Goal: Feedback & Contribution: Leave review/rating

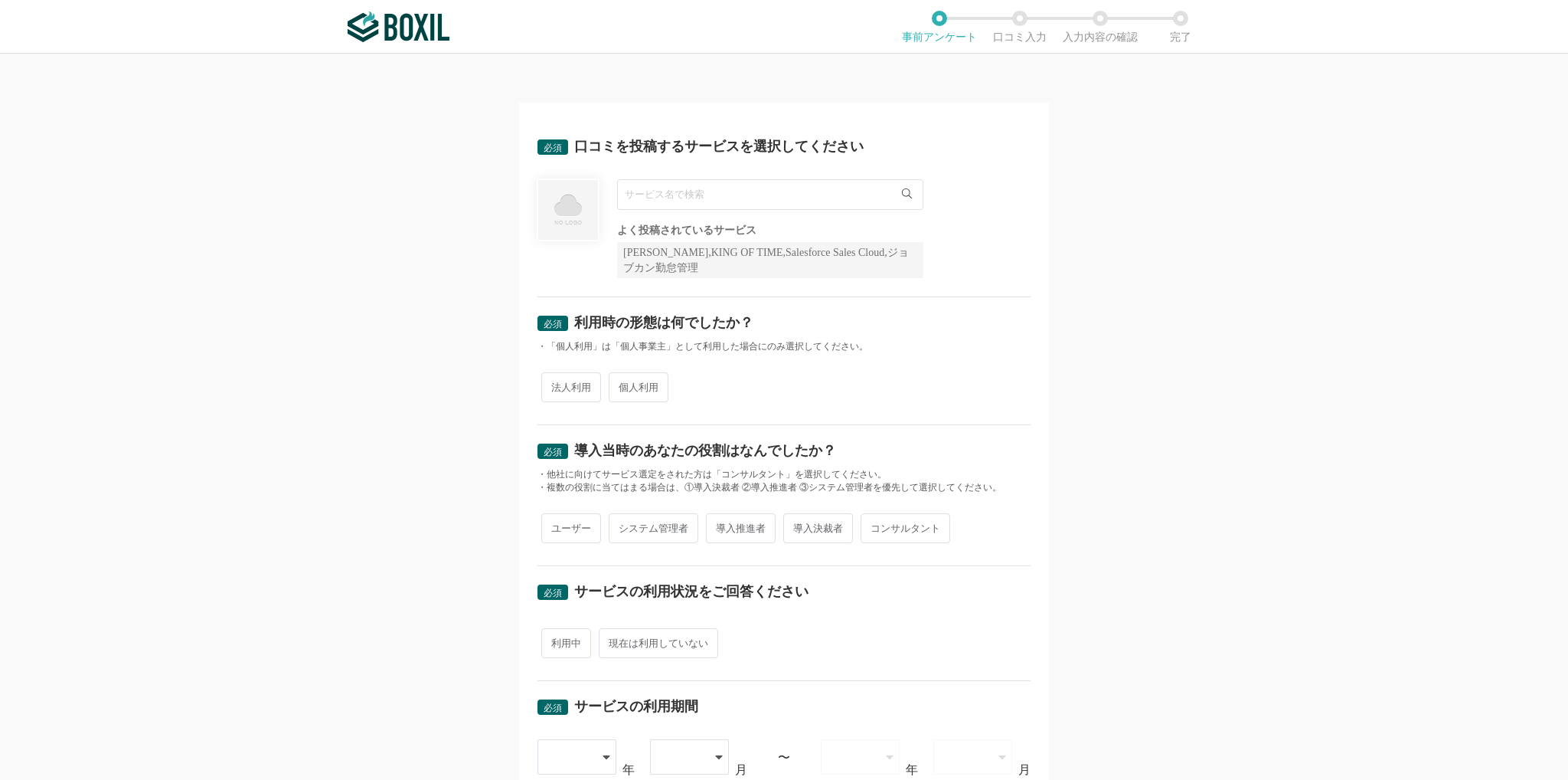
click at [737, 197] on input "text" at bounding box center [770, 194] width 306 height 31
click at [683, 226] on span "RPAロボパットDX" at bounding box center [674, 226] width 83 height 10
type input "RPAロボパットDX"
click at [577, 389] on span "法人利用" at bounding box center [571, 386] width 59 height 30
click at [555, 385] on input "法人利用" at bounding box center [550, 379] width 10 height 10
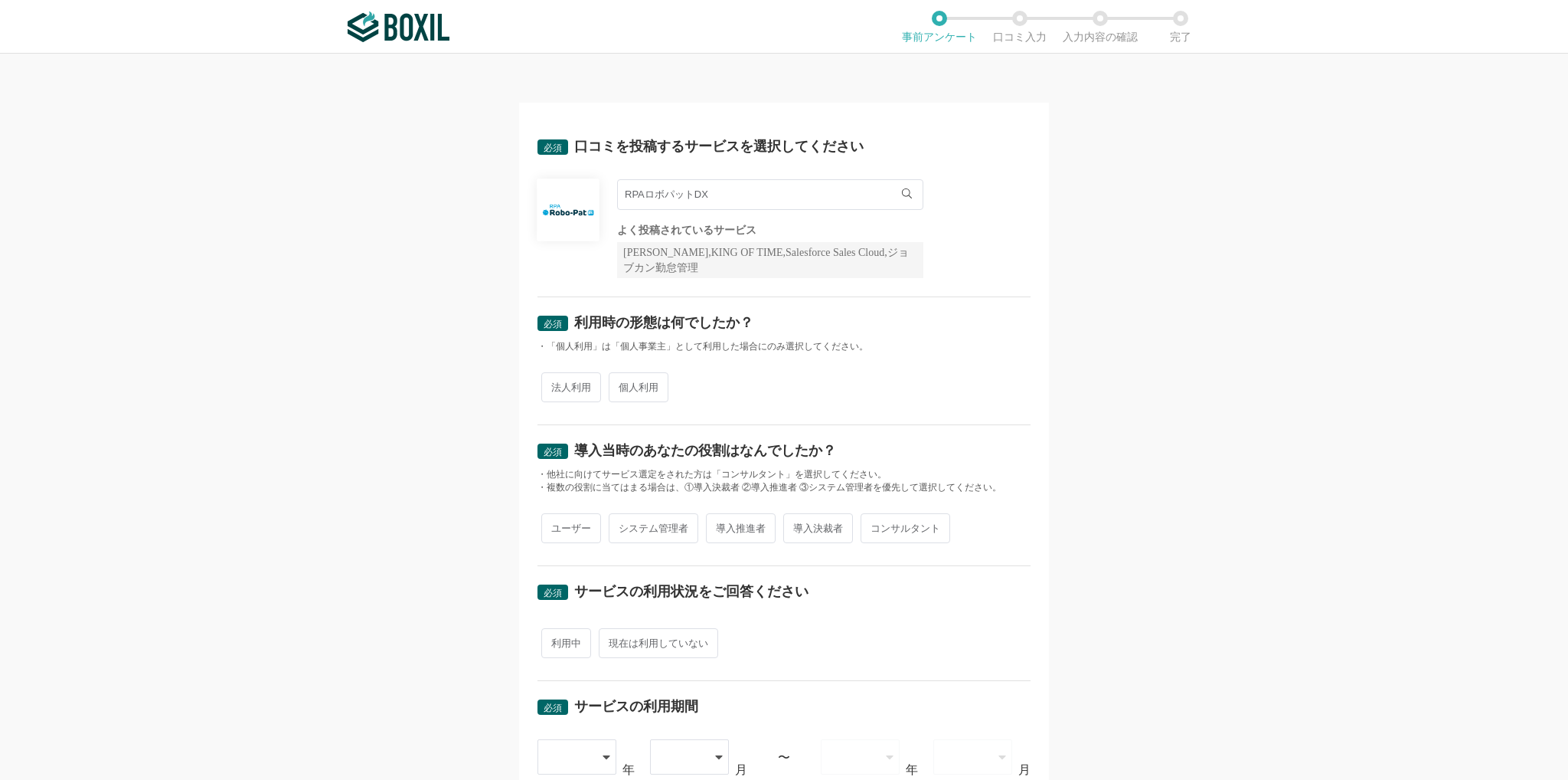
radio input "true"
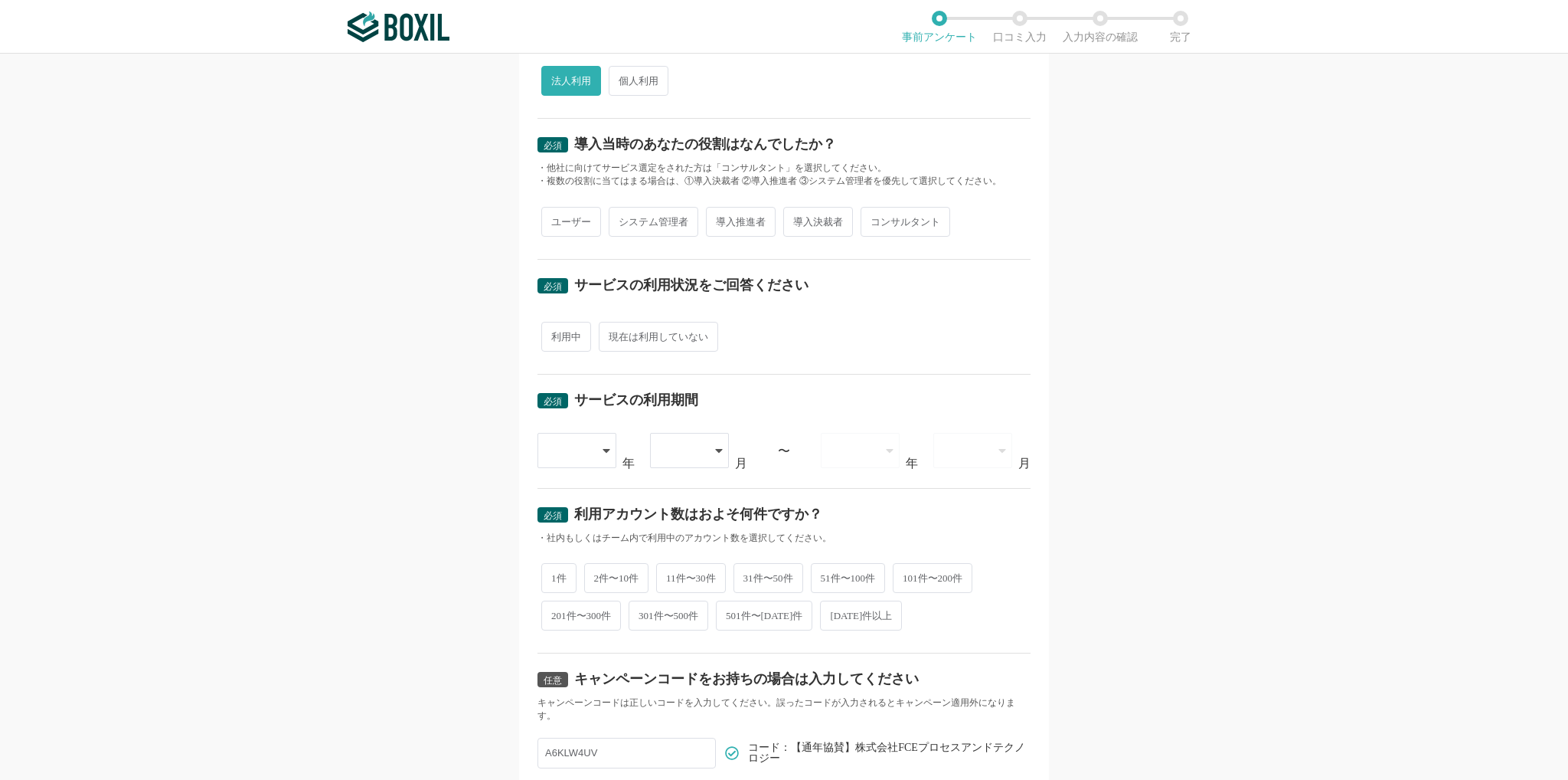
click at [735, 225] on span "導入推進者" at bounding box center [741, 221] width 70 height 30
click at [719, 219] on input "導入推進者" at bounding box center [714, 214] width 10 height 10
radio input "true"
click at [563, 340] on span "利用中" at bounding box center [566, 336] width 49 height 30
click at [555, 334] on input "利用中" at bounding box center [550, 329] width 10 height 10
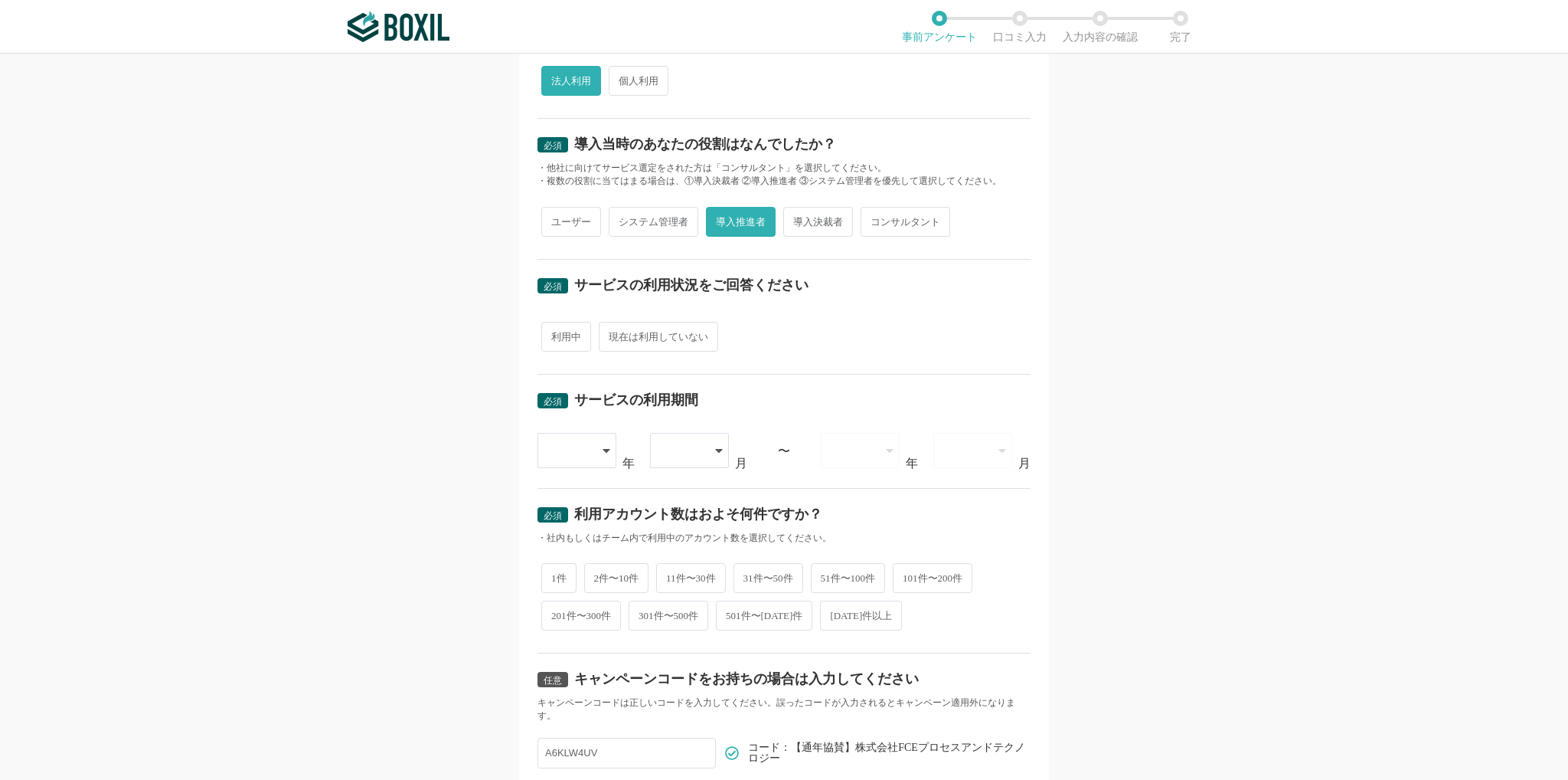
radio input "true"
click at [606, 449] on div at bounding box center [577, 450] width 81 height 35
click at [562, 685] on span "[DATE]" at bounding box center [569, 687] width 40 height 13
click at [708, 448] on div at bounding box center [692, 450] width 81 height 35
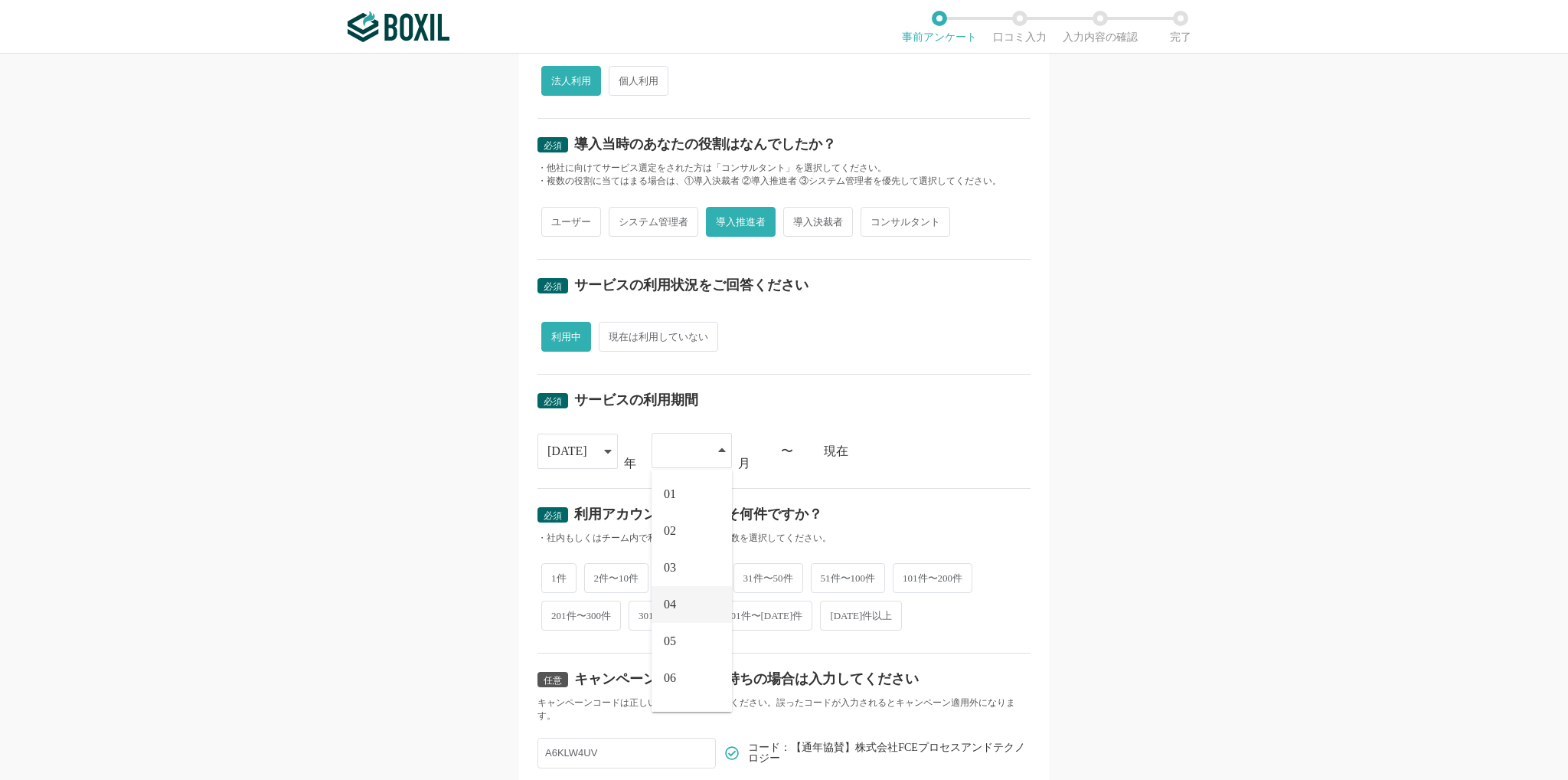
scroll to position [102, 0]
click at [682, 644] on li "08" at bounding box center [692, 650] width 81 height 37
click at [545, 570] on span "1件" at bounding box center [559, 576] width 35 height 30
click at [545, 570] on input "1件" at bounding box center [550, 568] width 10 height 10
radio input "true"
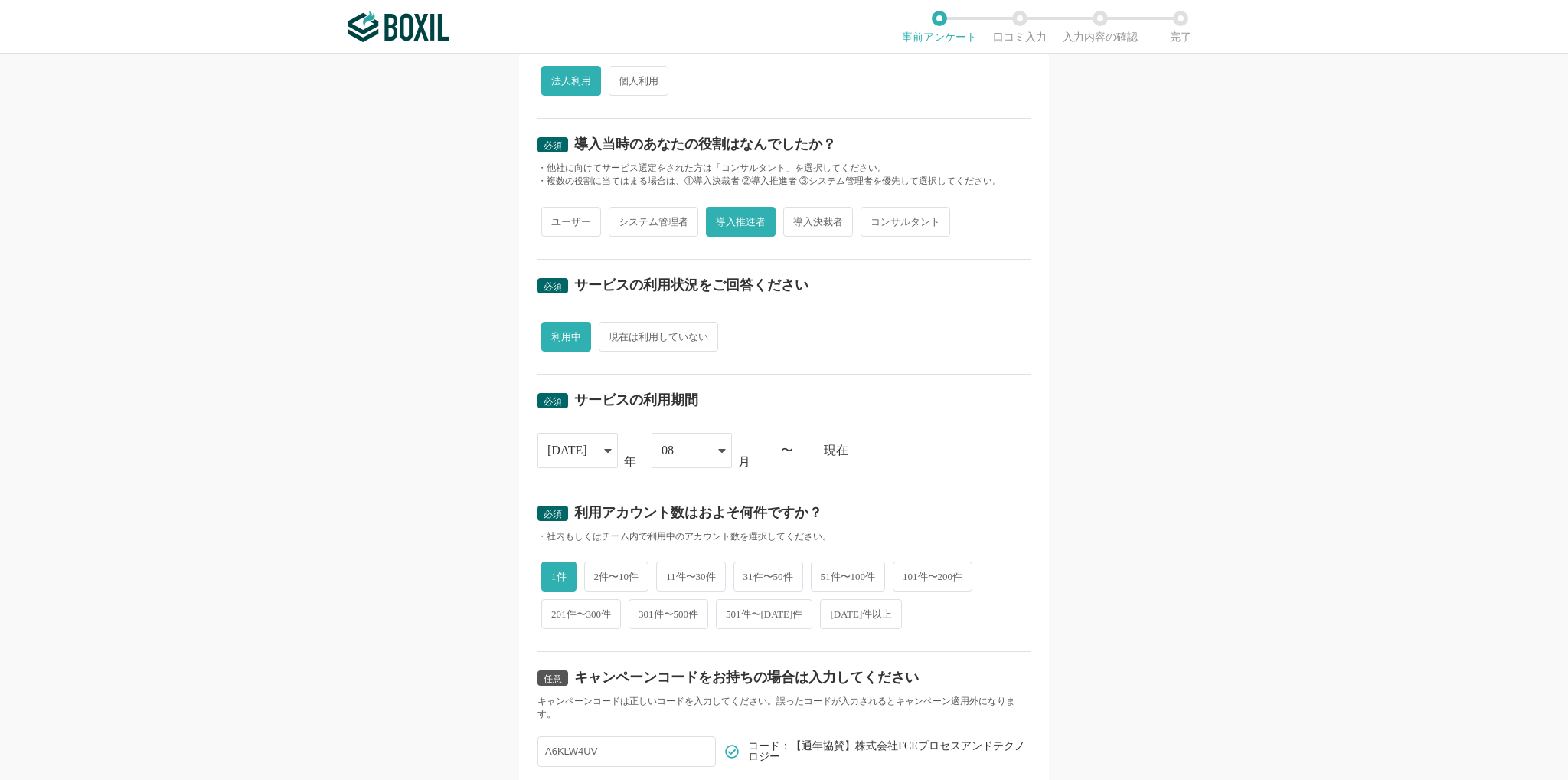
scroll to position [439, 0]
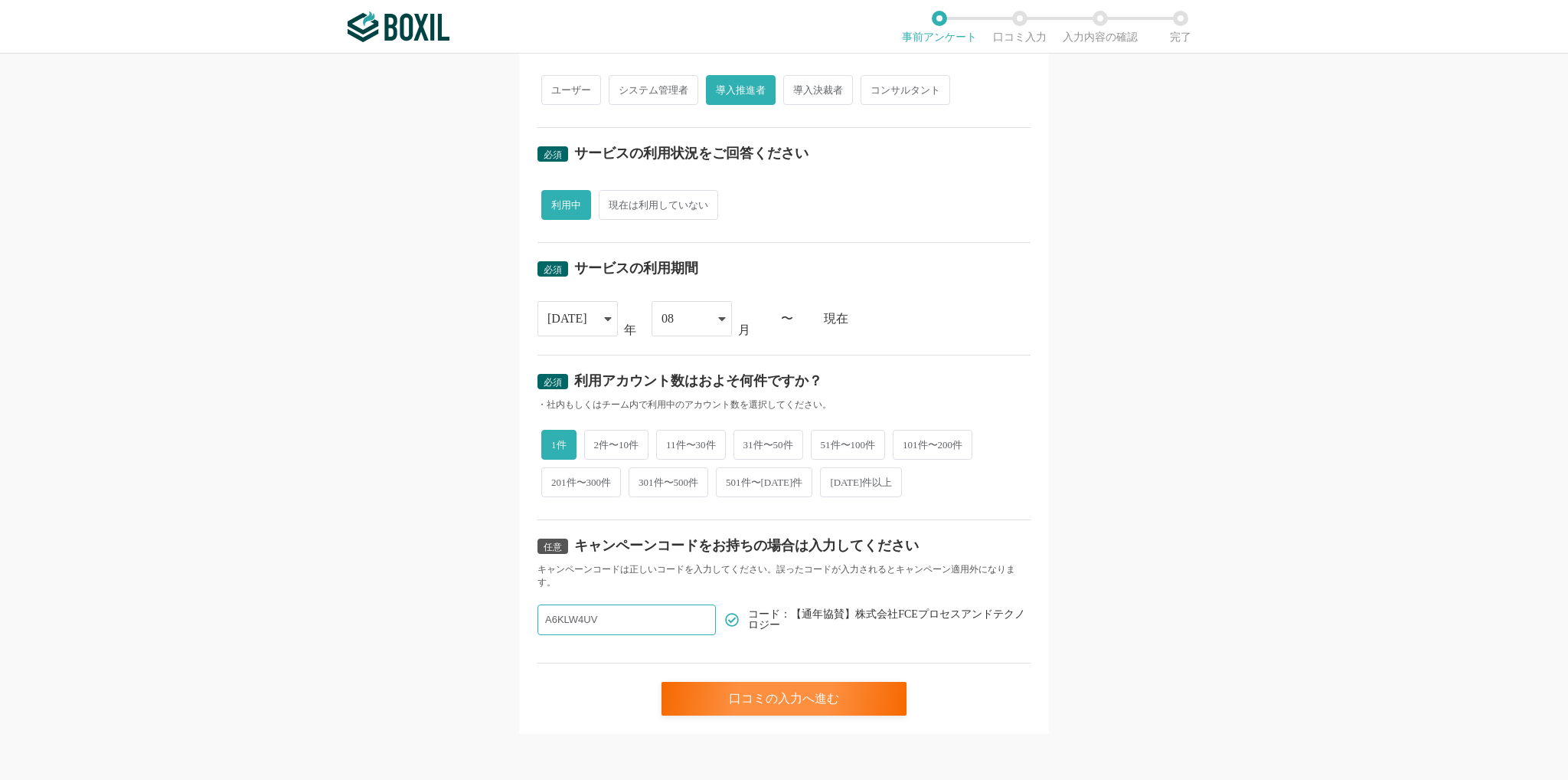
click at [604, 616] on input "A6KLW4UV" at bounding box center [626, 620] width 179 height 31
click at [811, 682] on div "口コミの入力へ進む" at bounding box center [784, 699] width 245 height 34
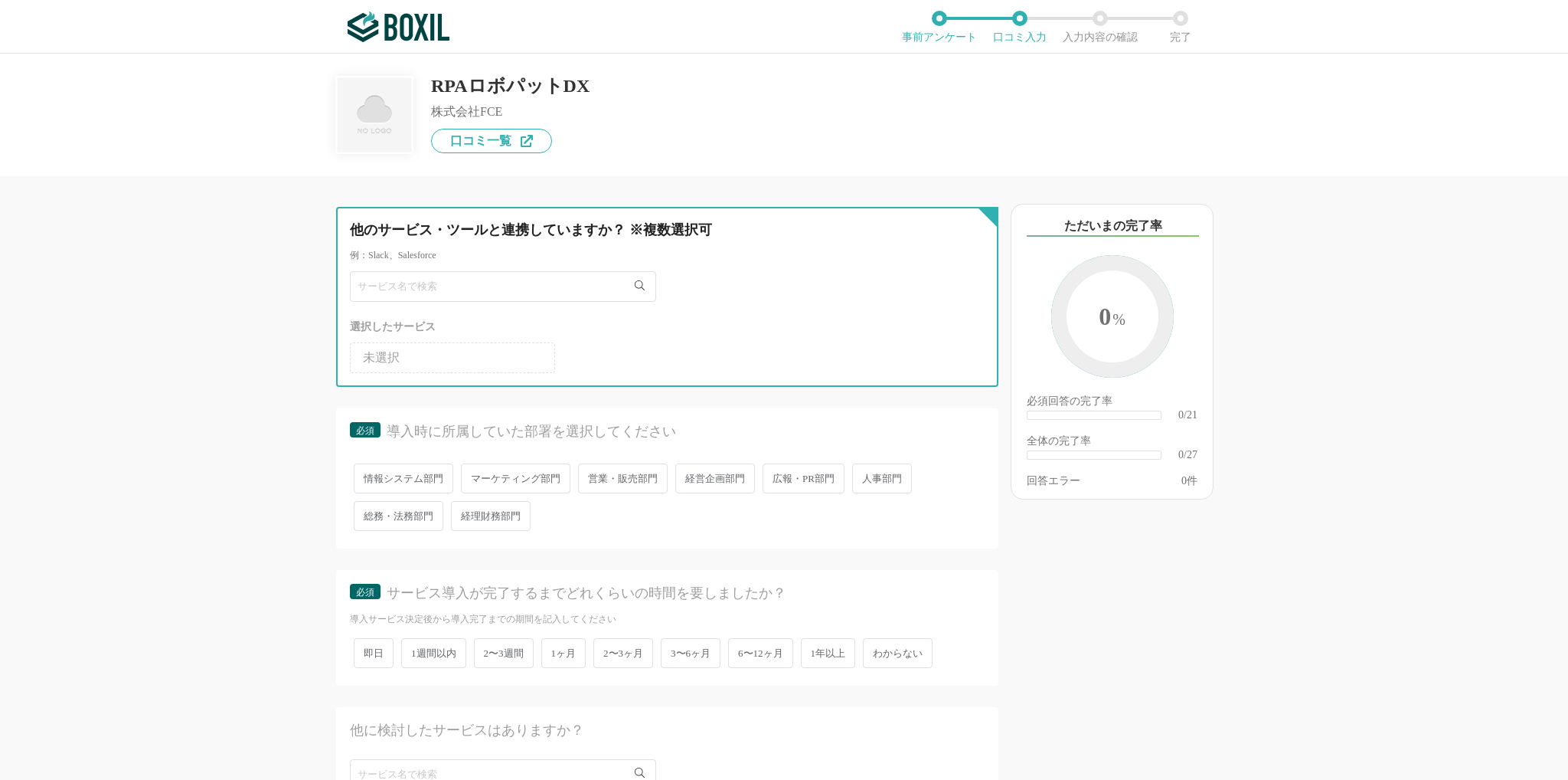
click at [551, 290] on input "text" at bounding box center [503, 287] width 306 height 31
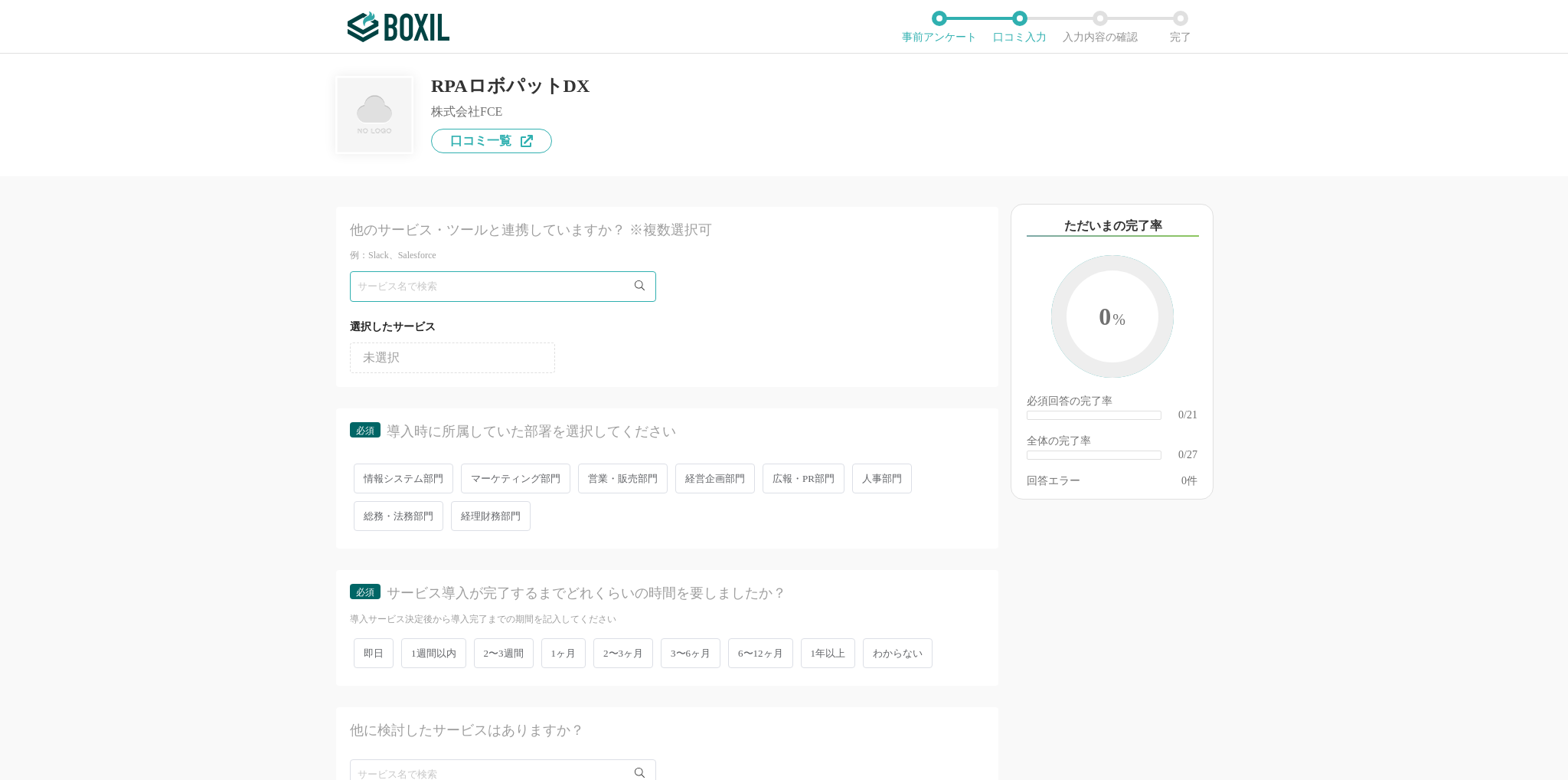
click at [483, 356] on li "未選択" at bounding box center [453, 358] width 205 height 31
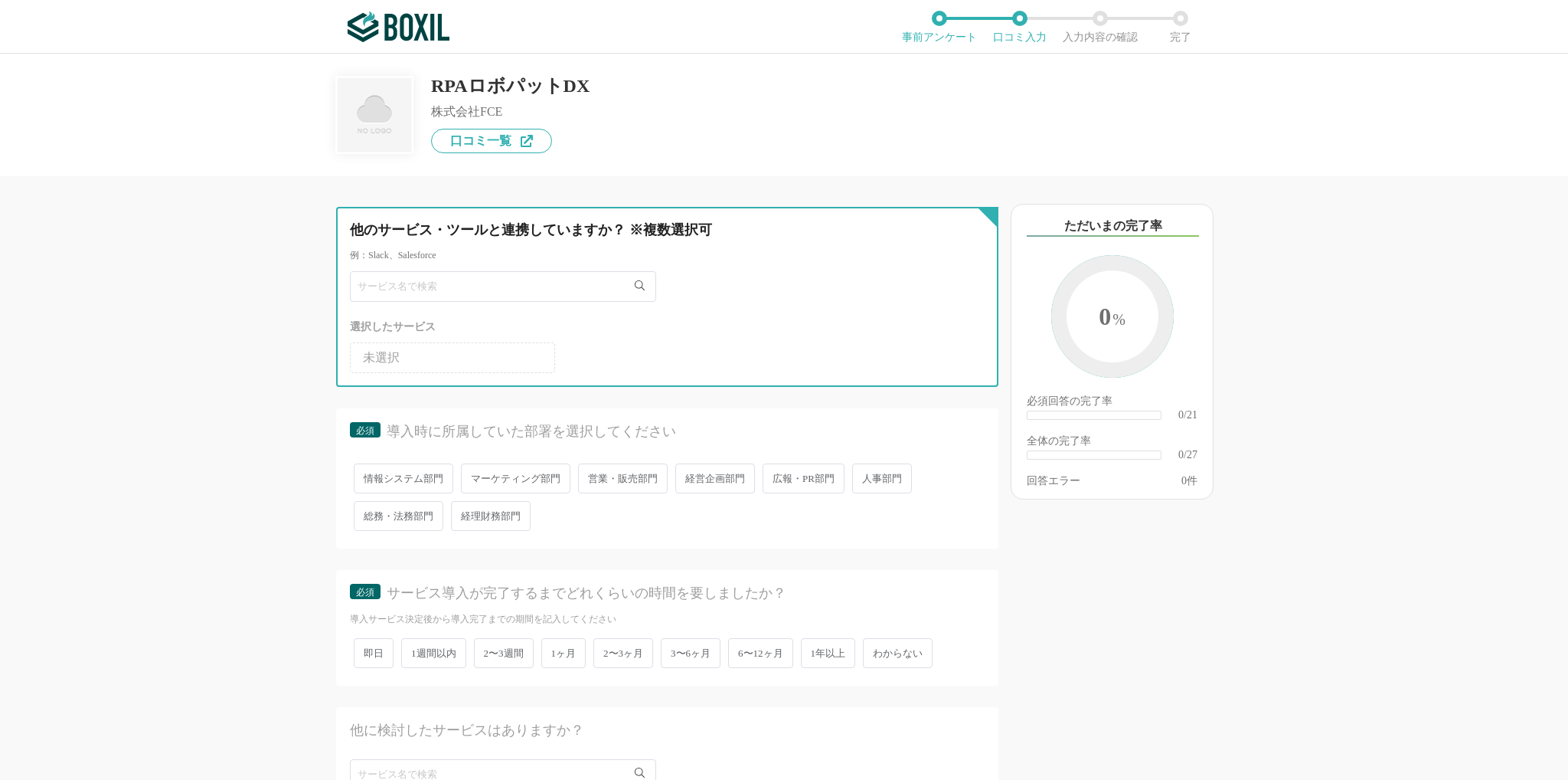
click at [538, 279] on input "text" at bounding box center [503, 287] width 306 height 31
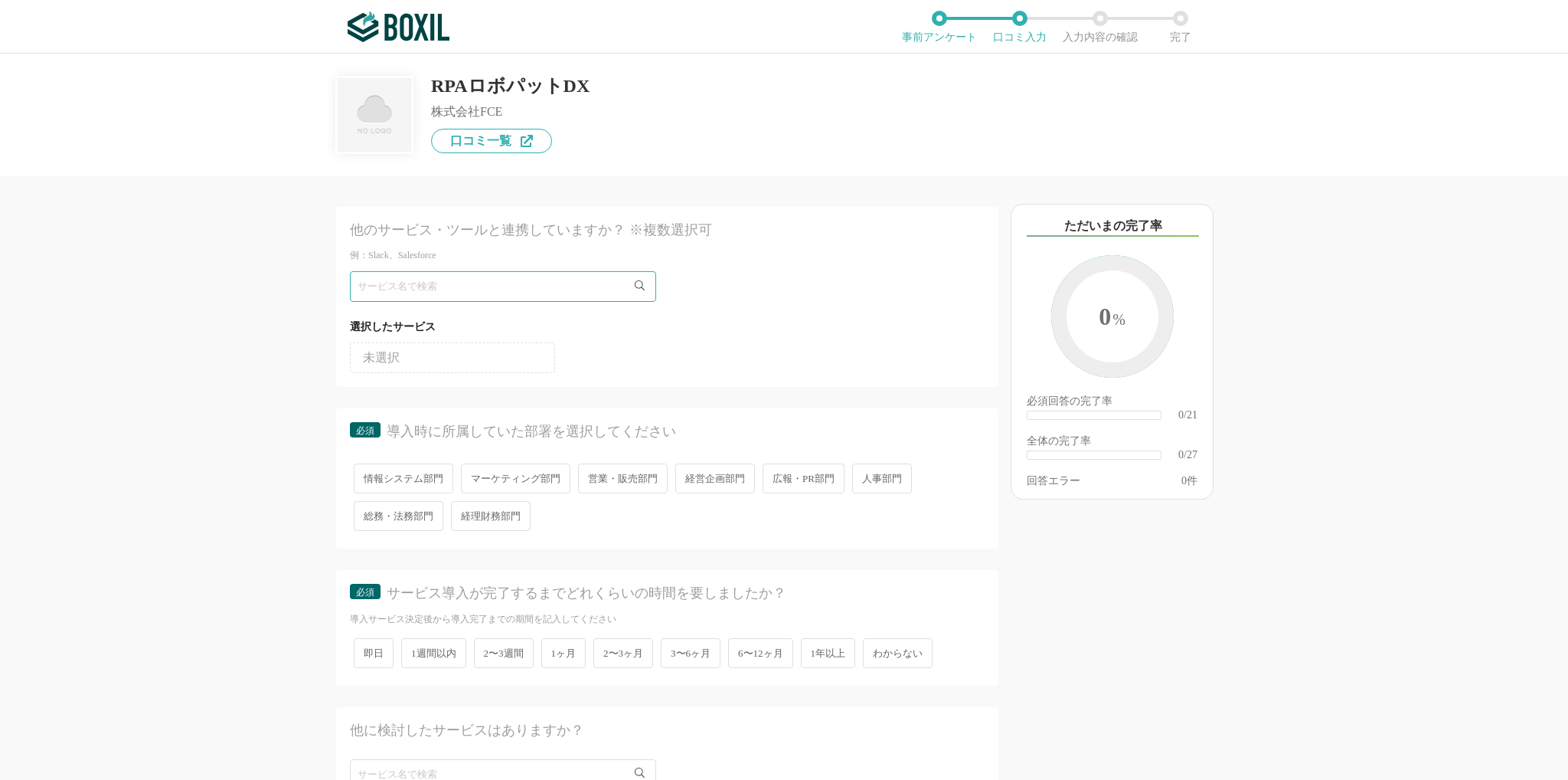
click at [718, 479] on span "経営企画部門" at bounding box center [715, 478] width 80 height 30
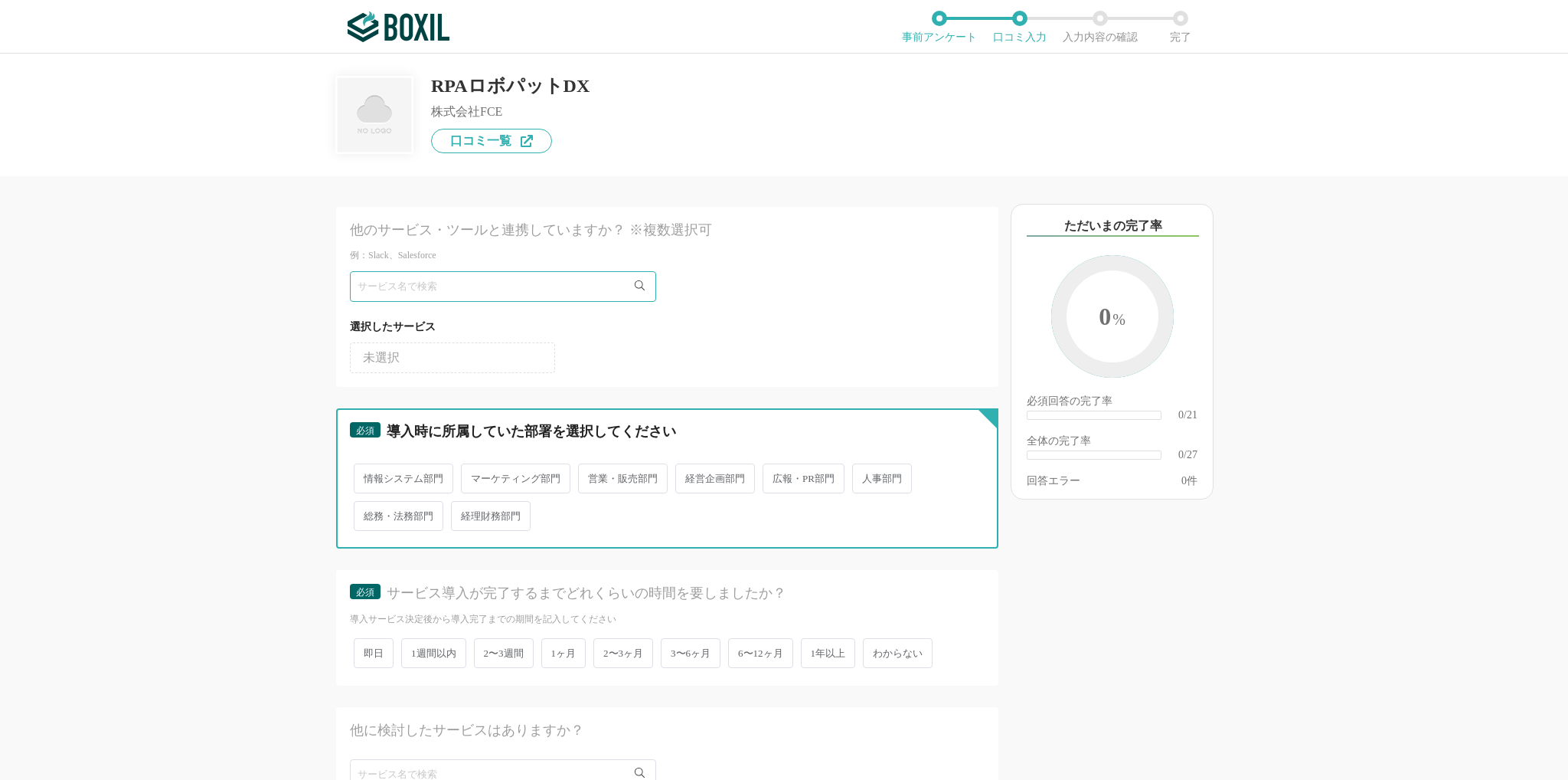
click at [689, 475] on input "経営企画部門" at bounding box center [683, 470] width 10 height 10
radio input "true"
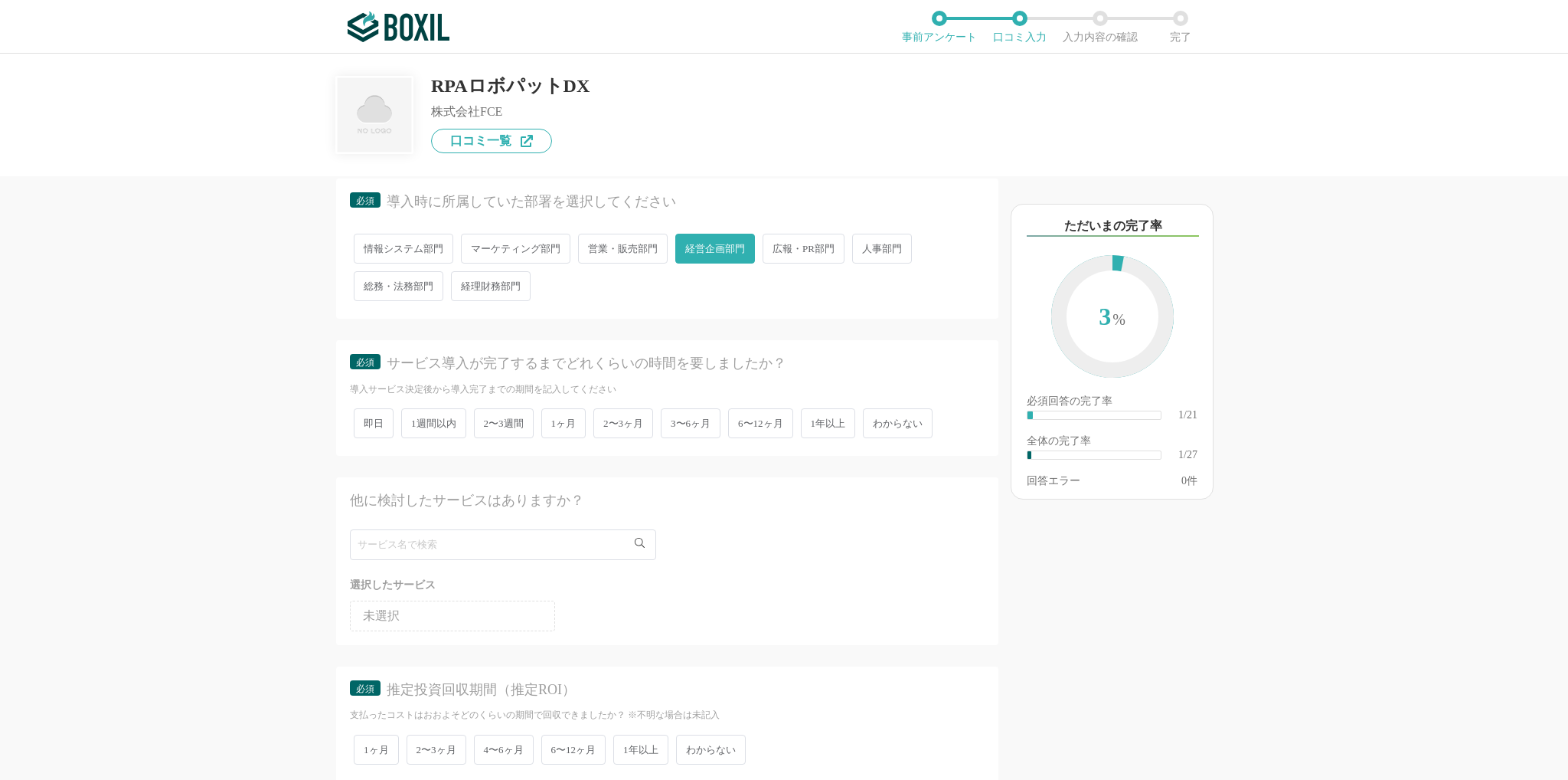
click at [625, 425] on span "2〜3ヶ月" at bounding box center [623, 422] width 59 height 30
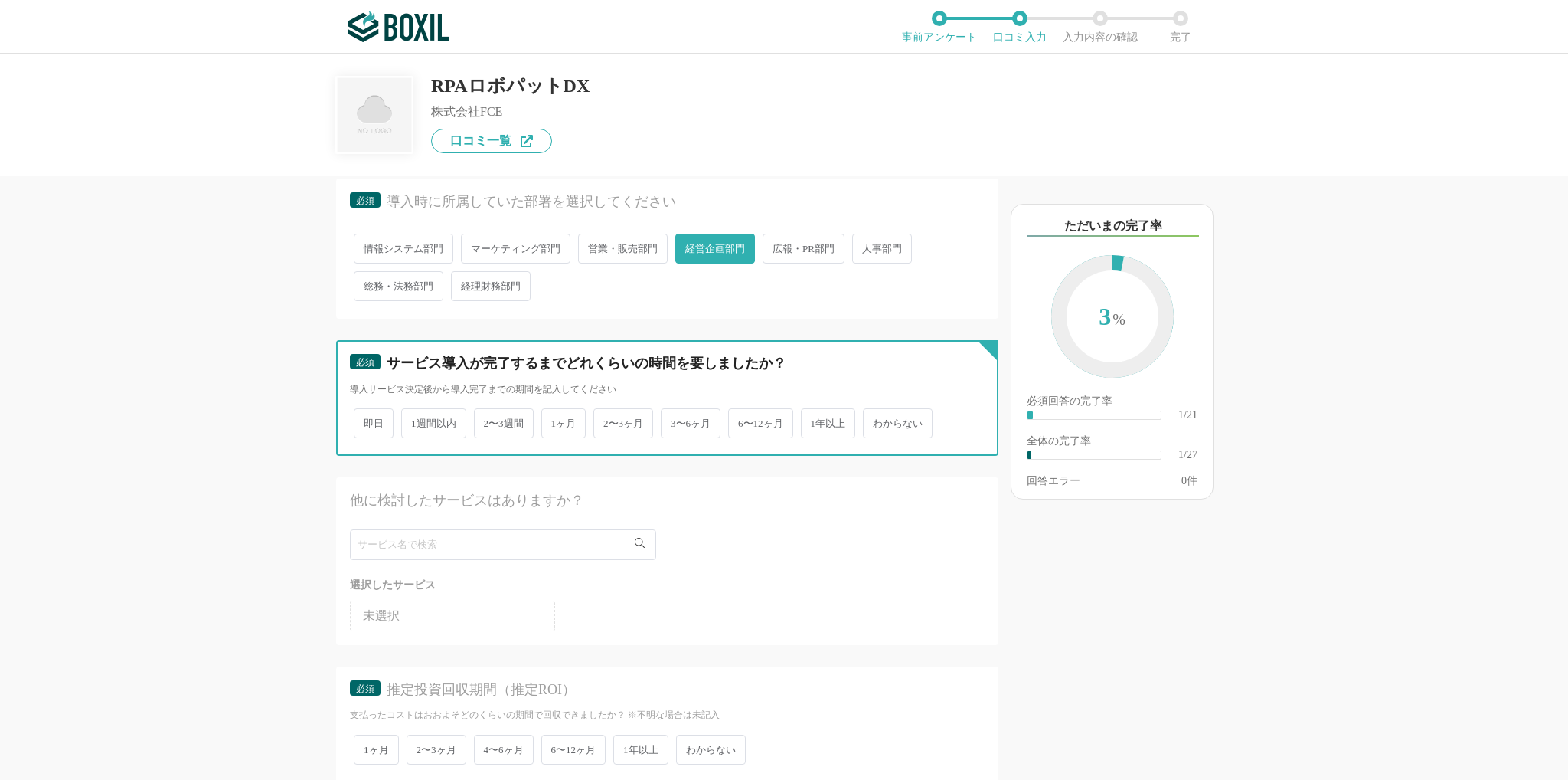
click at [607, 421] on input "2〜3ヶ月" at bounding box center [602, 415] width 10 height 10
radio input "true"
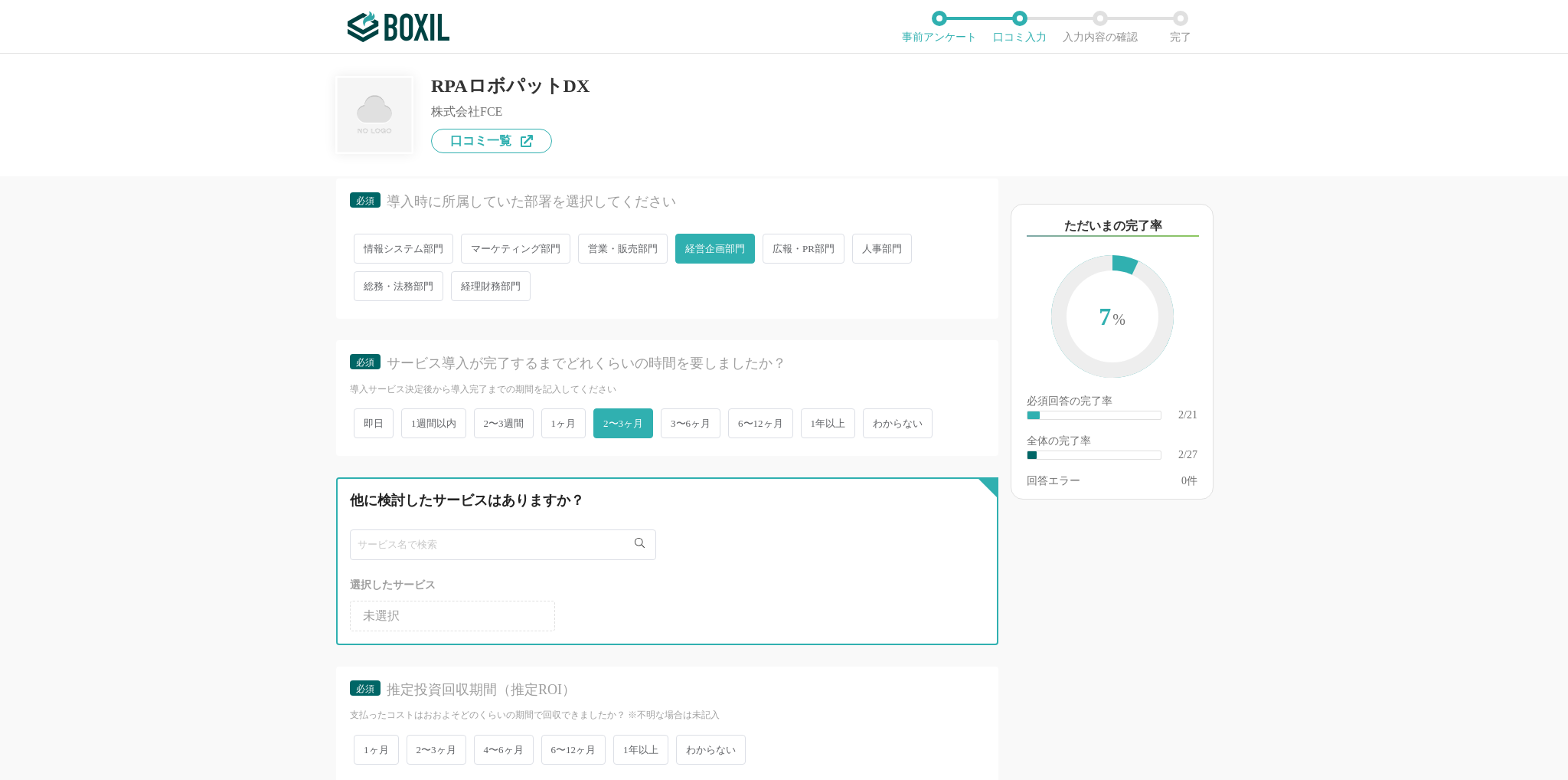
click at [491, 550] on input "text" at bounding box center [503, 545] width 306 height 31
type input "う"
type input "ウ"
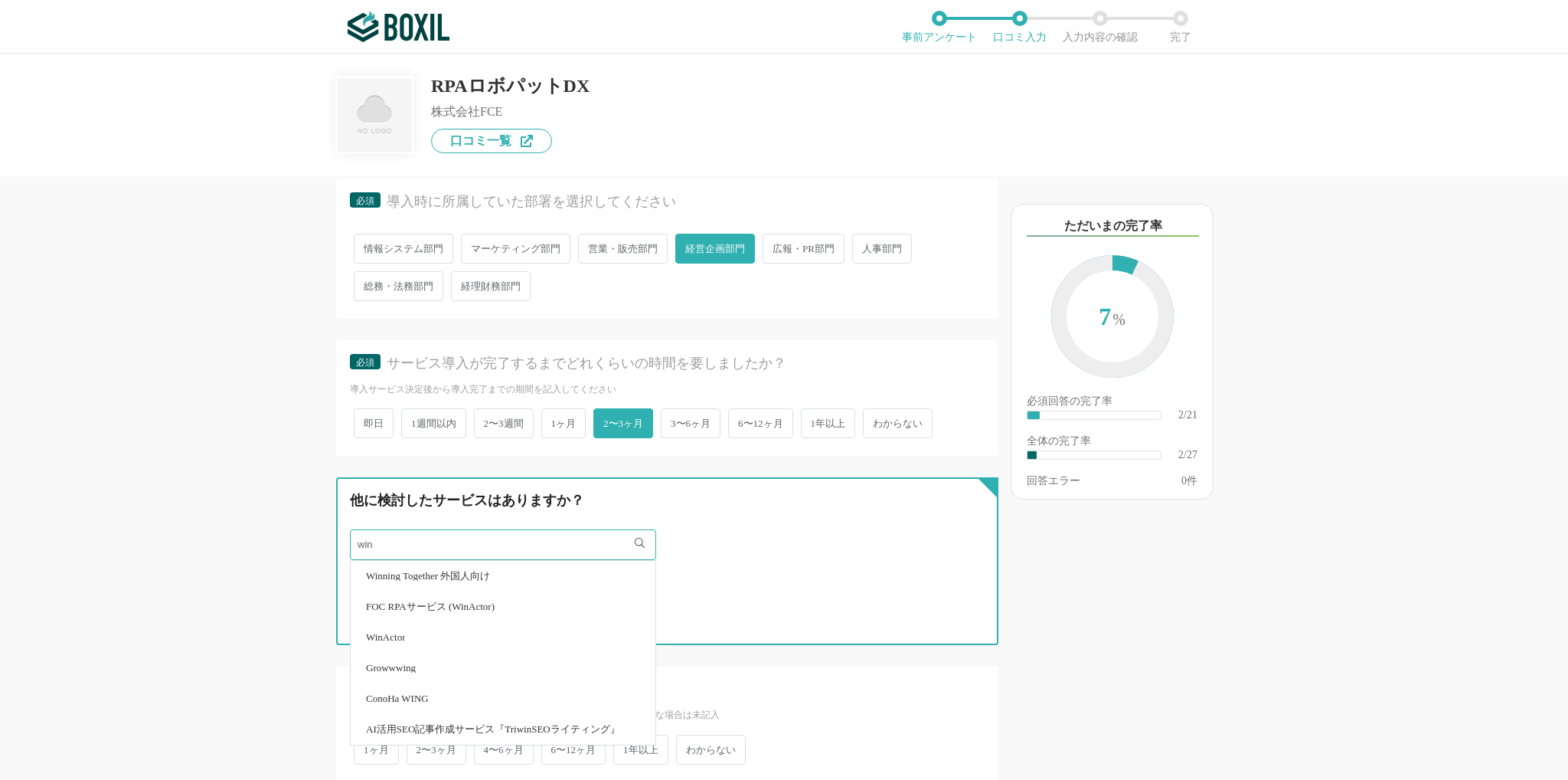
type input "win"
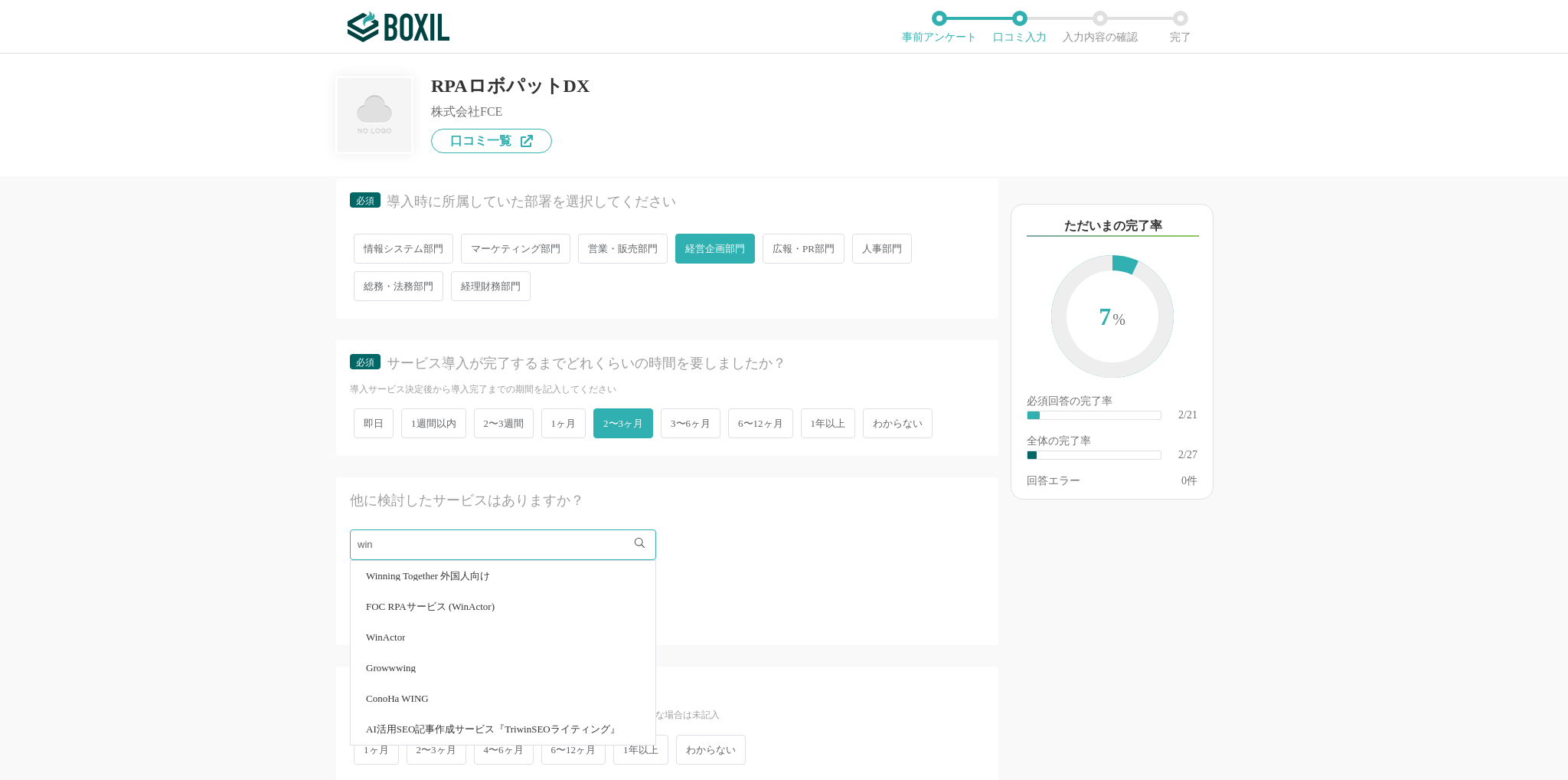
click at [430, 644] on li "WinActor" at bounding box center [502, 637] width 304 height 31
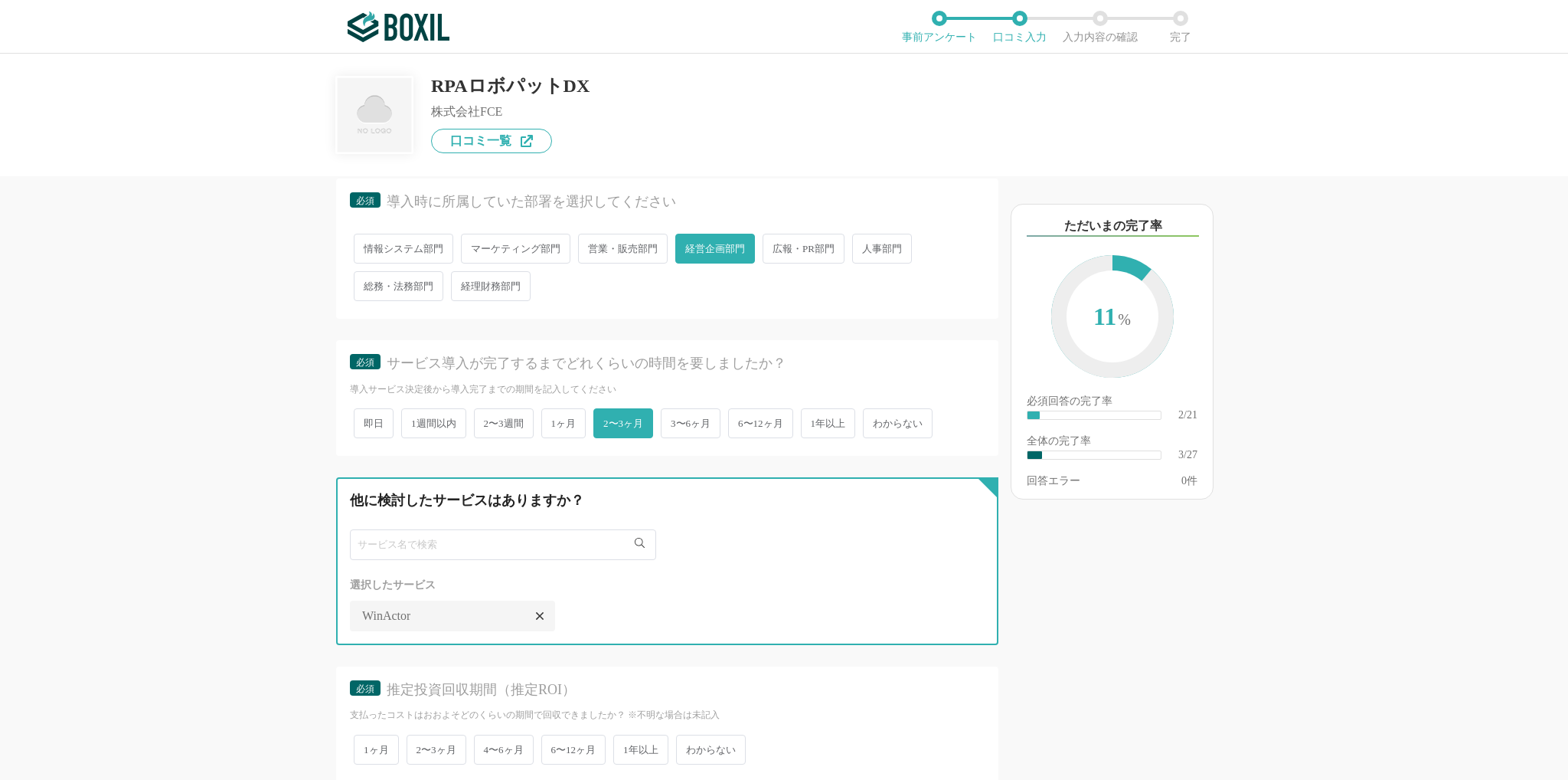
click at [444, 550] on input "text" at bounding box center [503, 545] width 306 height 31
type input "k"
type input "キ"
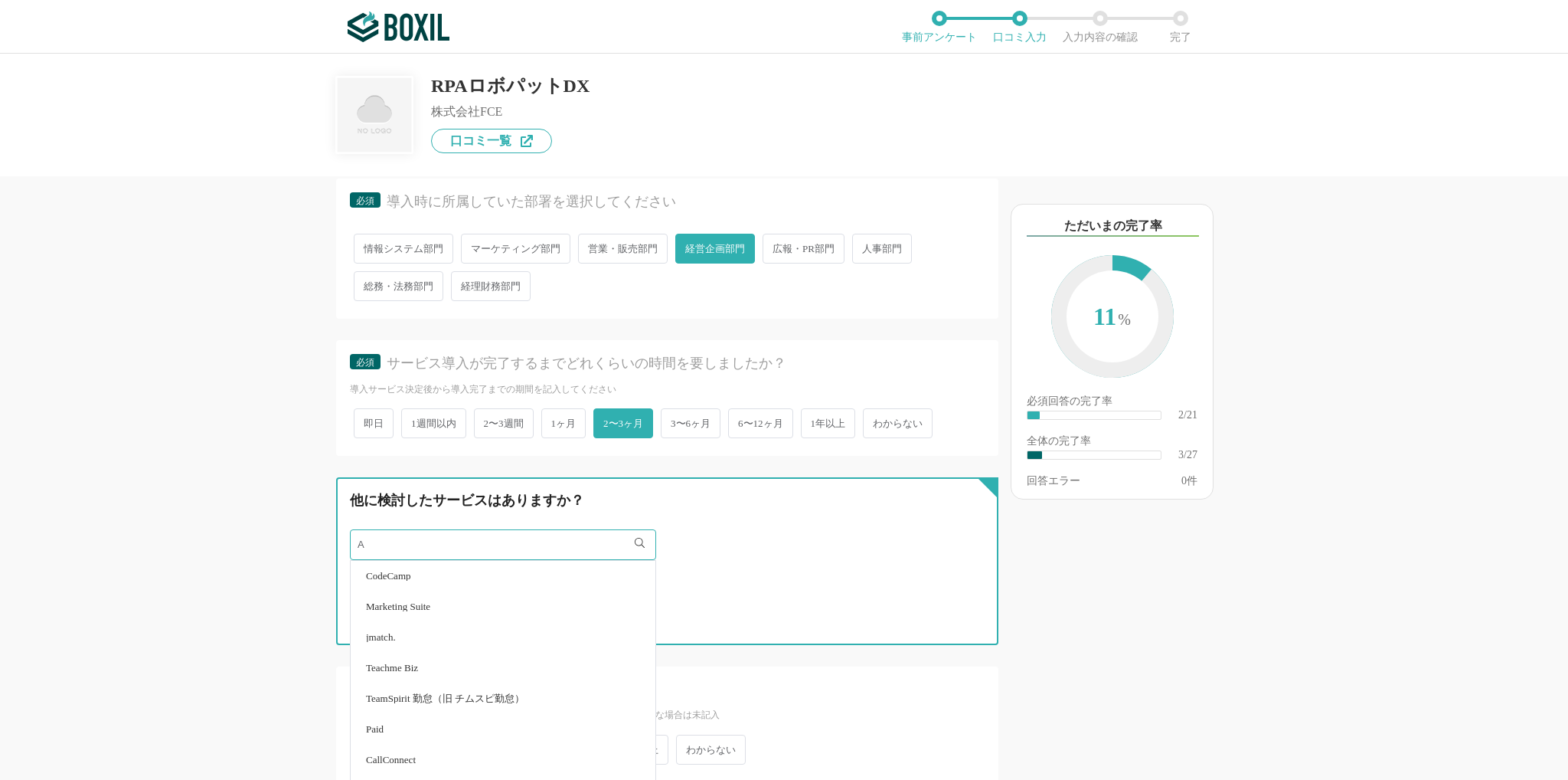
type input "A"
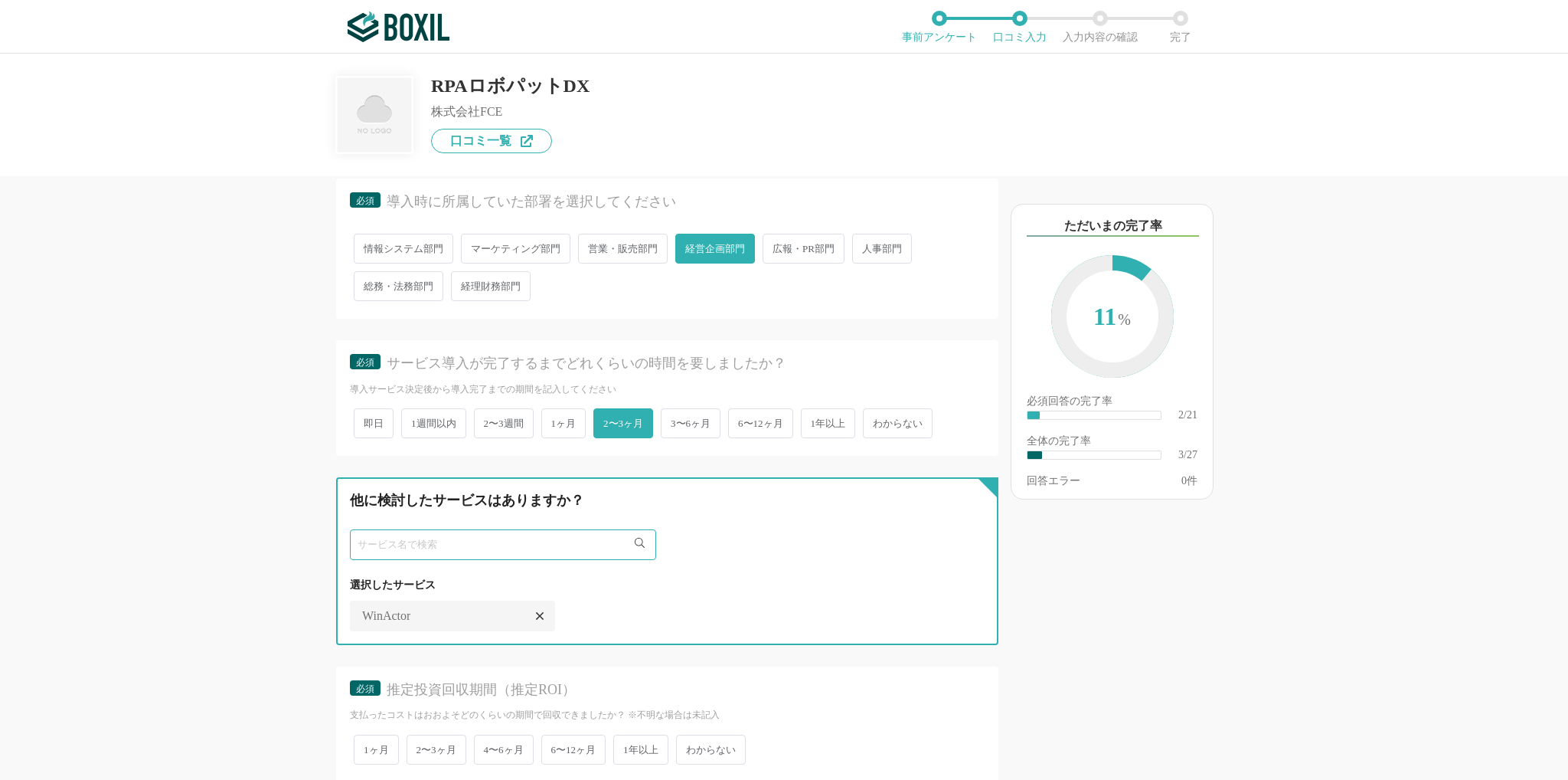
click at [587, 549] on input "text" at bounding box center [503, 545] width 306 height 31
type input "RK"
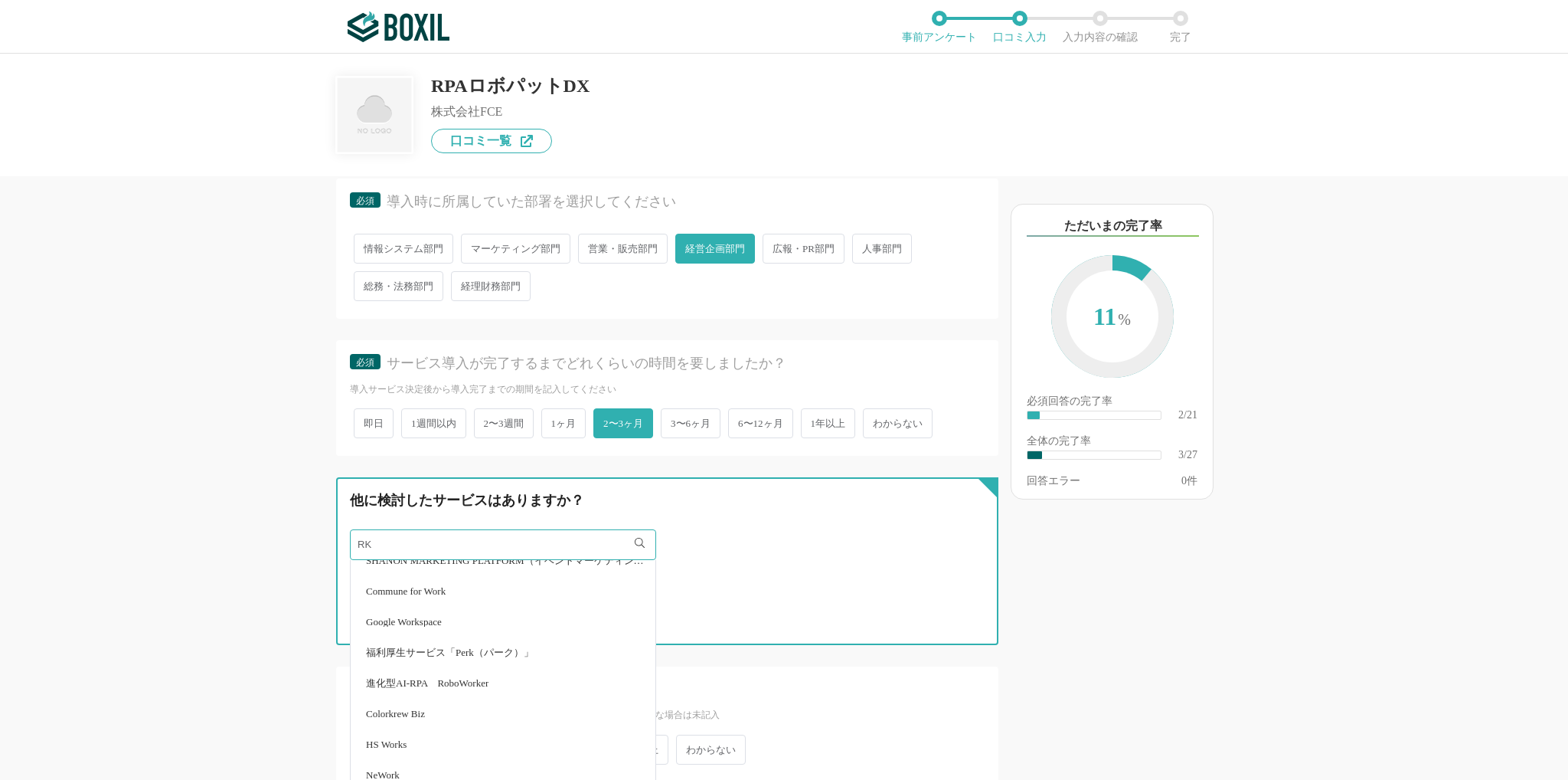
scroll to position [2299, 0]
drag, startPoint x: 401, startPoint y: 539, endPoint x: 303, endPoint y: 541, distance: 98.0
click at [303, 541] on div "他のサービス・ツールと連携していますか？ ※複数選択可 例：Slack、Salesforce 選択したサービス 未選択 必須 導入時に所属していた部署を選択し…" at bounding box center [615, 478] width 766 height 604
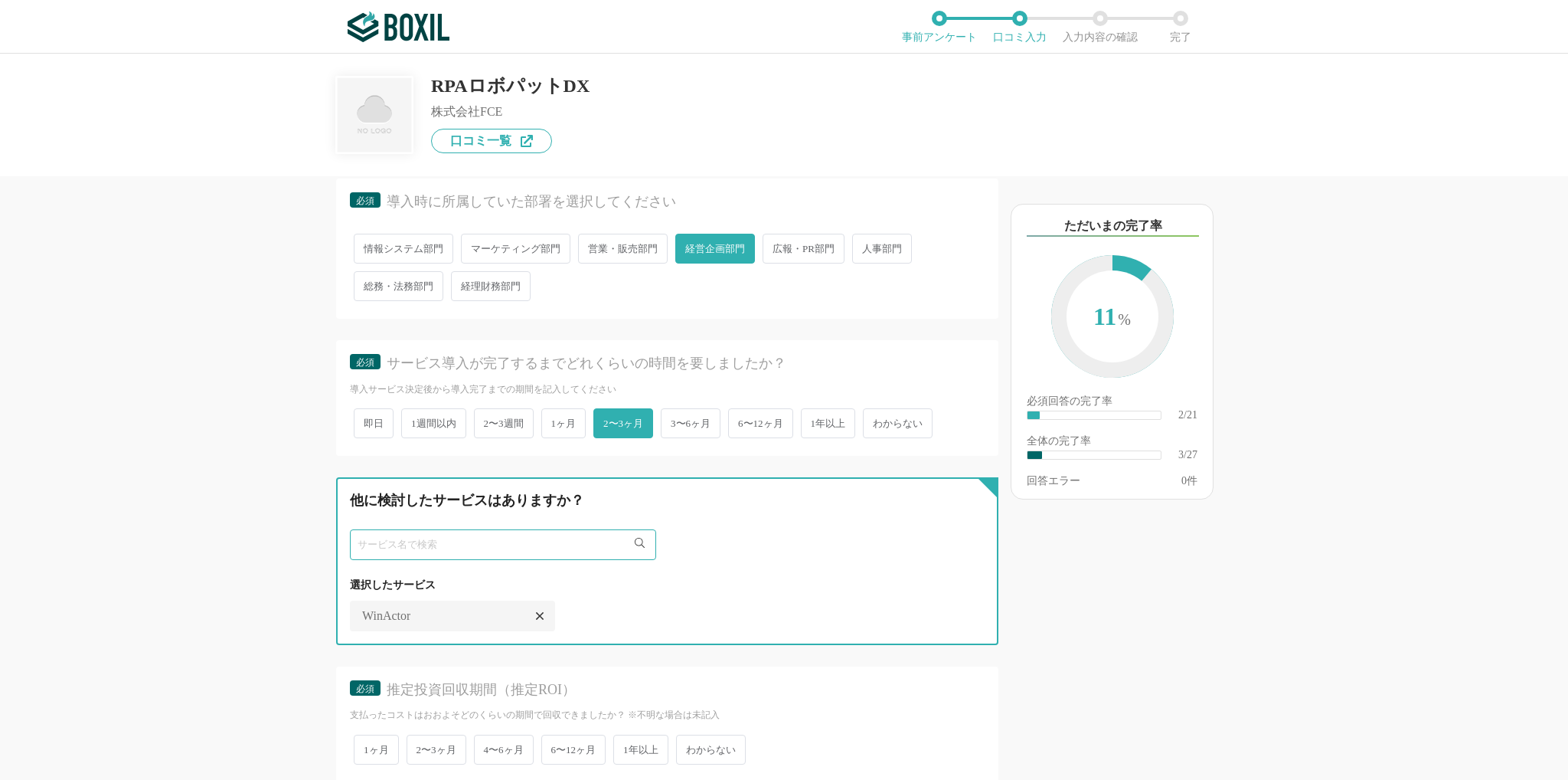
scroll to position [0, 0]
type input "マクロマン"
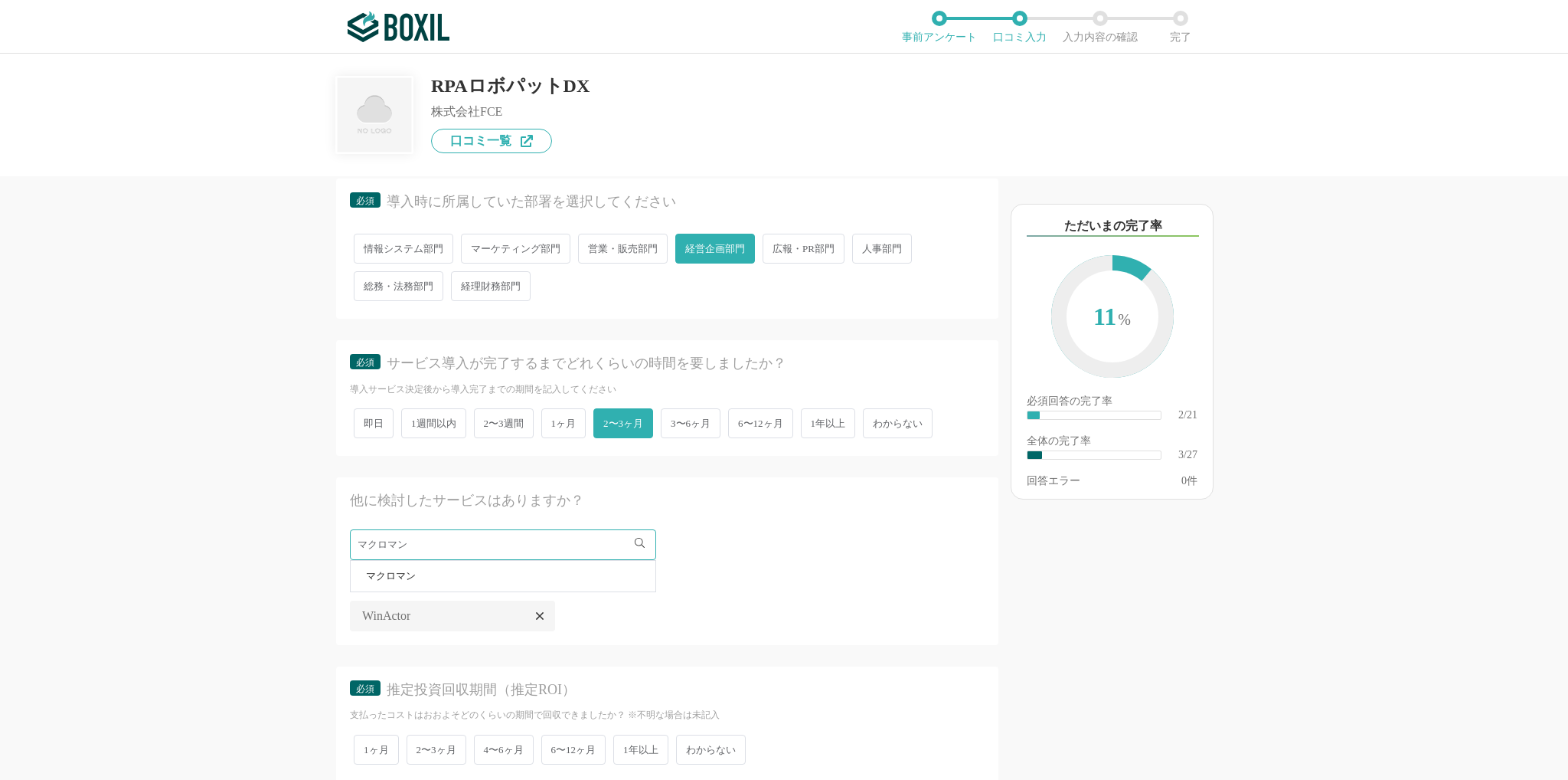
click at [576, 567] on li "マクロマン" at bounding box center [502, 576] width 304 height 31
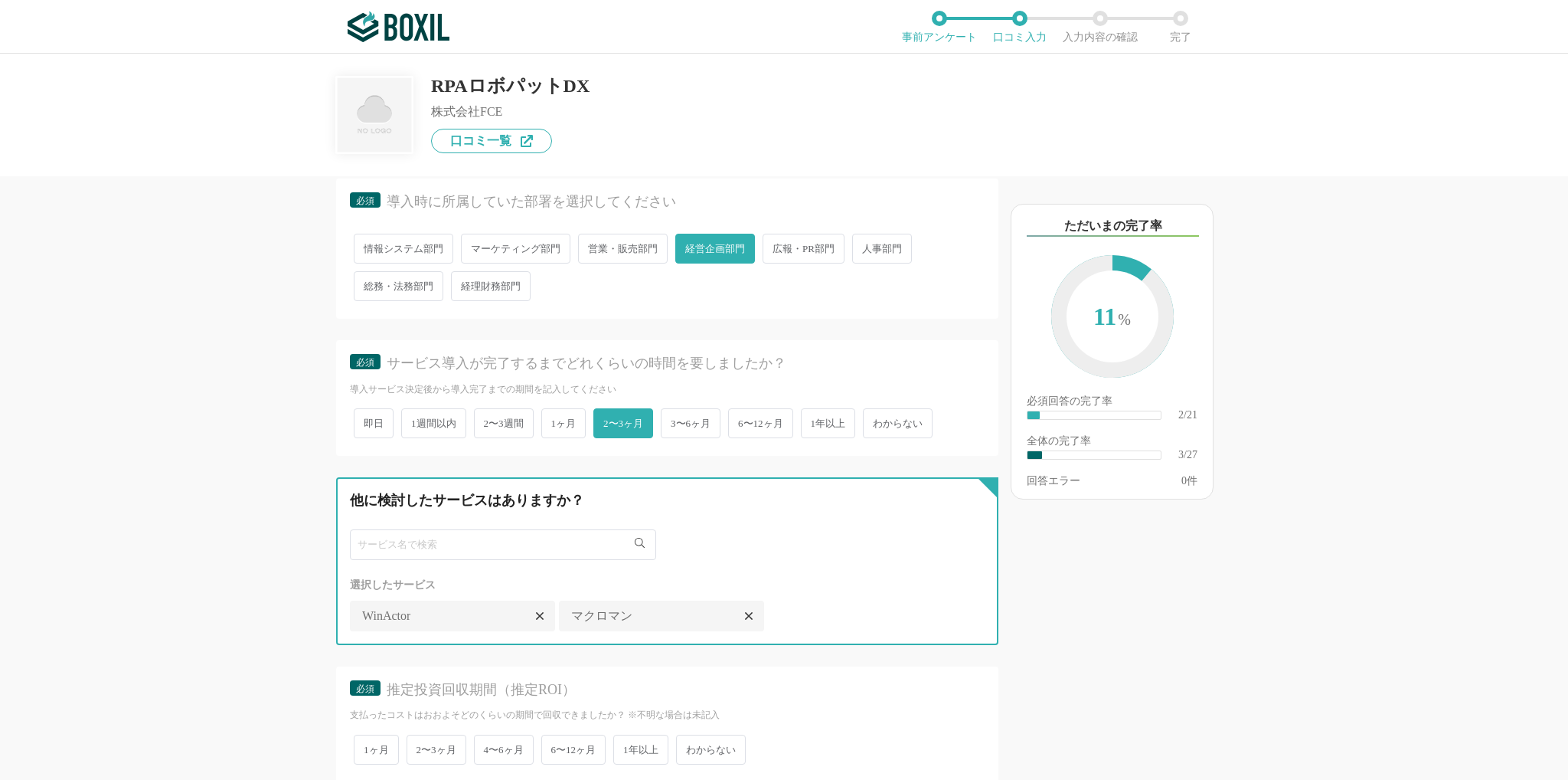
click at [536, 536] on input "text" at bounding box center [503, 545] width 306 height 31
type input "A"
type input "RKシリーズ"
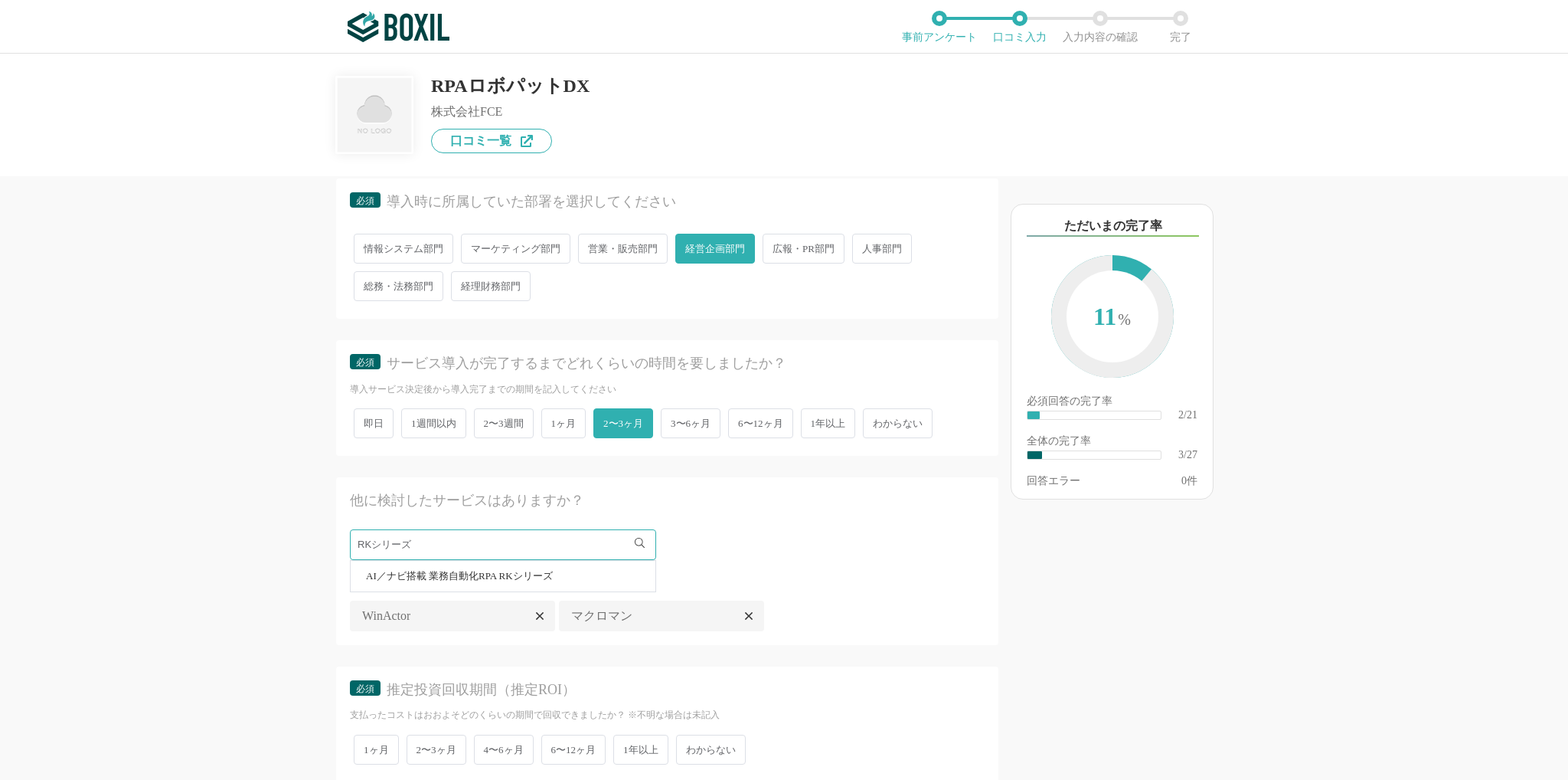
click at [521, 579] on li "AI／ナビ搭載 業務自動化RPA RKシリーズ" at bounding box center [502, 576] width 304 height 31
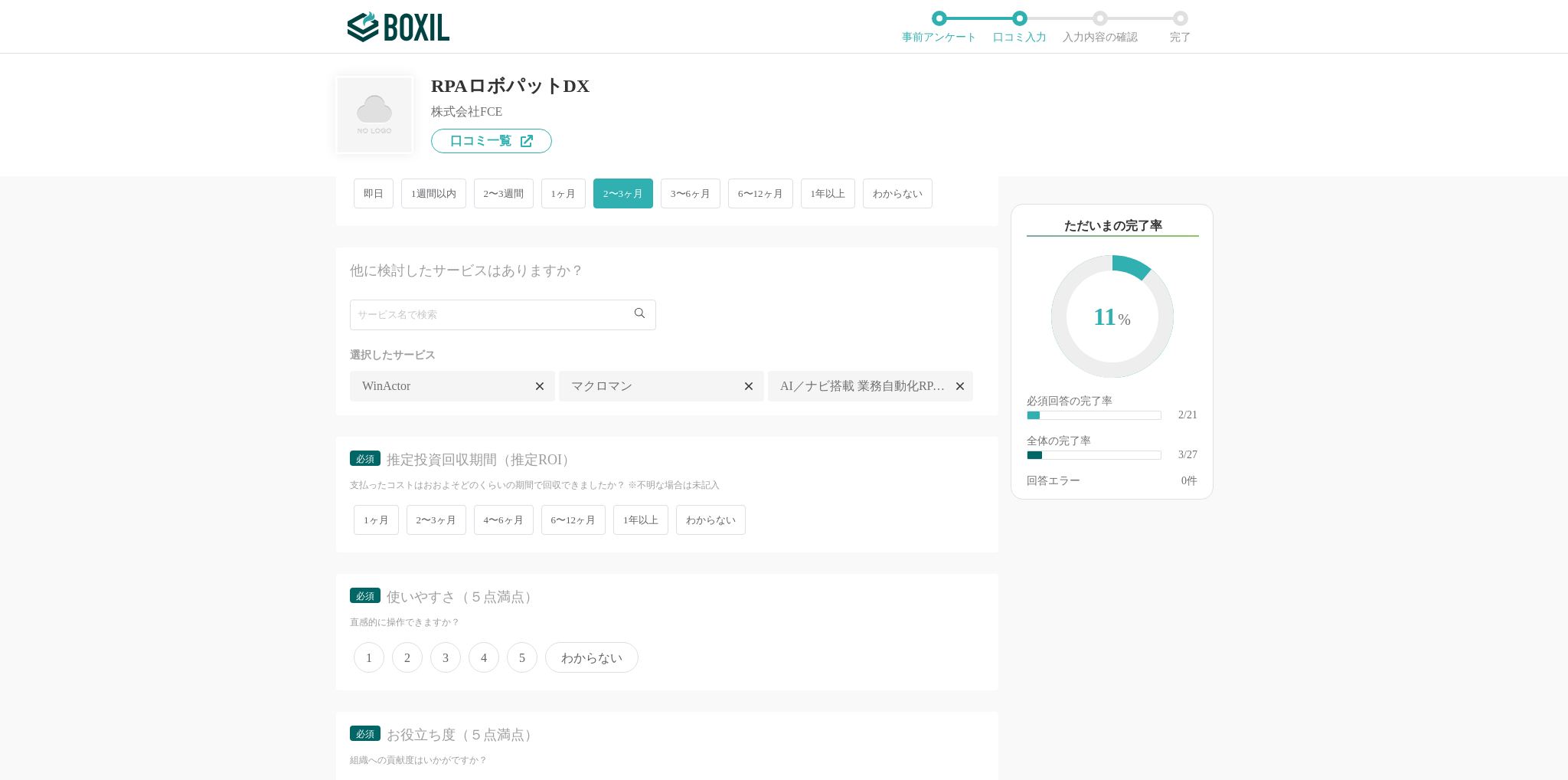
click at [579, 535] on span "6〜12ヶ月" at bounding box center [574, 519] width 65 height 30
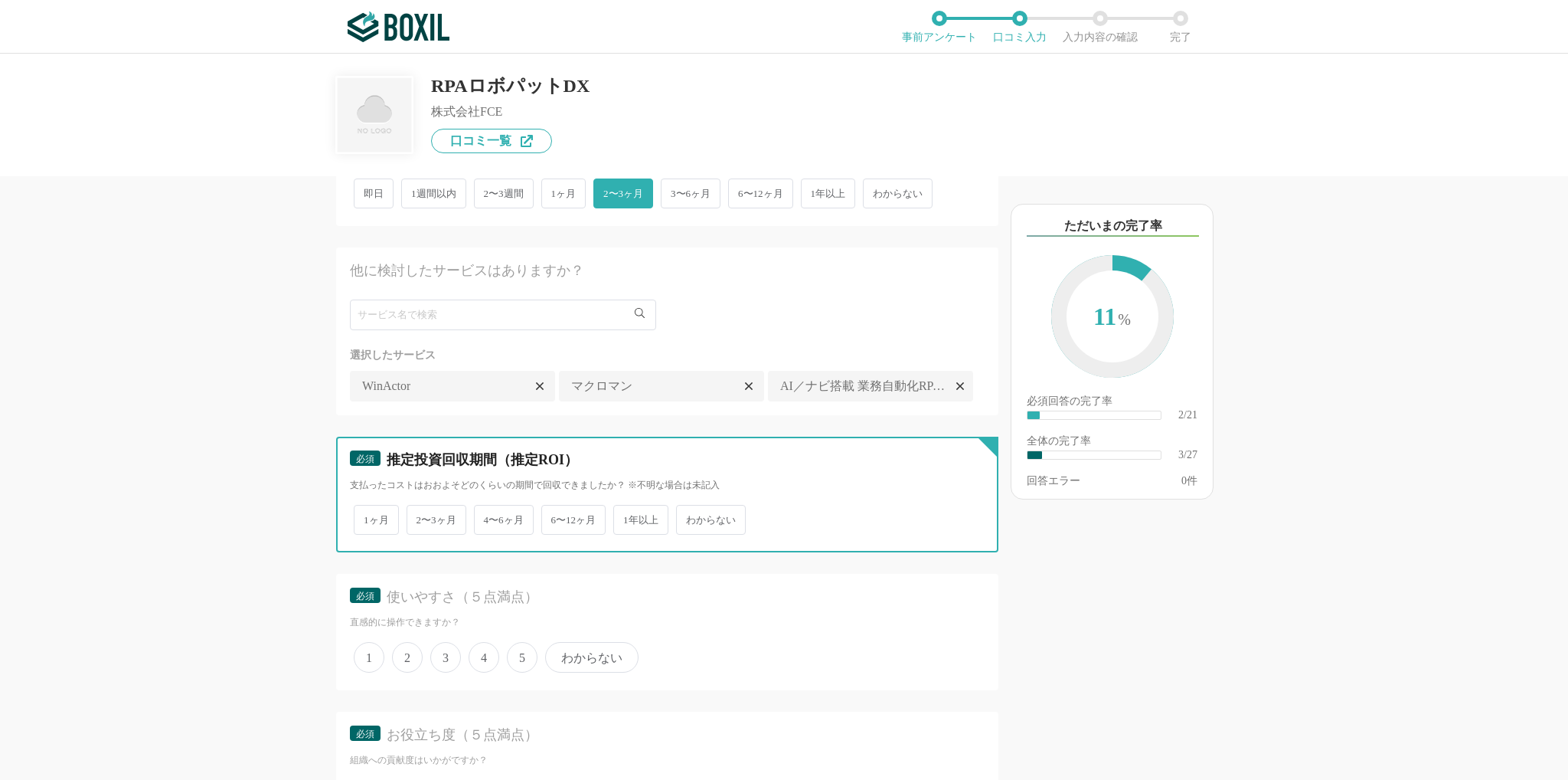
click at [555, 517] on input "6〜12ヶ月" at bounding box center [550, 511] width 10 height 10
radio input "true"
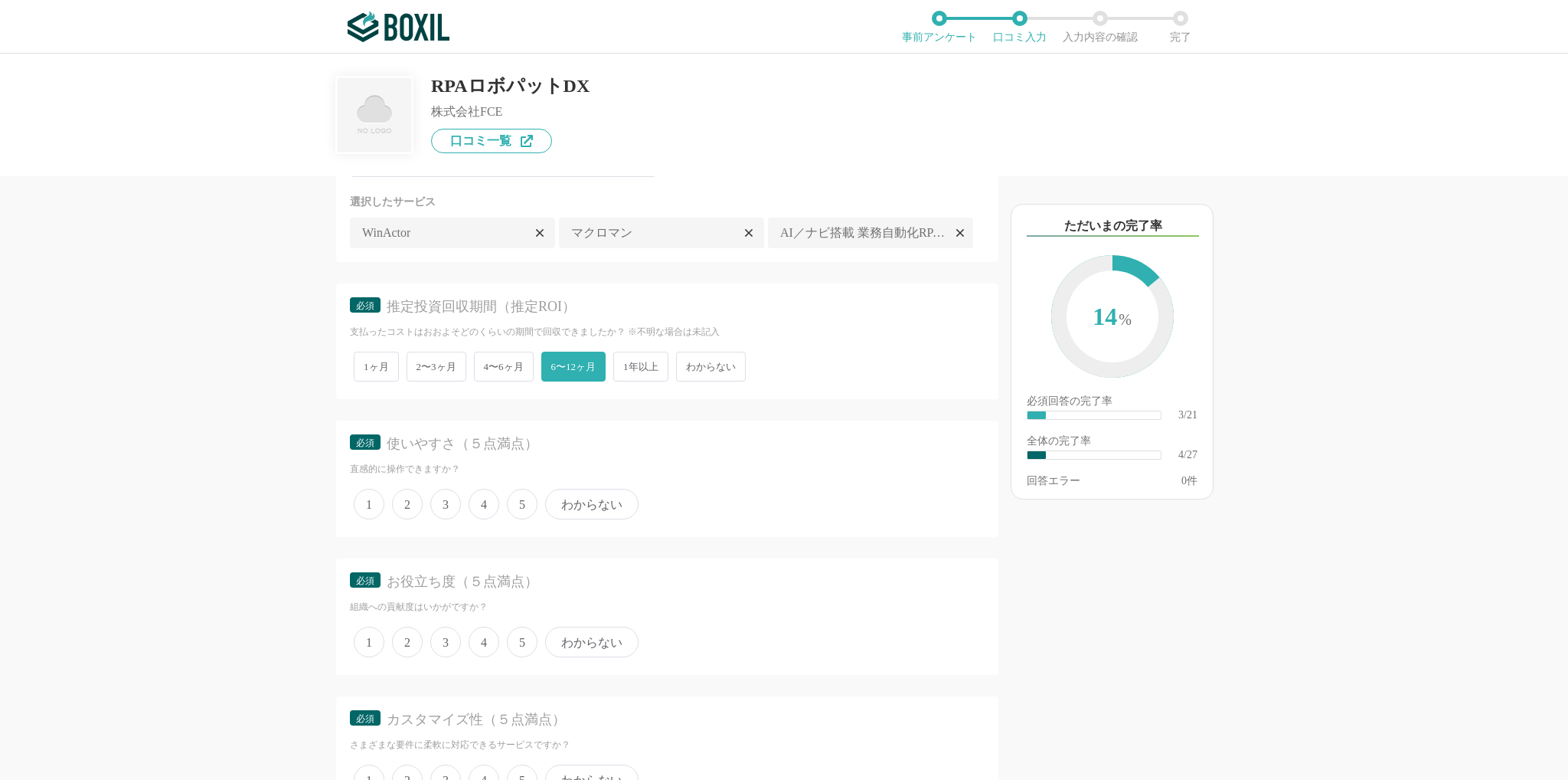
click at [521, 519] on span "5" at bounding box center [522, 504] width 31 height 31
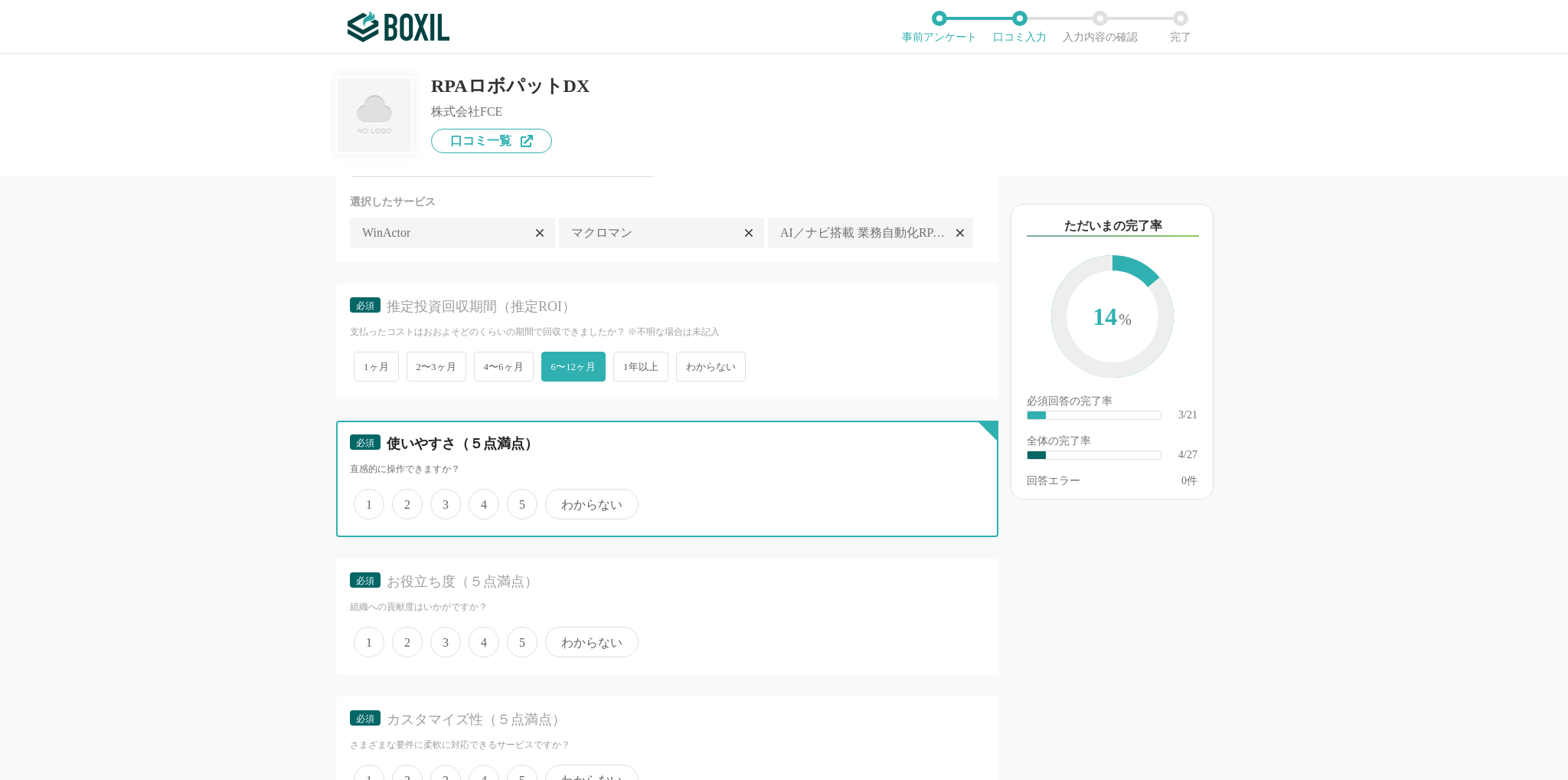
click at [521, 501] on input "5" at bounding box center [515, 495] width 10 height 10
radio input "true"
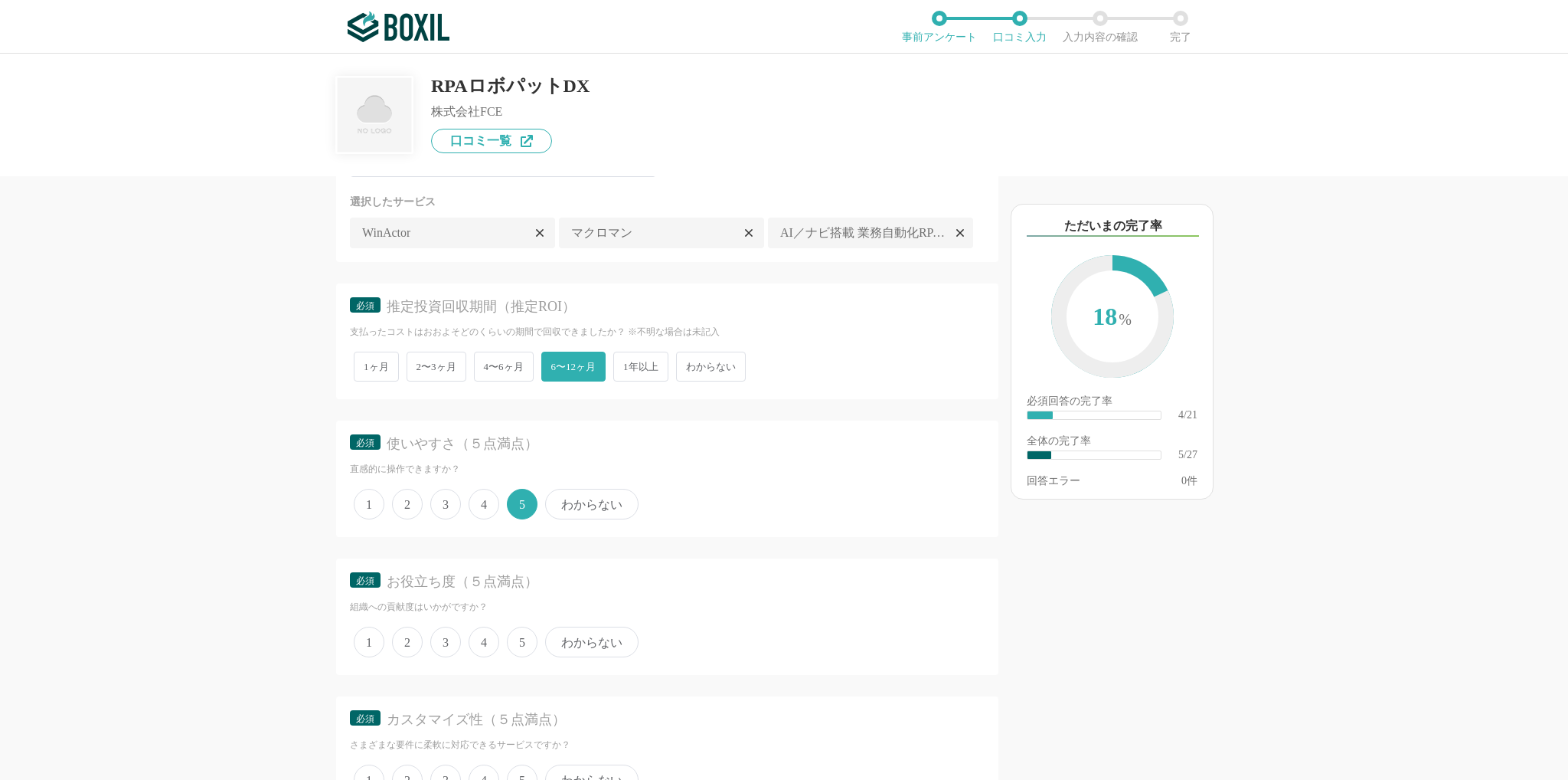
click at [515, 657] on span "5" at bounding box center [522, 642] width 31 height 31
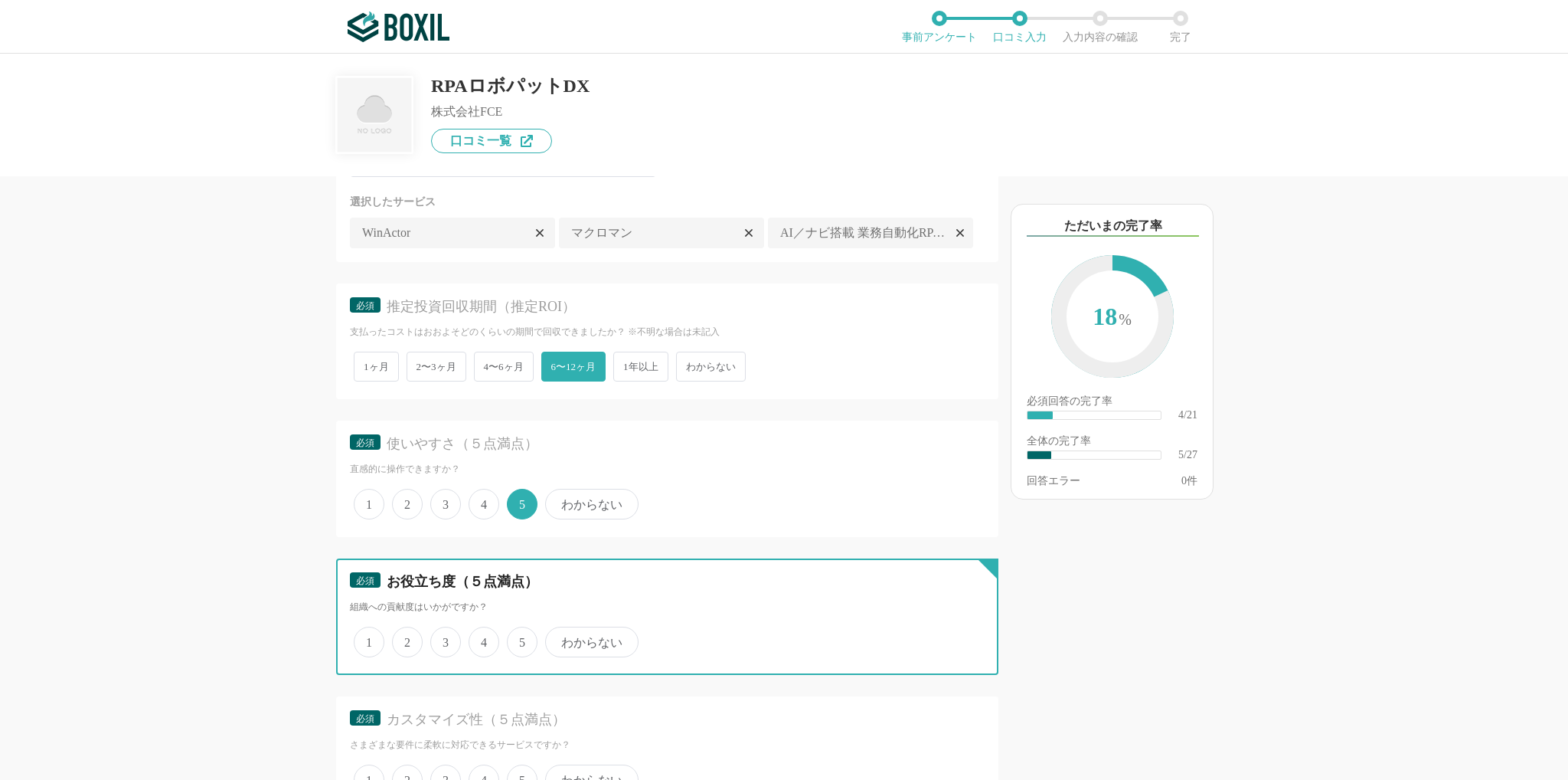
click at [515, 639] on input "5" at bounding box center [515, 634] width 10 height 10
radio input "true"
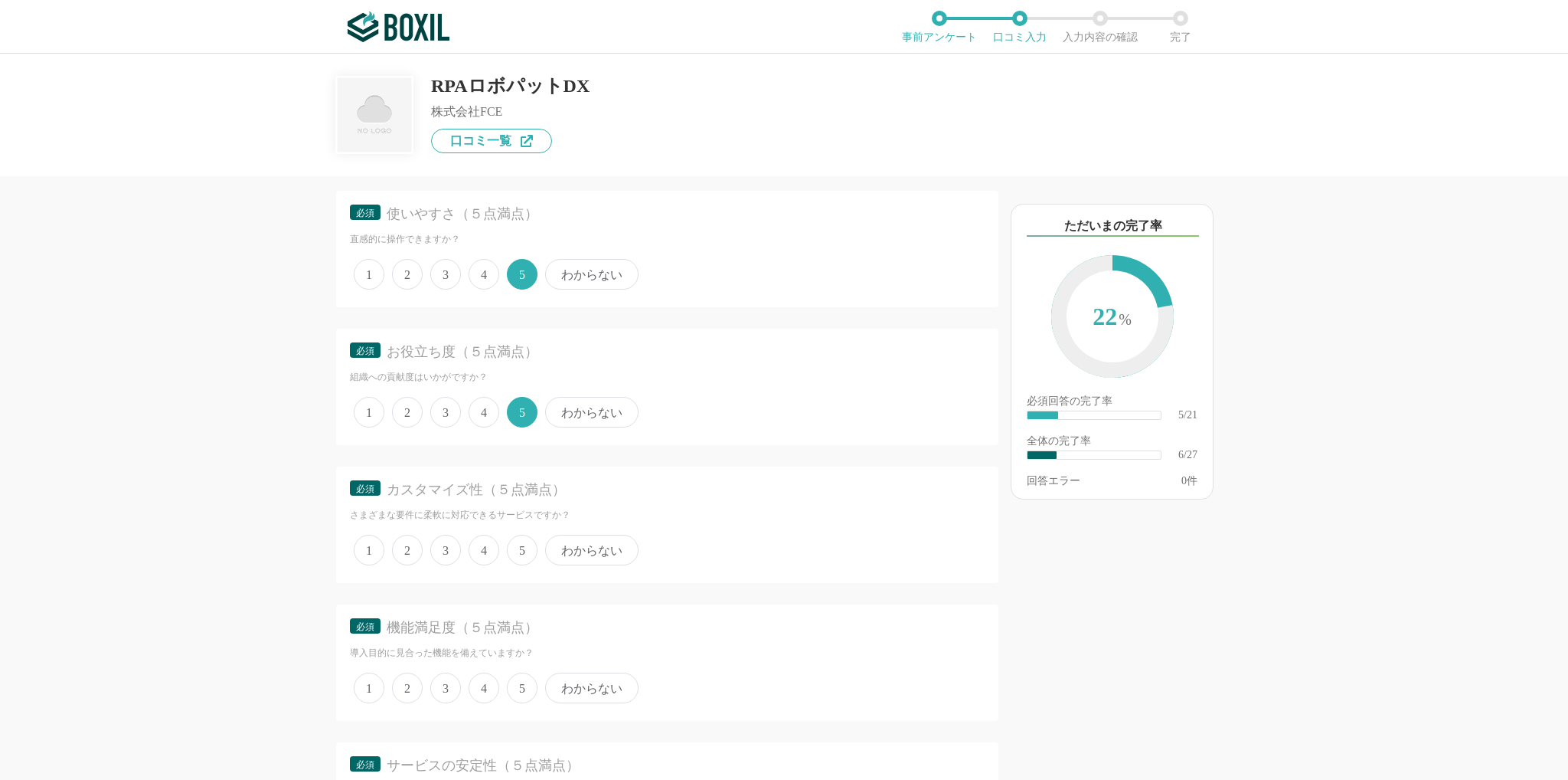
click at [515, 565] on span "5" at bounding box center [522, 550] width 31 height 31
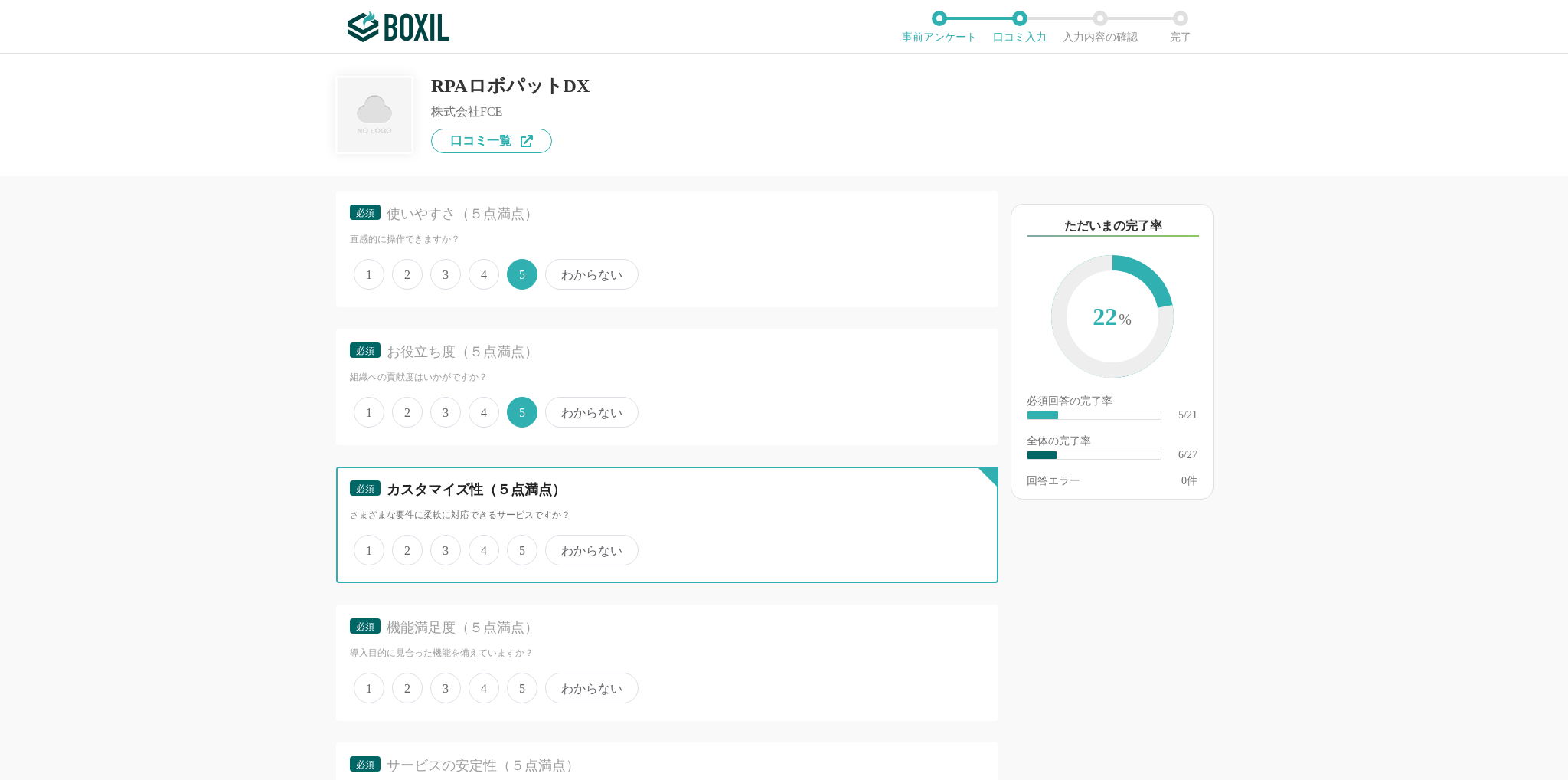
click at [515, 547] on input "5" at bounding box center [515, 542] width 10 height 10
radio input "true"
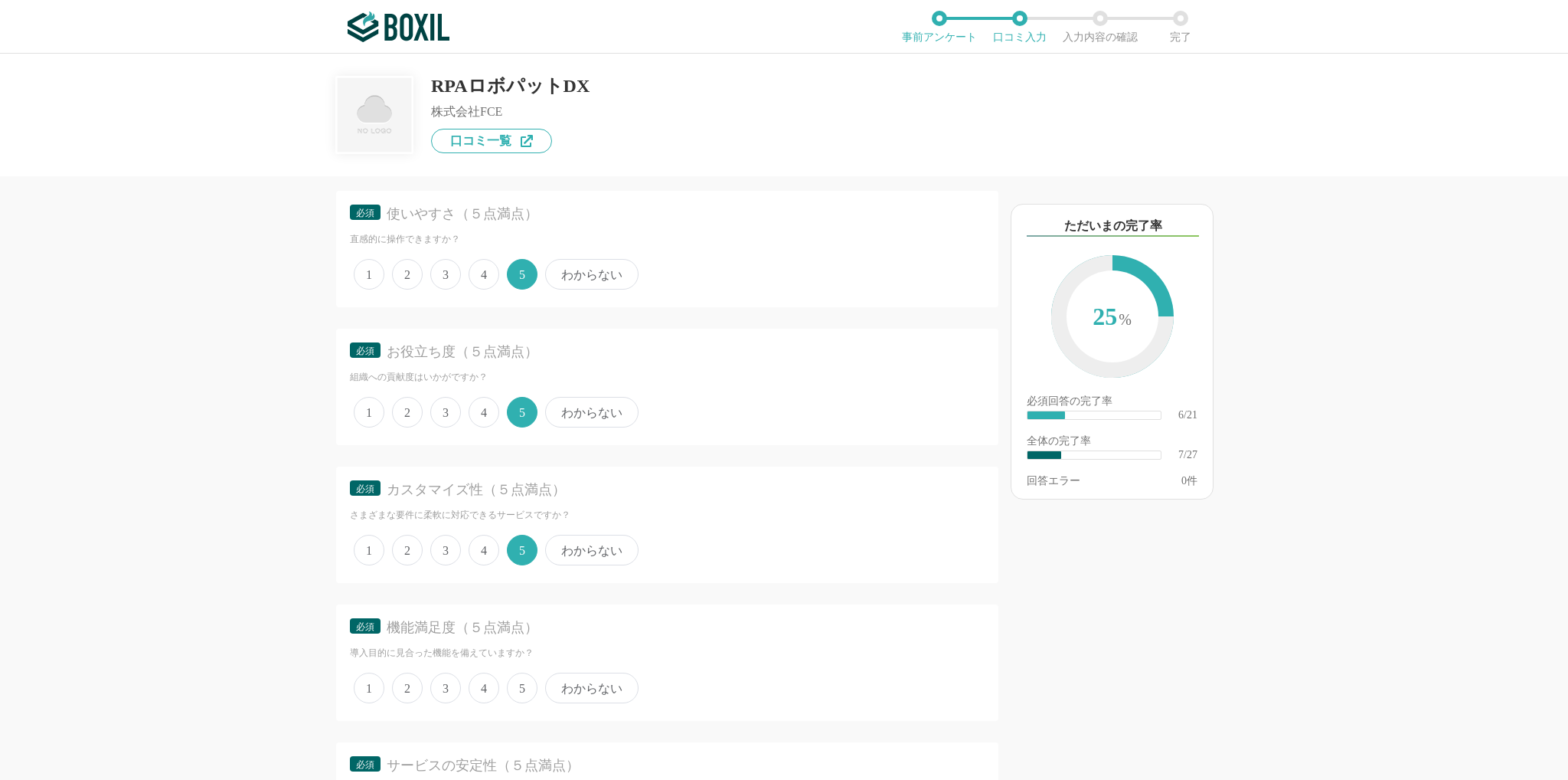
click at [519, 704] on span "5" at bounding box center [522, 688] width 31 height 31
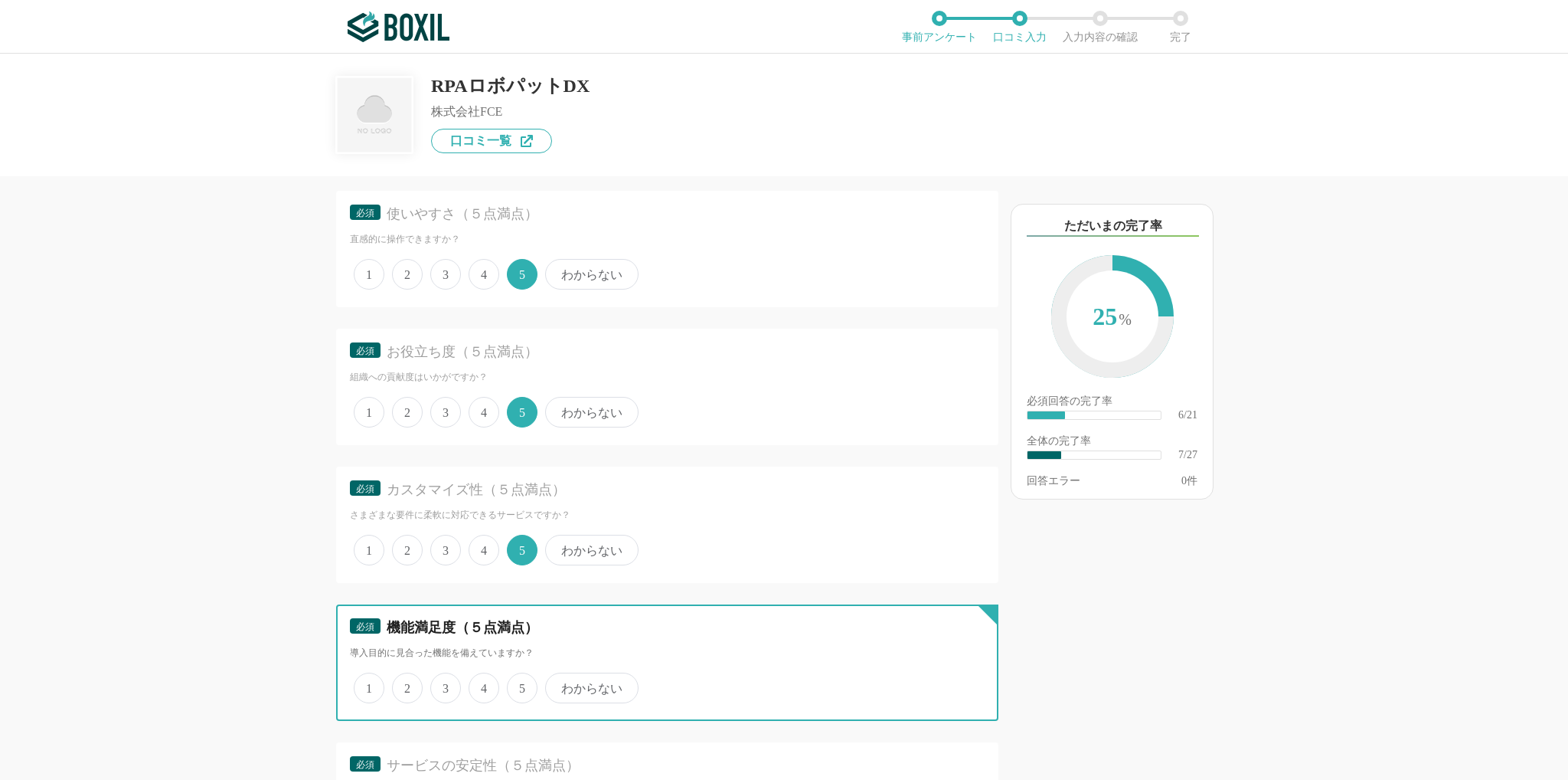
click at [519, 685] on input "5" at bounding box center [515, 679] width 10 height 10
radio input "true"
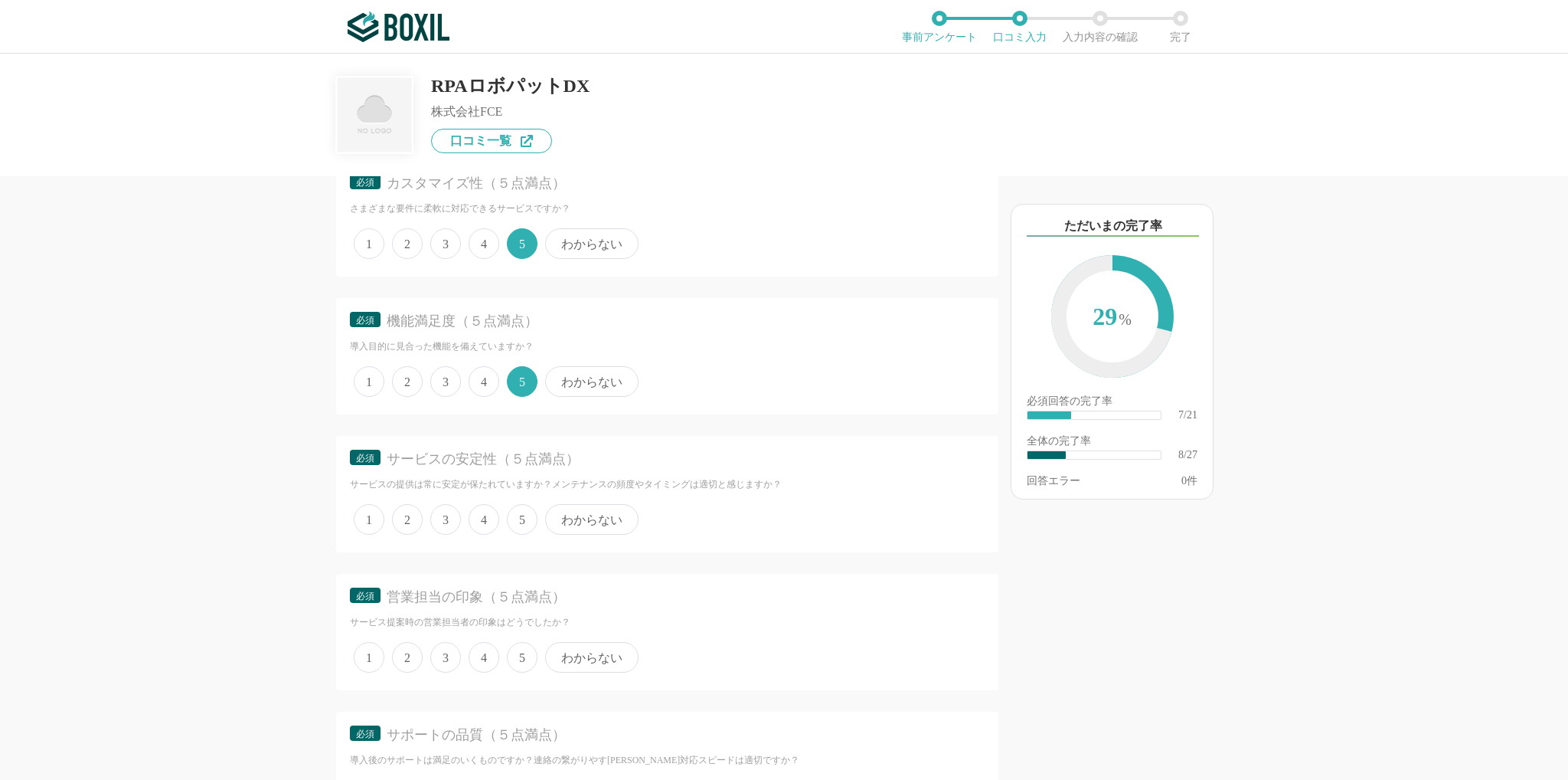
click at [527, 535] on span "5" at bounding box center [522, 519] width 31 height 31
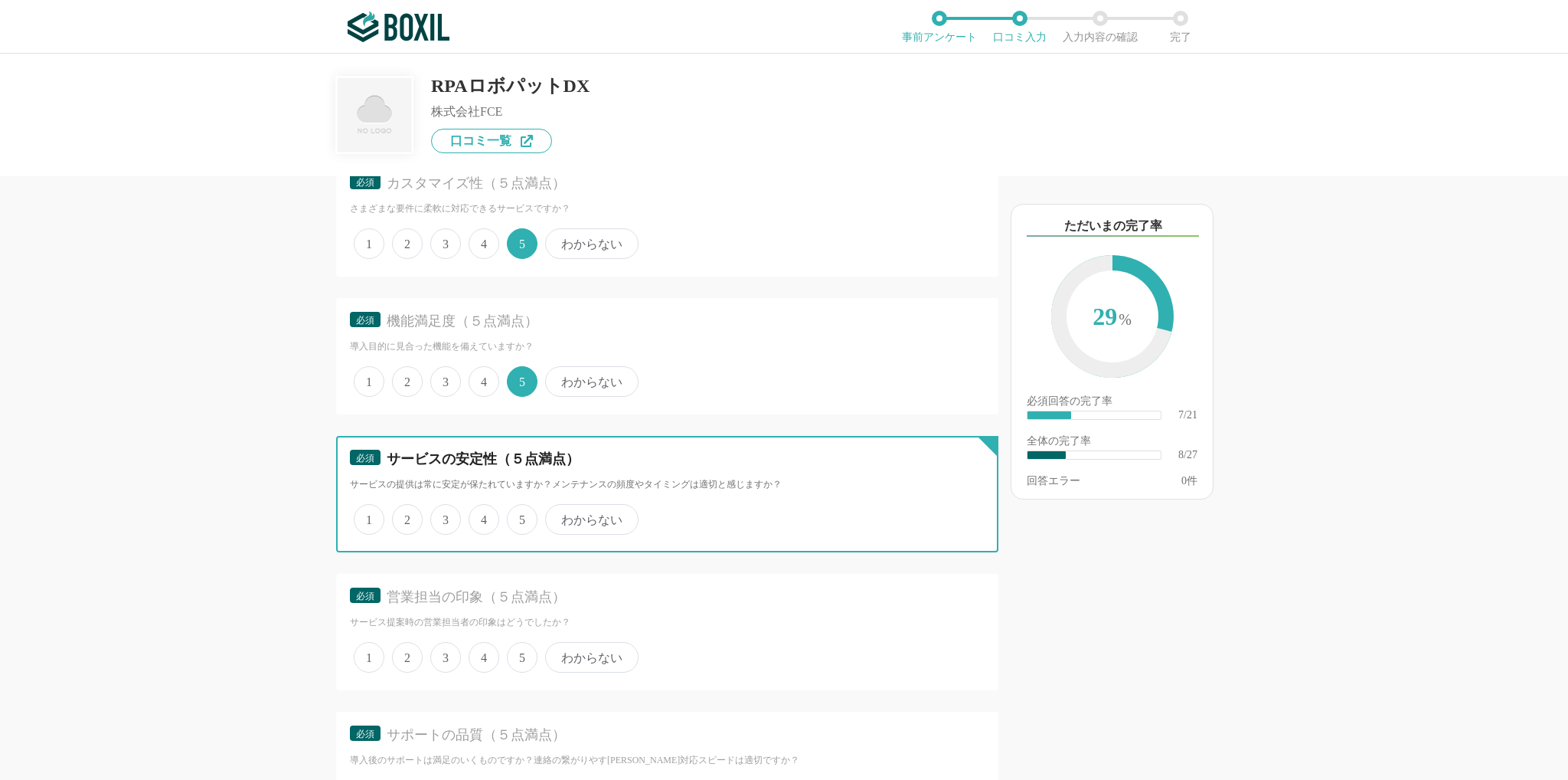
click at [521, 517] on input "5" at bounding box center [515, 511] width 10 height 10
radio input "true"
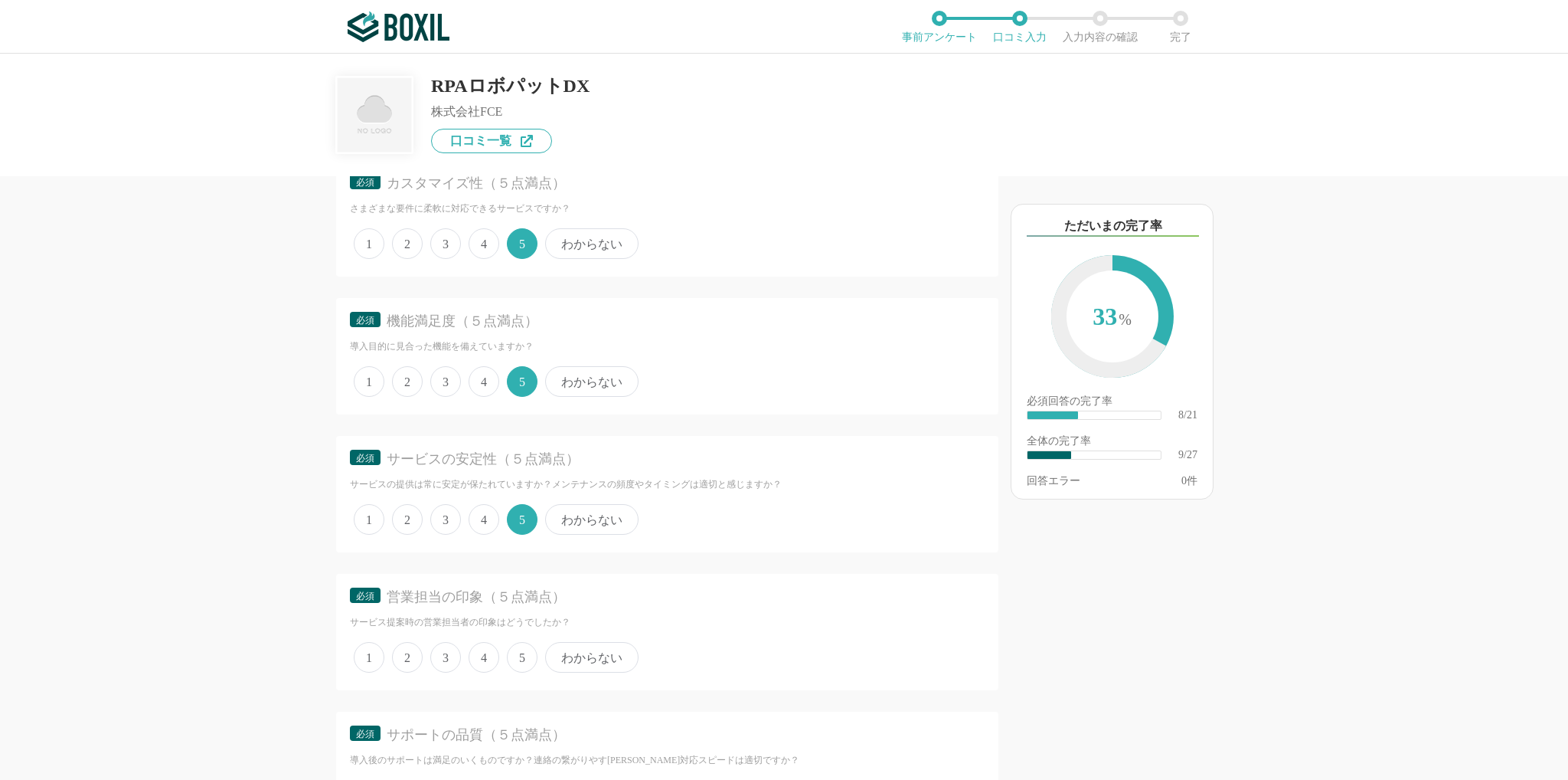
click at [512, 673] on span "5" at bounding box center [522, 657] width 31 height 31
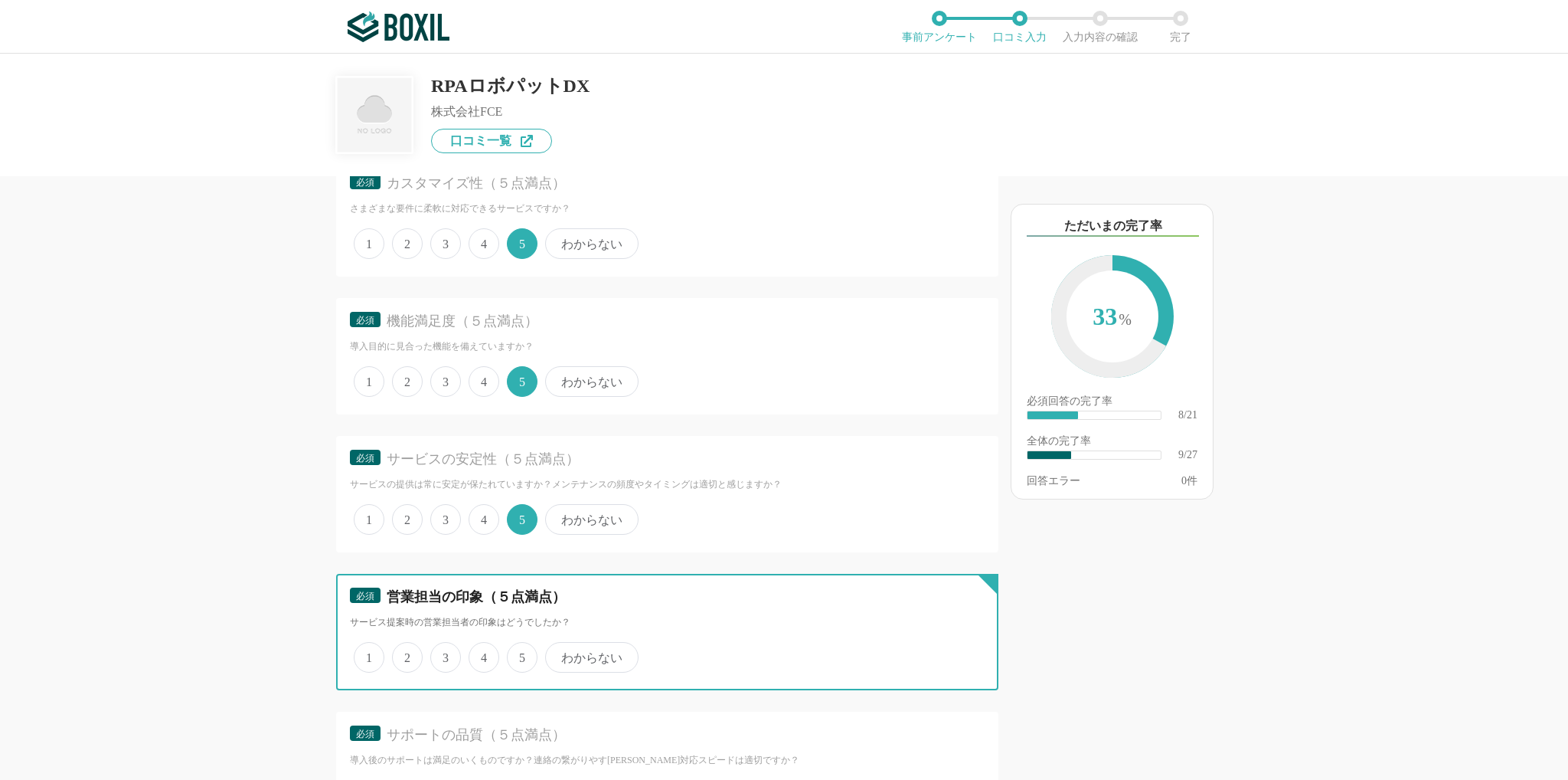
click at [512, 654] on input "5" at bounding box center [515, 649] width 10 height 10
radio input "true"
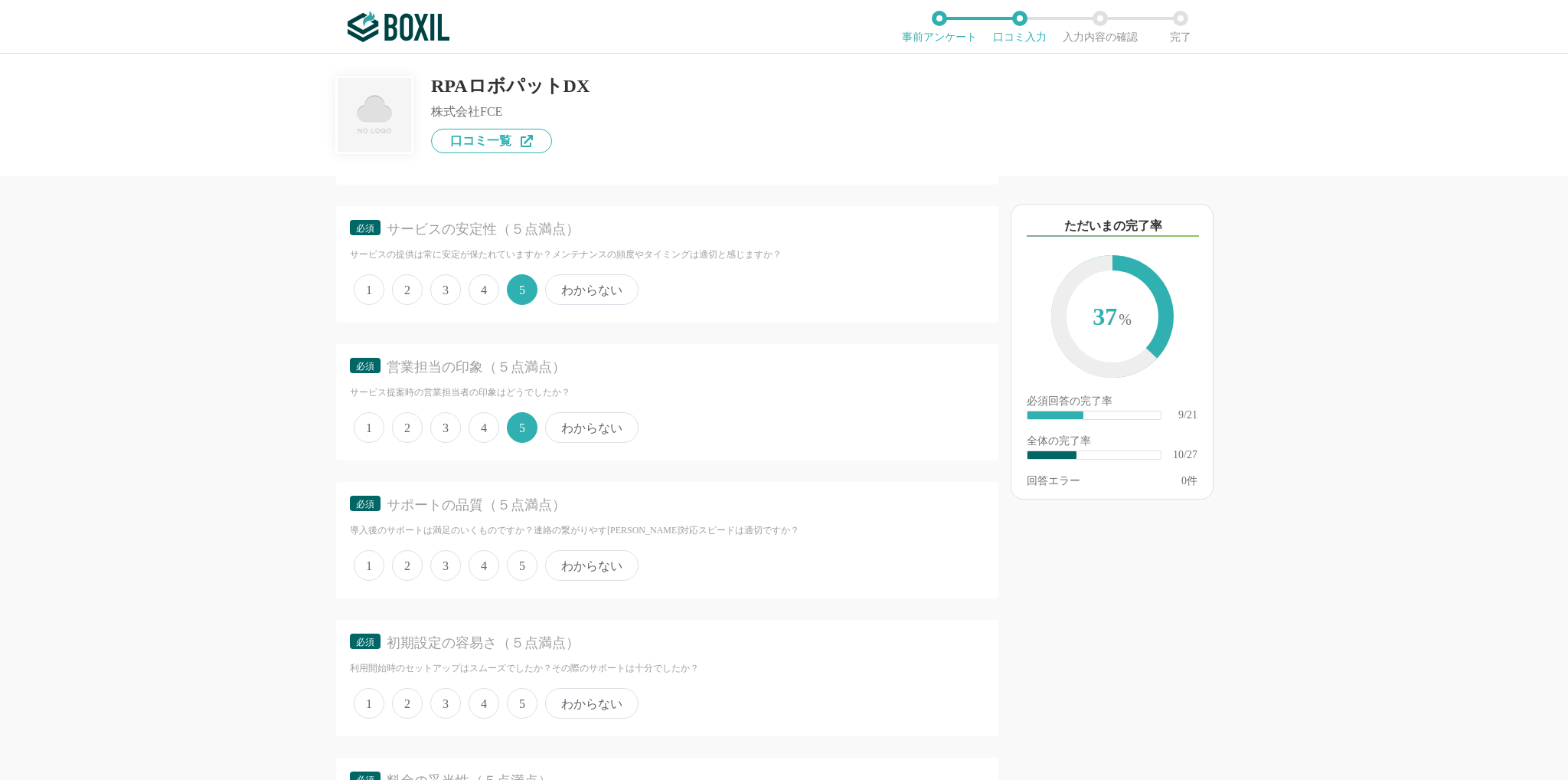
click at [523, 581] on span "5" at bounding box center [522, 565] width 31 height 31
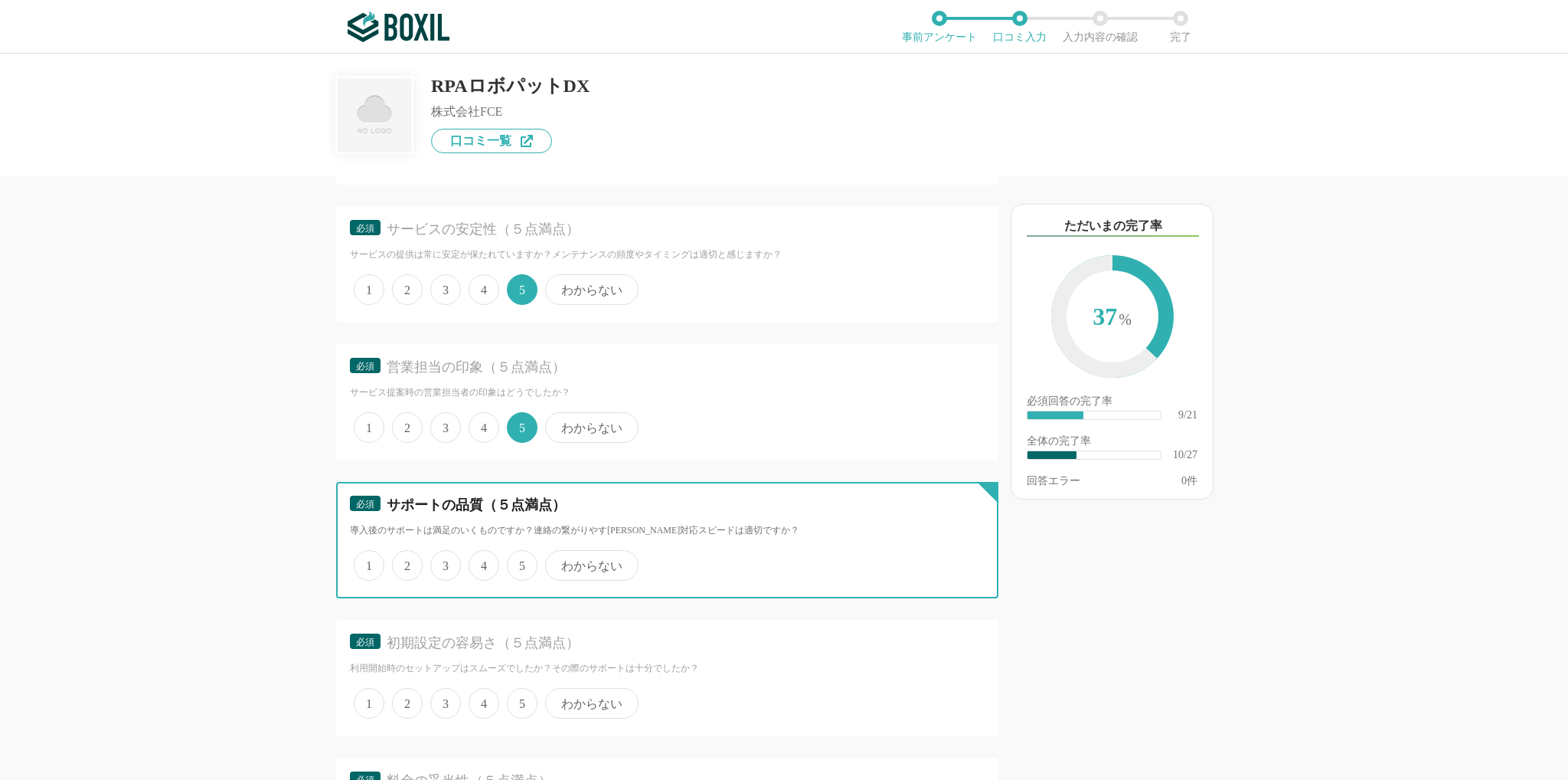
click at [521, 563] on input "5" at bounding box center [515, 557] width 10 height 10
radio input "true"
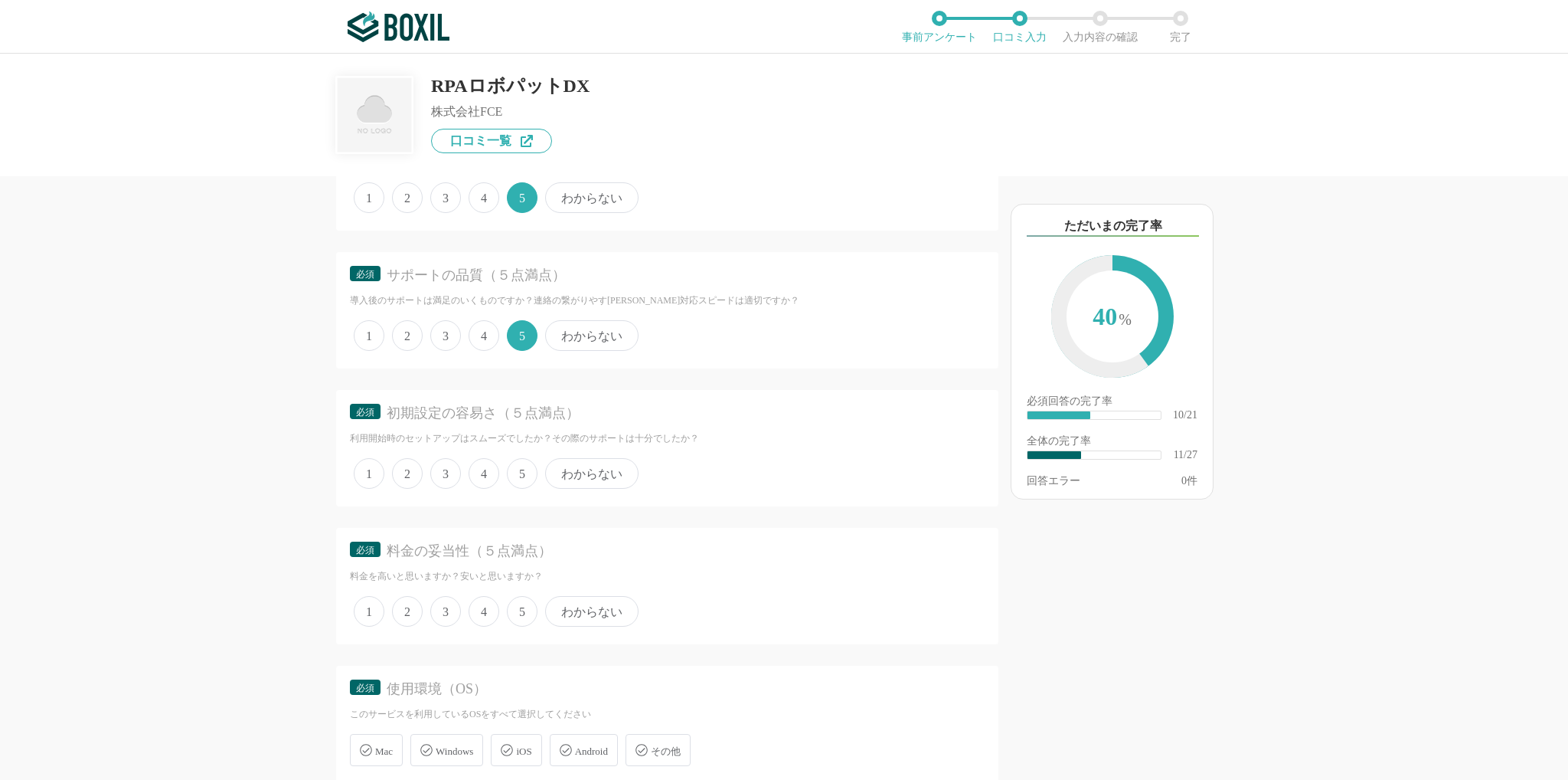
click at [515, 489] on span "5" at bounding box center [522, 474] width 31 height 31
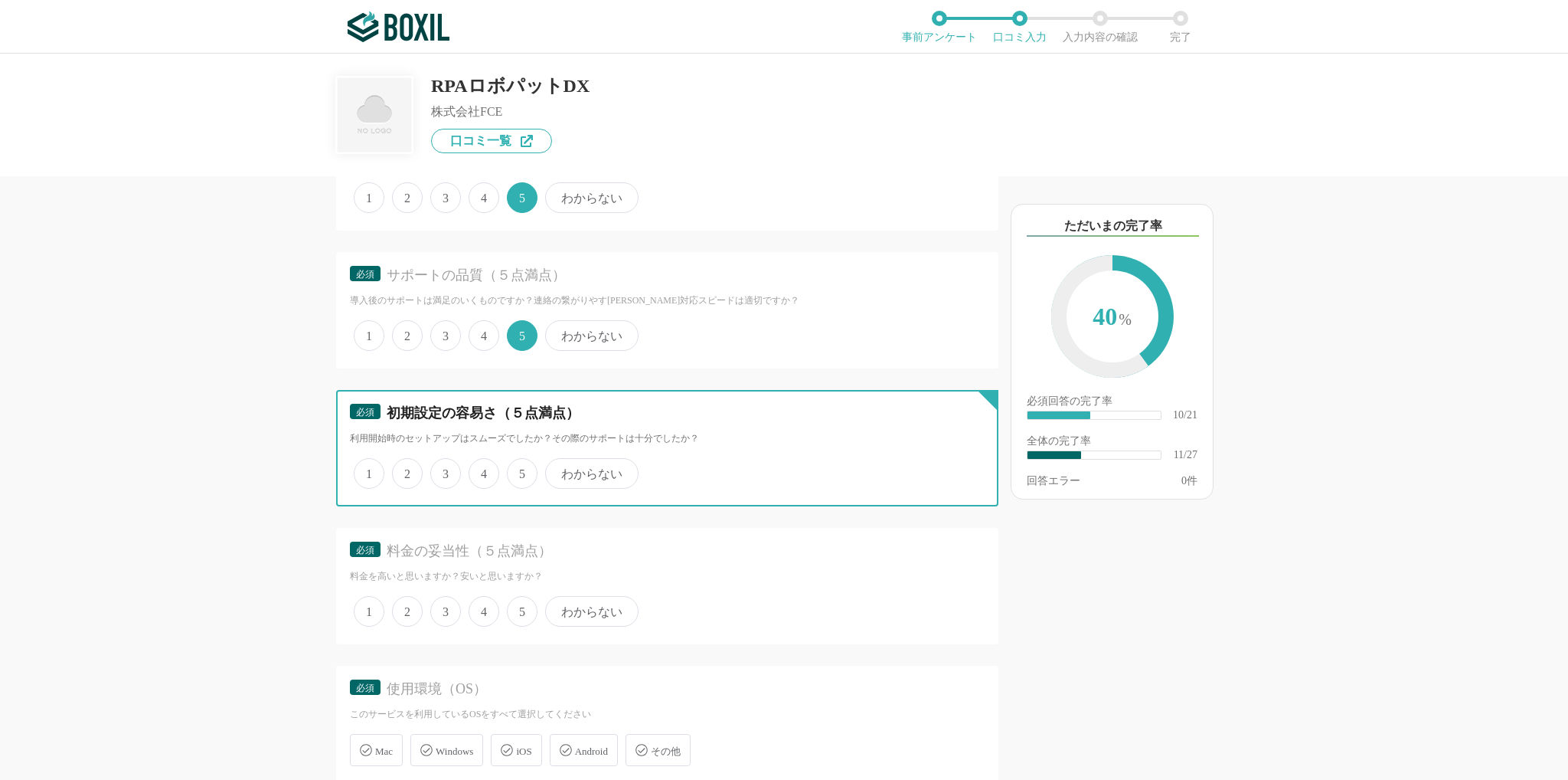
click at [515, 470] on input "5" at bounding box center [515, 465] width 10 height 10
radio input "true"
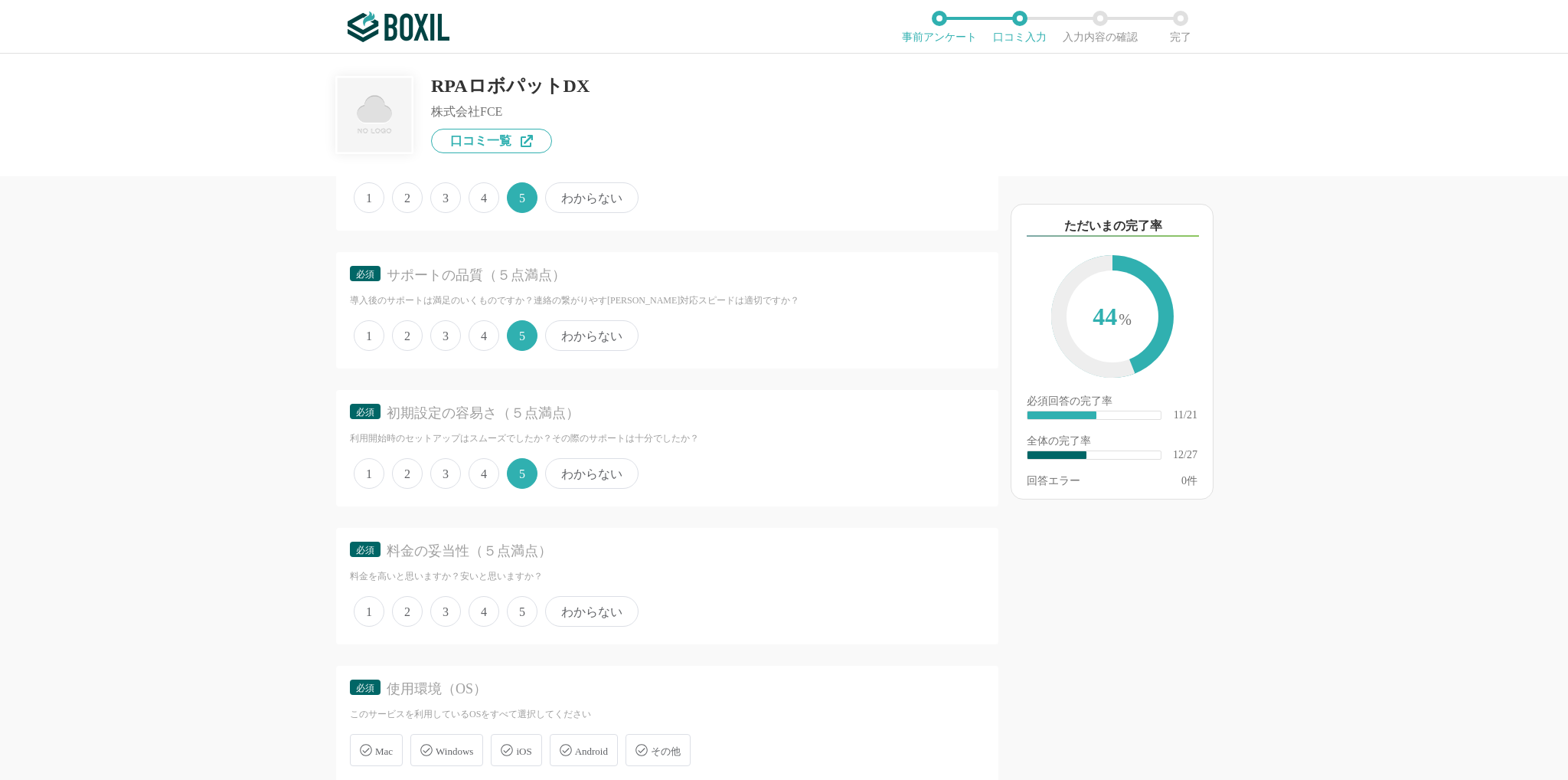
click at [522, 626] on span "5" at bounding box center [522, 611] width 31 height 31
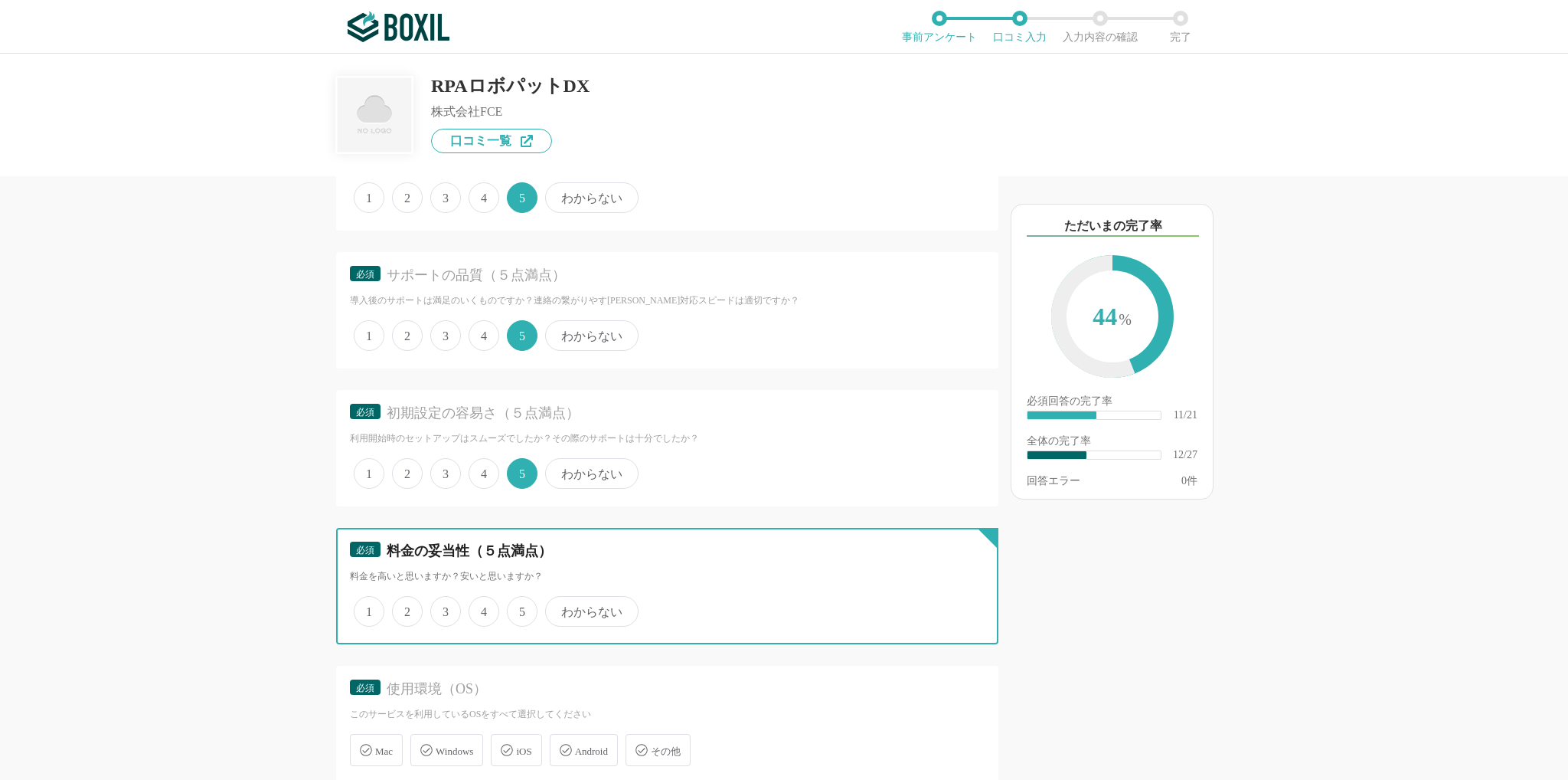
click at [521, 608] on input "5" at bounding box center [515, 603] width 10 height 10
radio input "true"
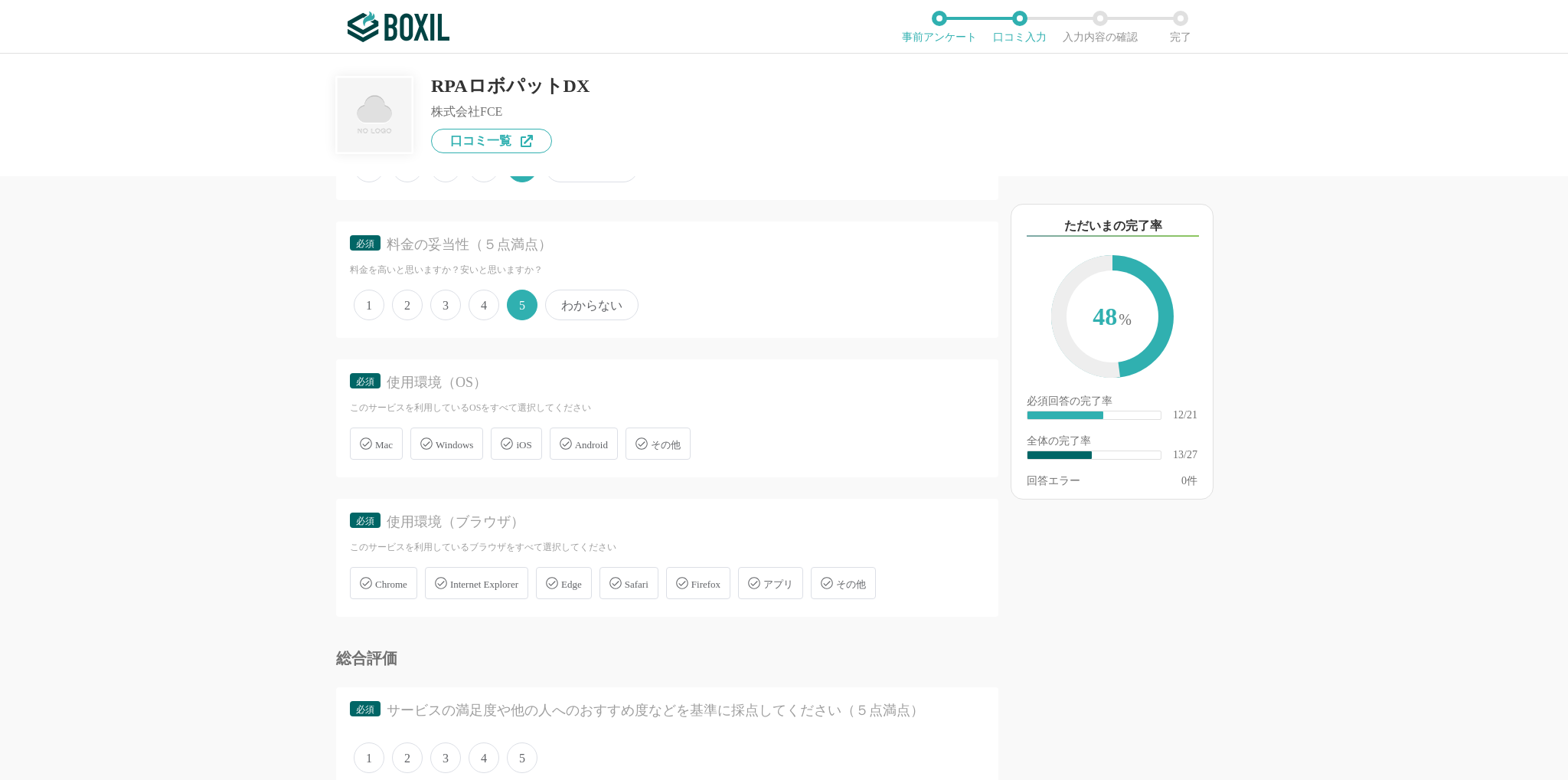
click at [442, 450] on span "Windows" at bounding box center [454, 444] width 38 height 12
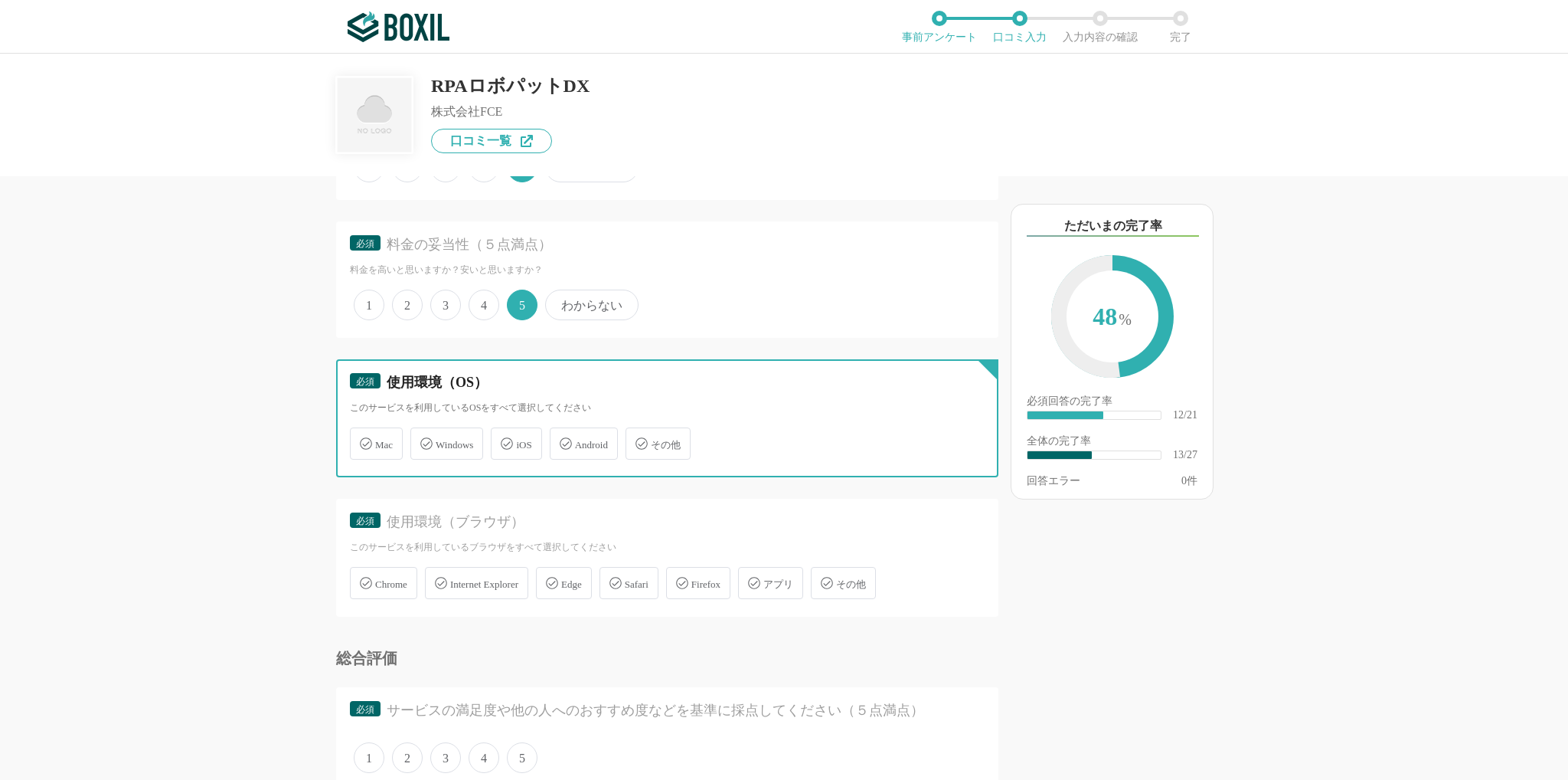
click at [423, 439] on input "Windows" at bounding box center [418, 434] width 10 height 10
checkbox input "true"
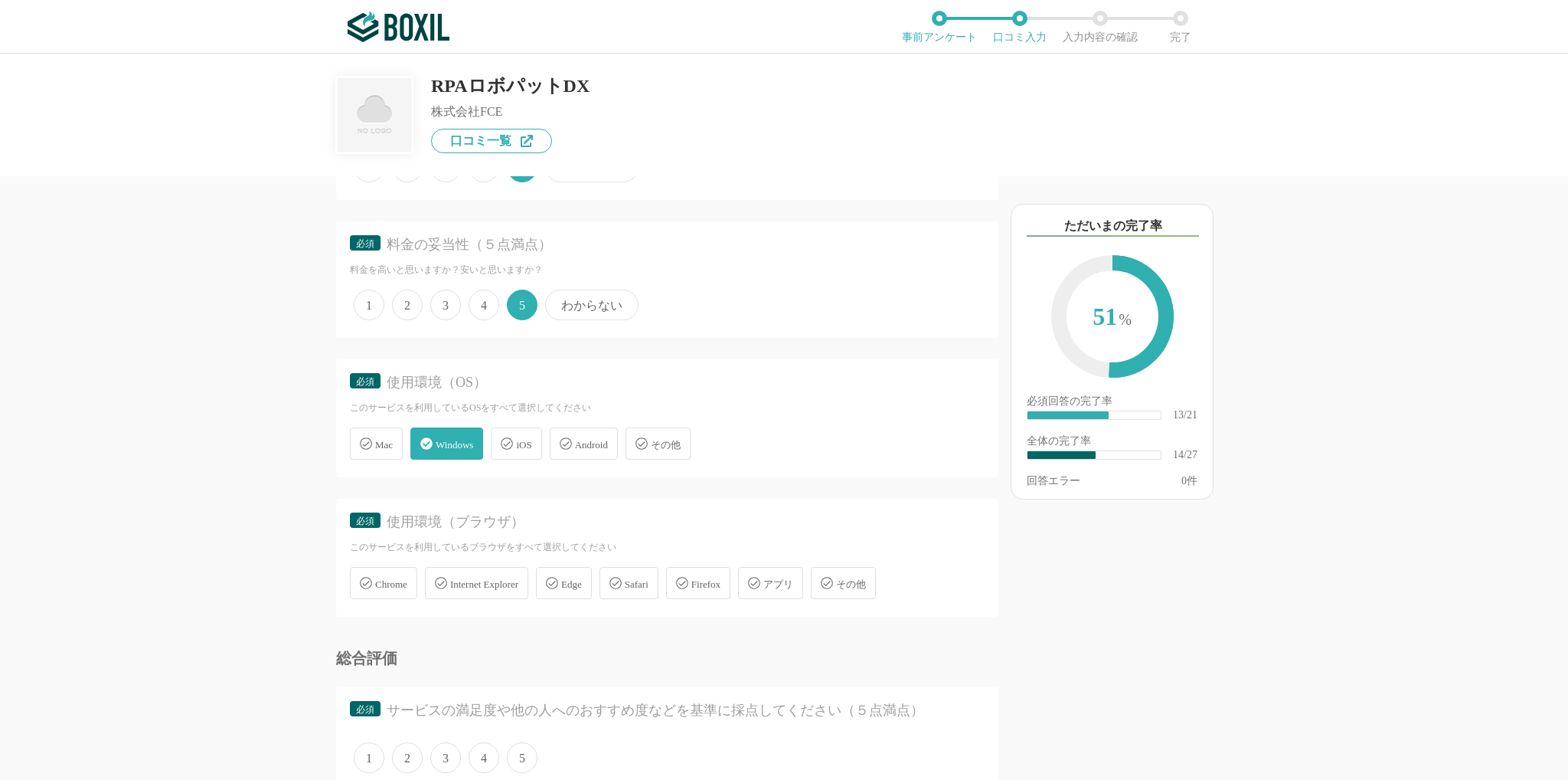
click at [392, 589] on span "Chrome" at bounding box center [392, 584] width 32 height 12
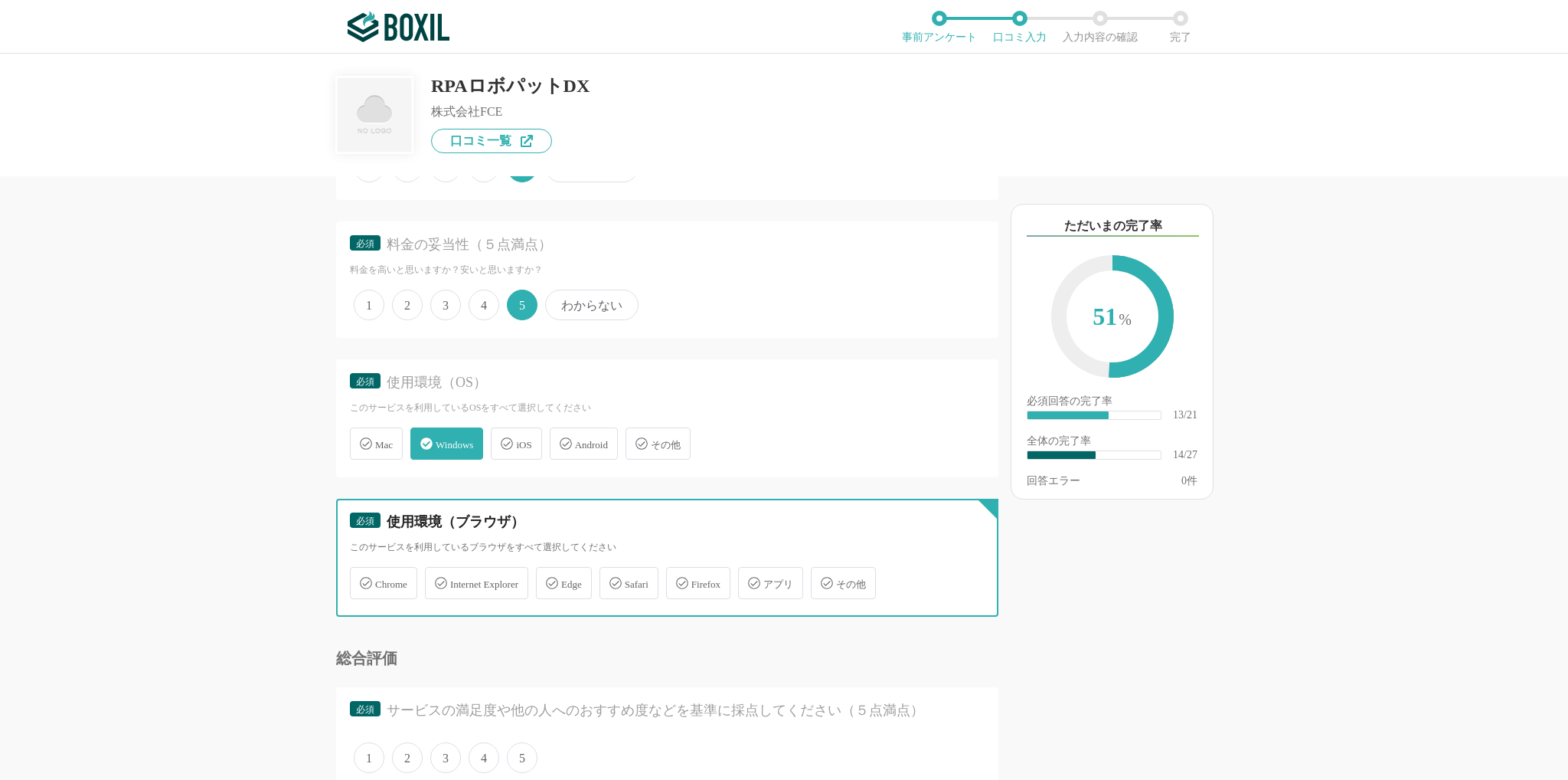
click at [363, 580] on input "Chrome" at bounding box center [357, 573] width 10 height 10
checkbox input "true"
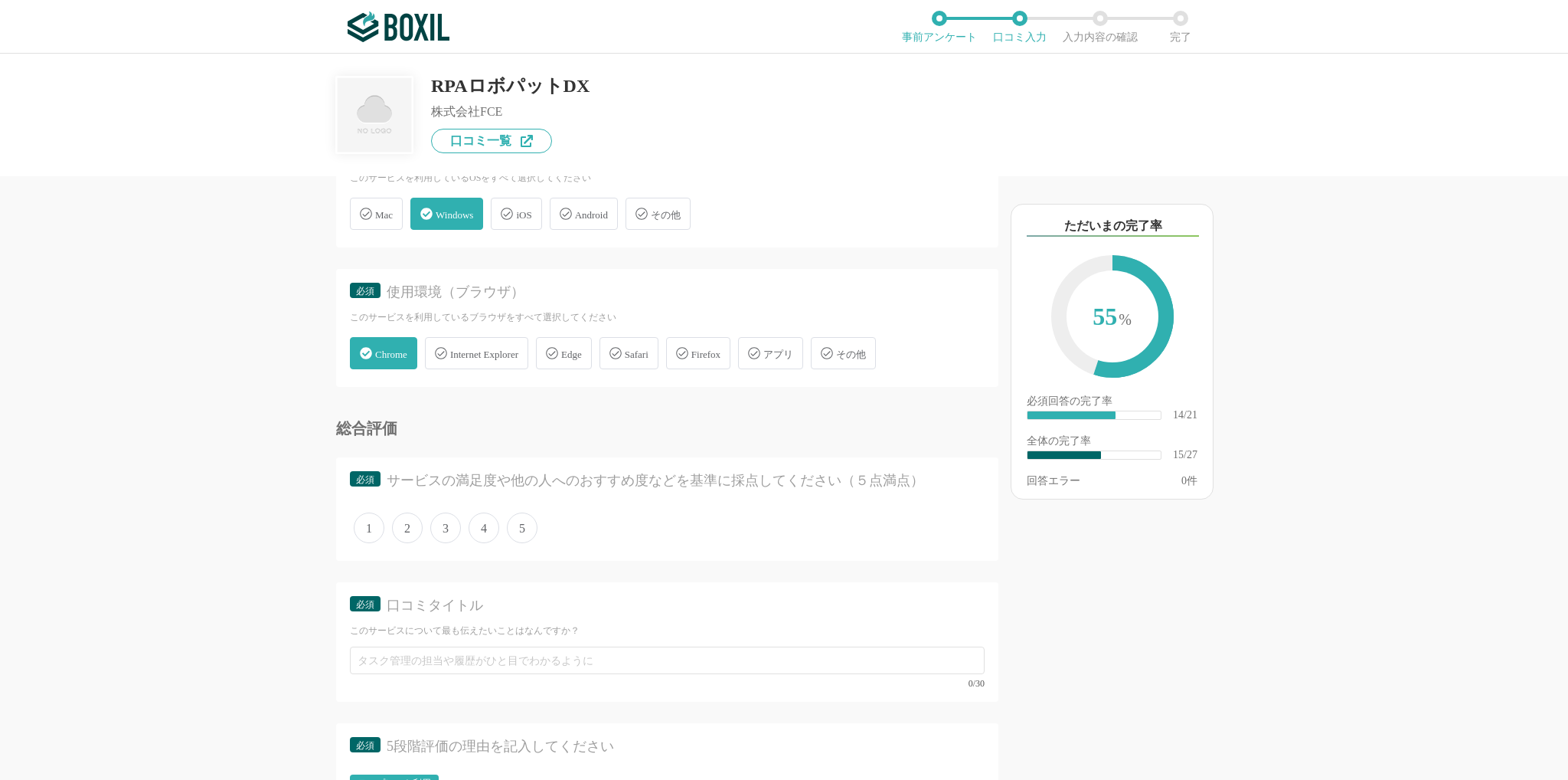
click at [509, 543] on span "5" at bounding box center [522, 527] width 31 height 31
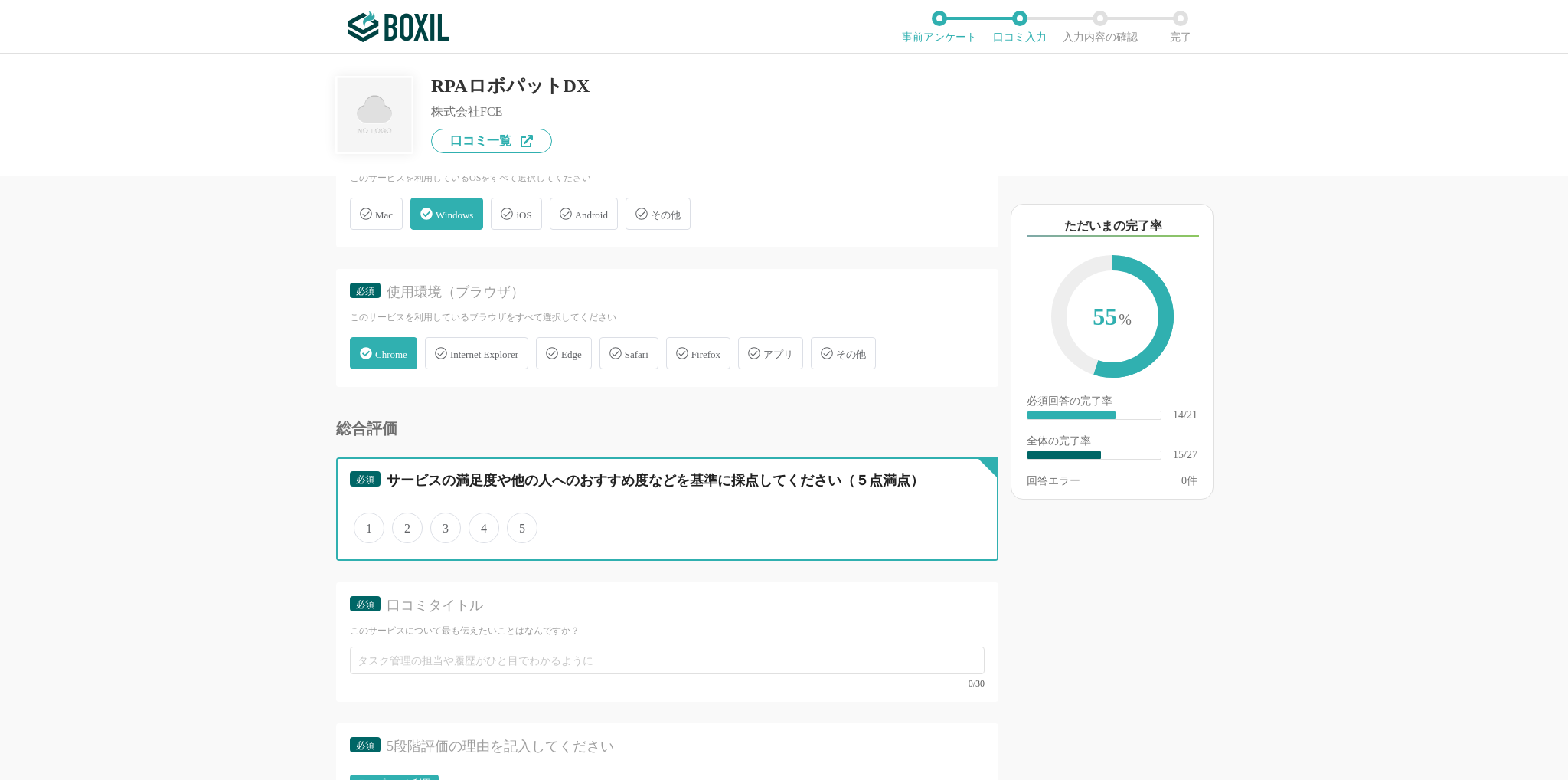
click at [511, 525] on input "5" at bounding box center [515, 519] width 10 height 10
radio input "true"
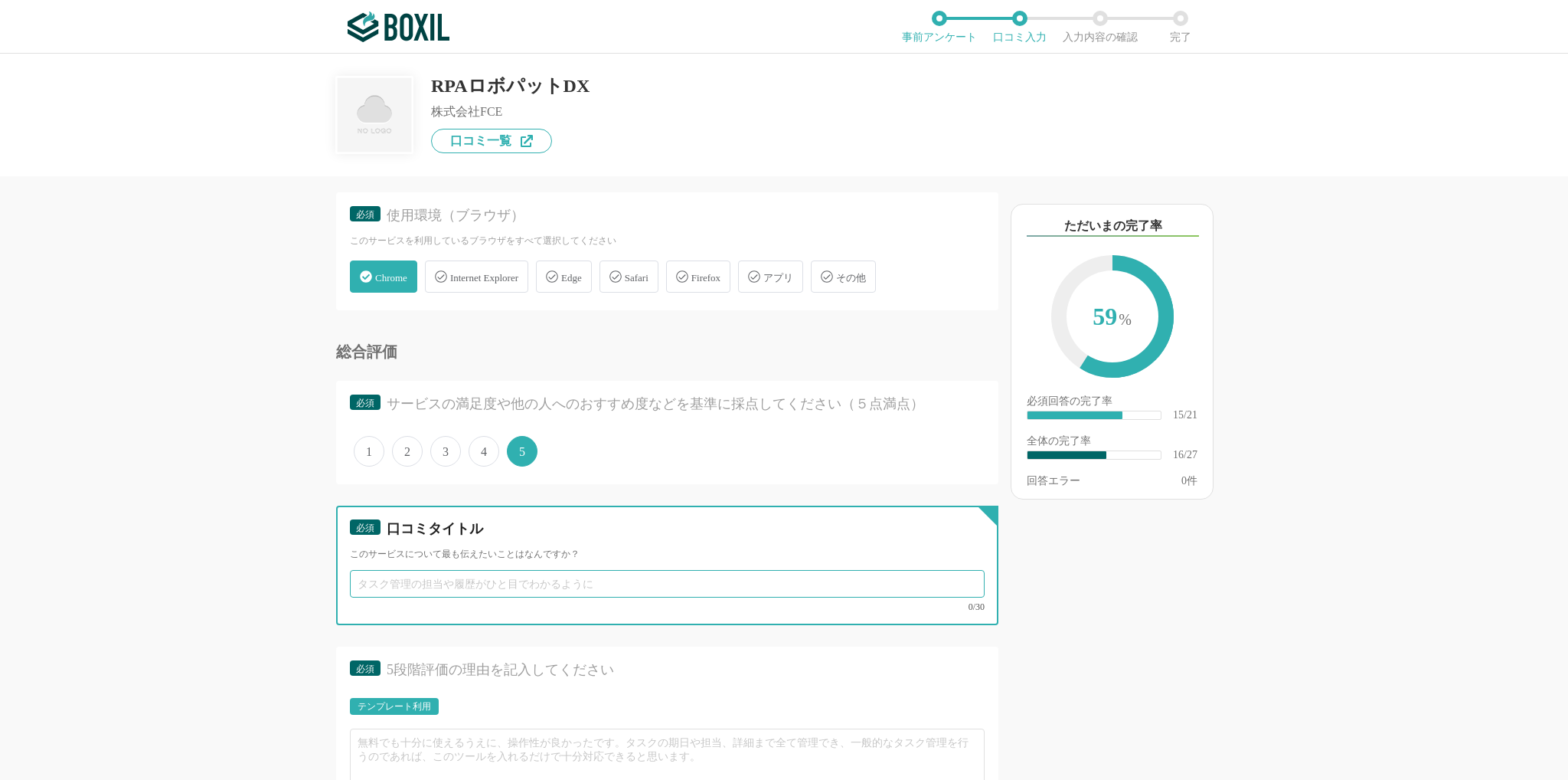
click at [427, 598] on input "text" at bounding box center [667, 583] width 635 height 28
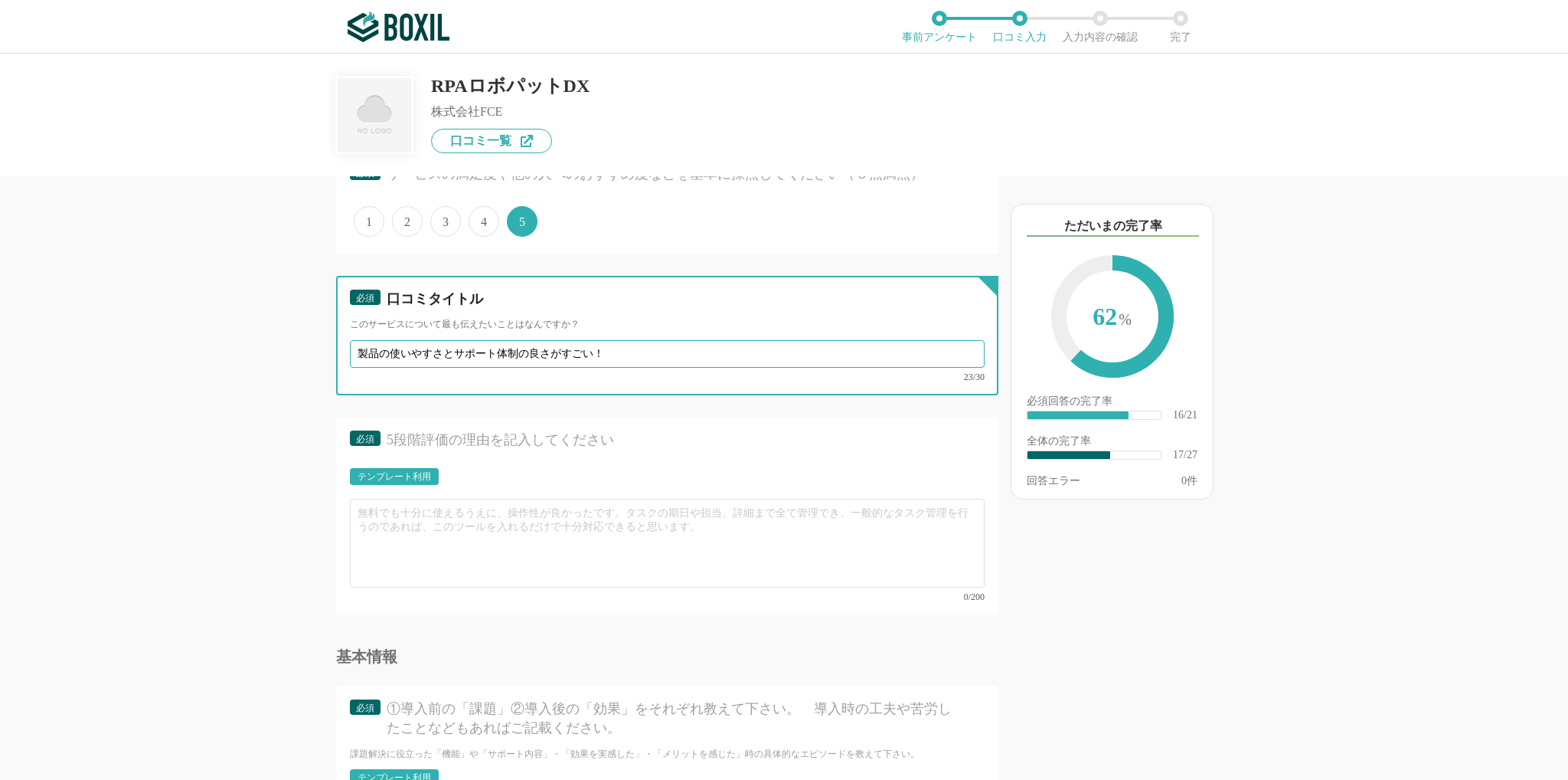
type input "製品の使いやすさとサポート体制の良さがすごい！"
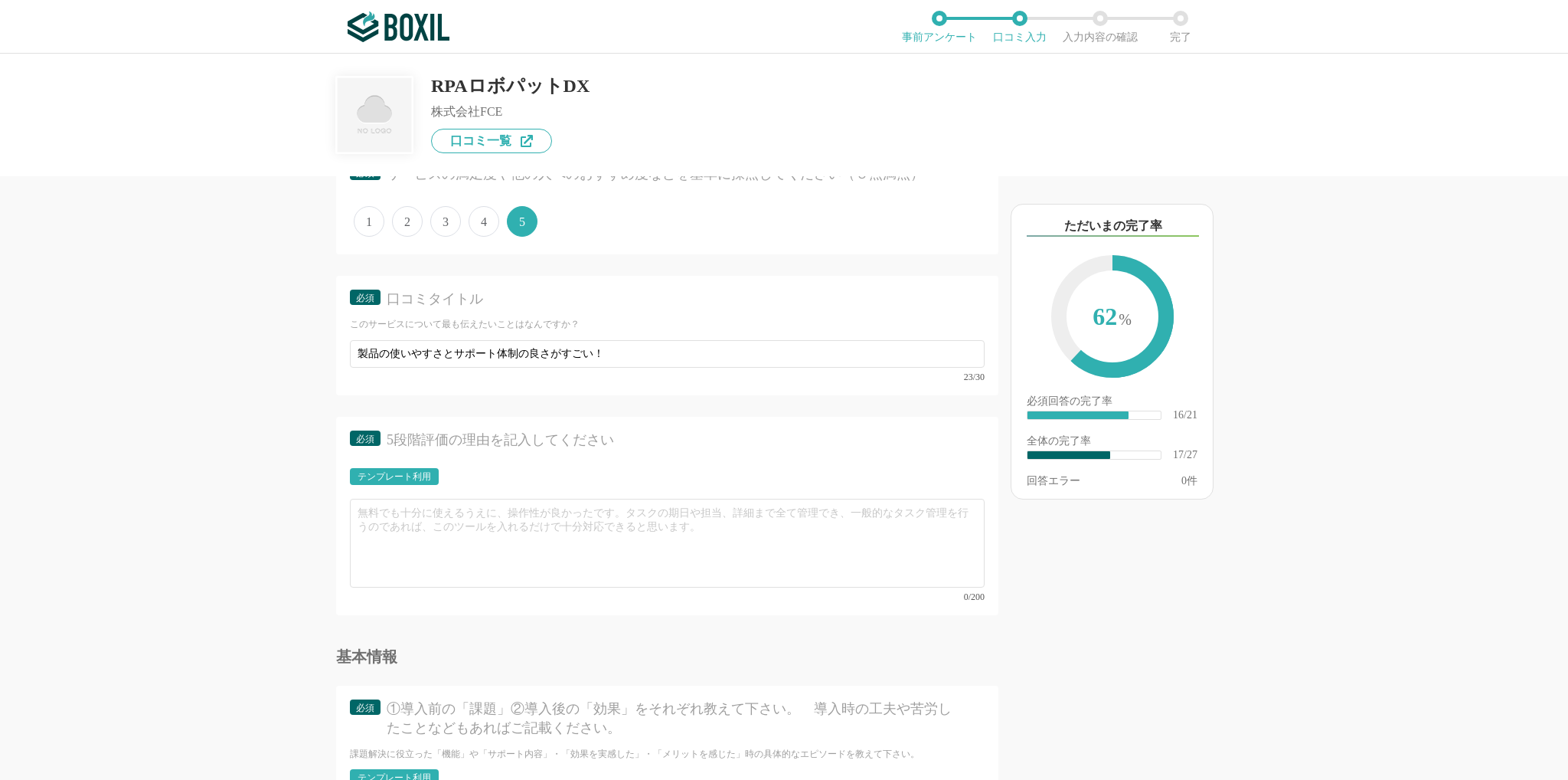
click at [423, 481] on div "テンプレート利用" at bounding box center [394, 476] width 74 height 9
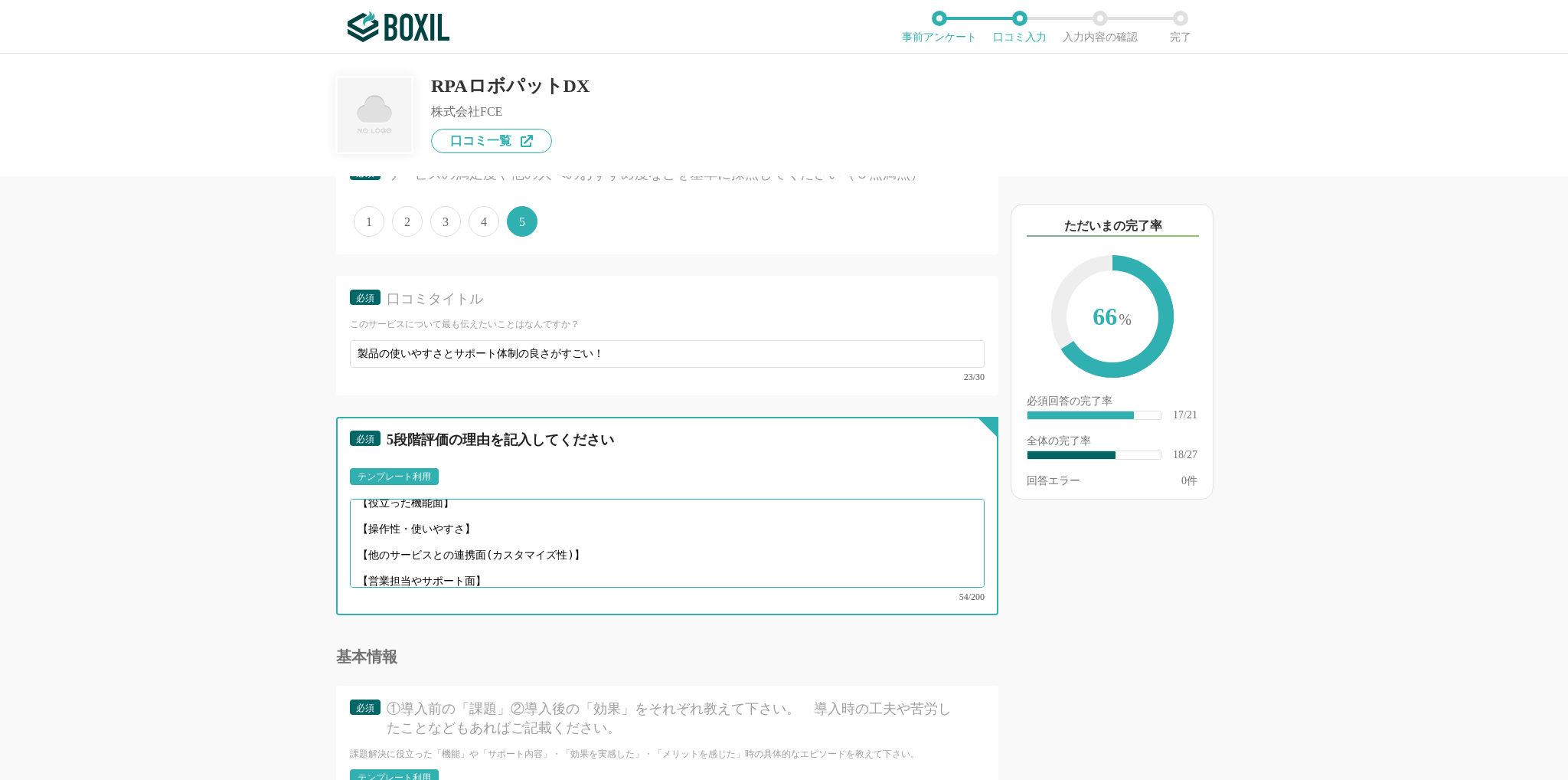
scroll to position [0, 0]
drag, startPoint x: 494, startPoint y: 585, endPoint x: 304, endPoint y: 491, distance: 212.0
click at [304, 491] on div "他のサービス・ツールと連携していますか？ ※複数選択可 例：Slack、Salesforce 選択したサービス 未選択 必須 導入時に所属していた部署を選択し…" at bounding box center [615, 478] width 766 height 604
click at [464, 531] on textarea "【役立った機能面】 【操作性・使いやすさ】 【他のサービスとの連携面(カスタマイズ性)】 【営業担当やサポート面】" at bounding box center [667, 543] width 635 height 89
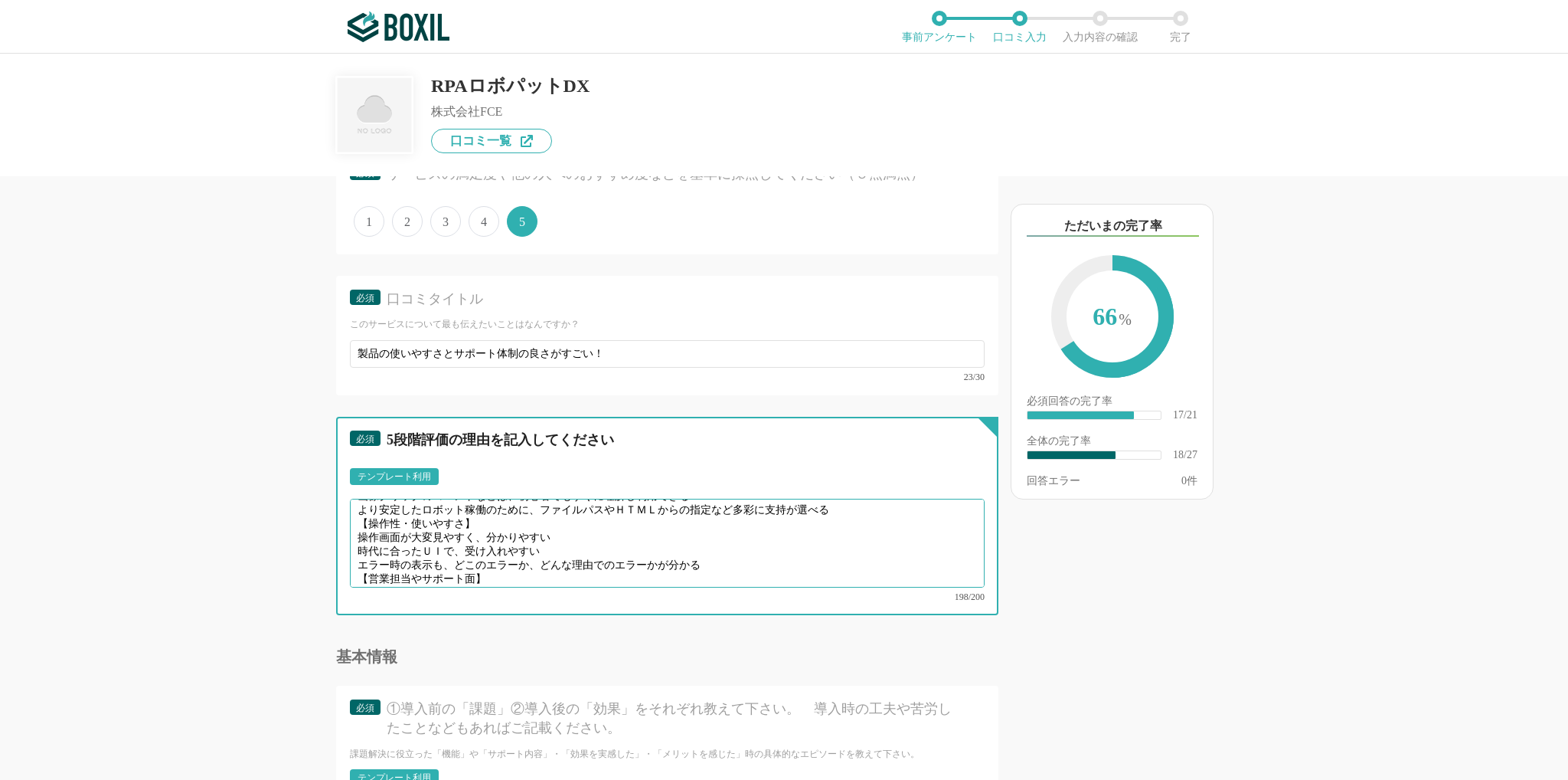
scroll to position [2912, 0]
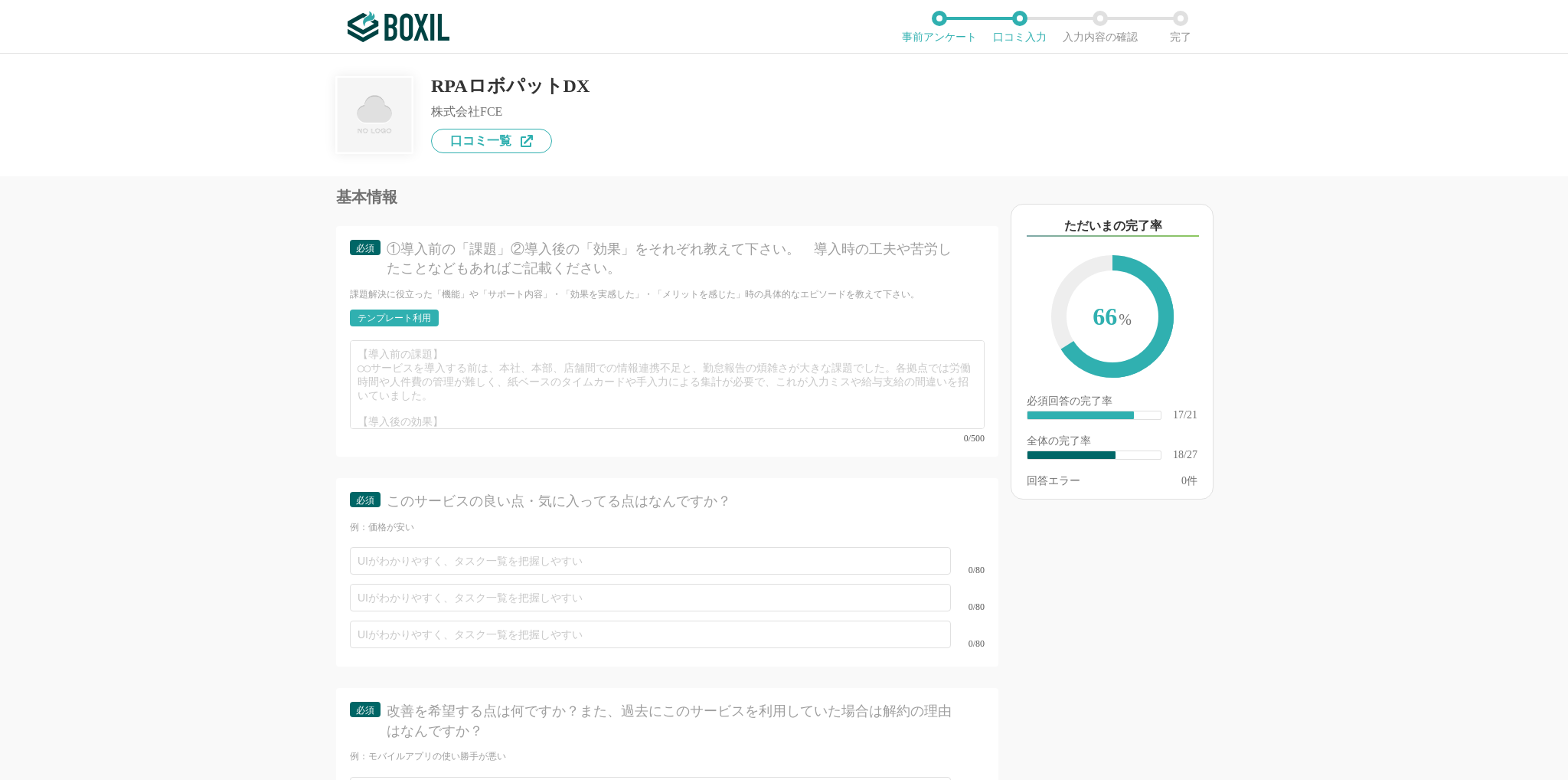
type textarea "【役立った機能面】 画像クリックのコマンドなどは、初心者でもすぐに理解し利用できる より安定したロボット稼働のために、ファイルパスやＨＴＭＬからの指定など多彩…"
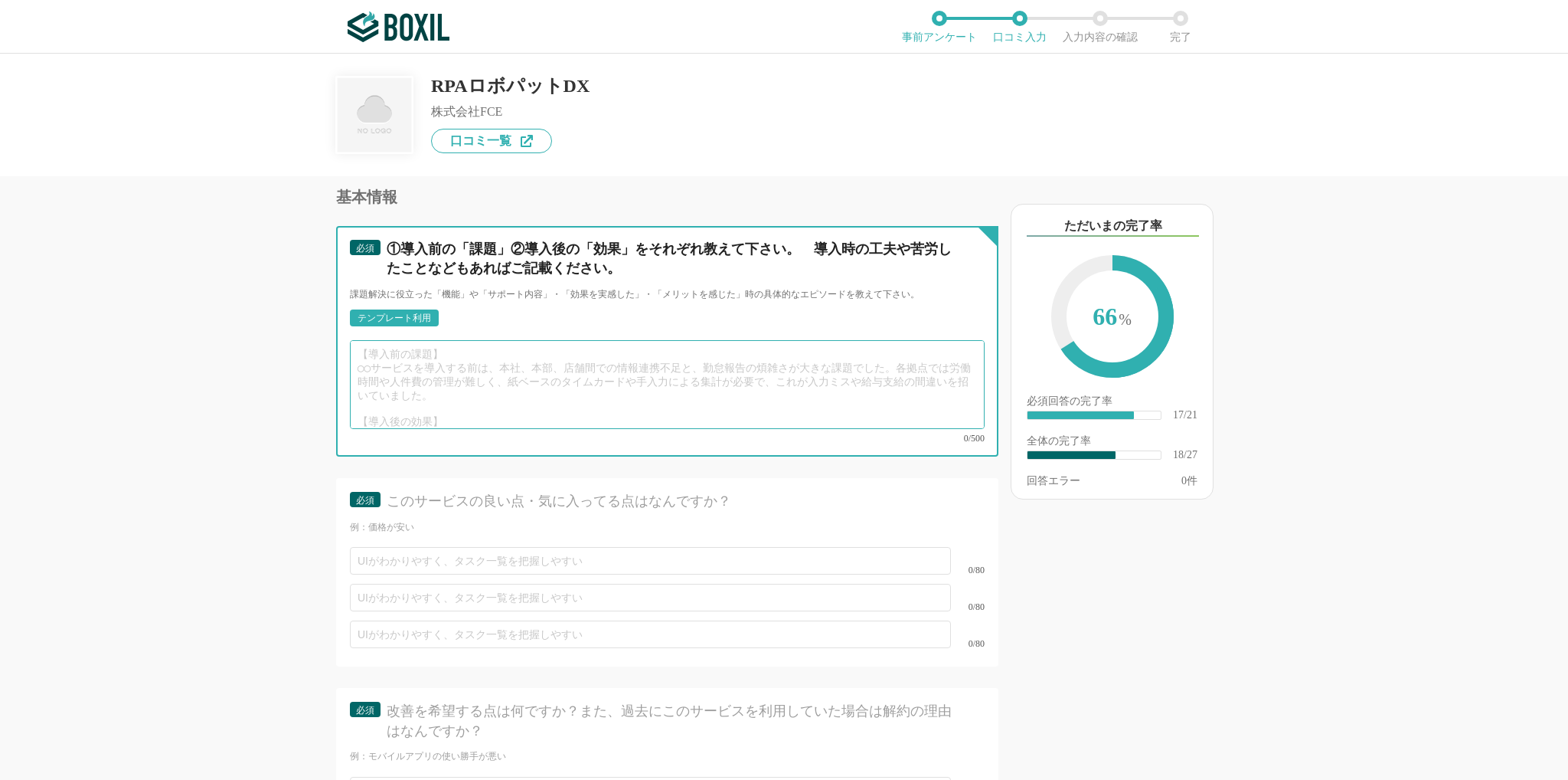
click at [383, 365] on textarea at bounding box center [667, 385] width 635 height 89
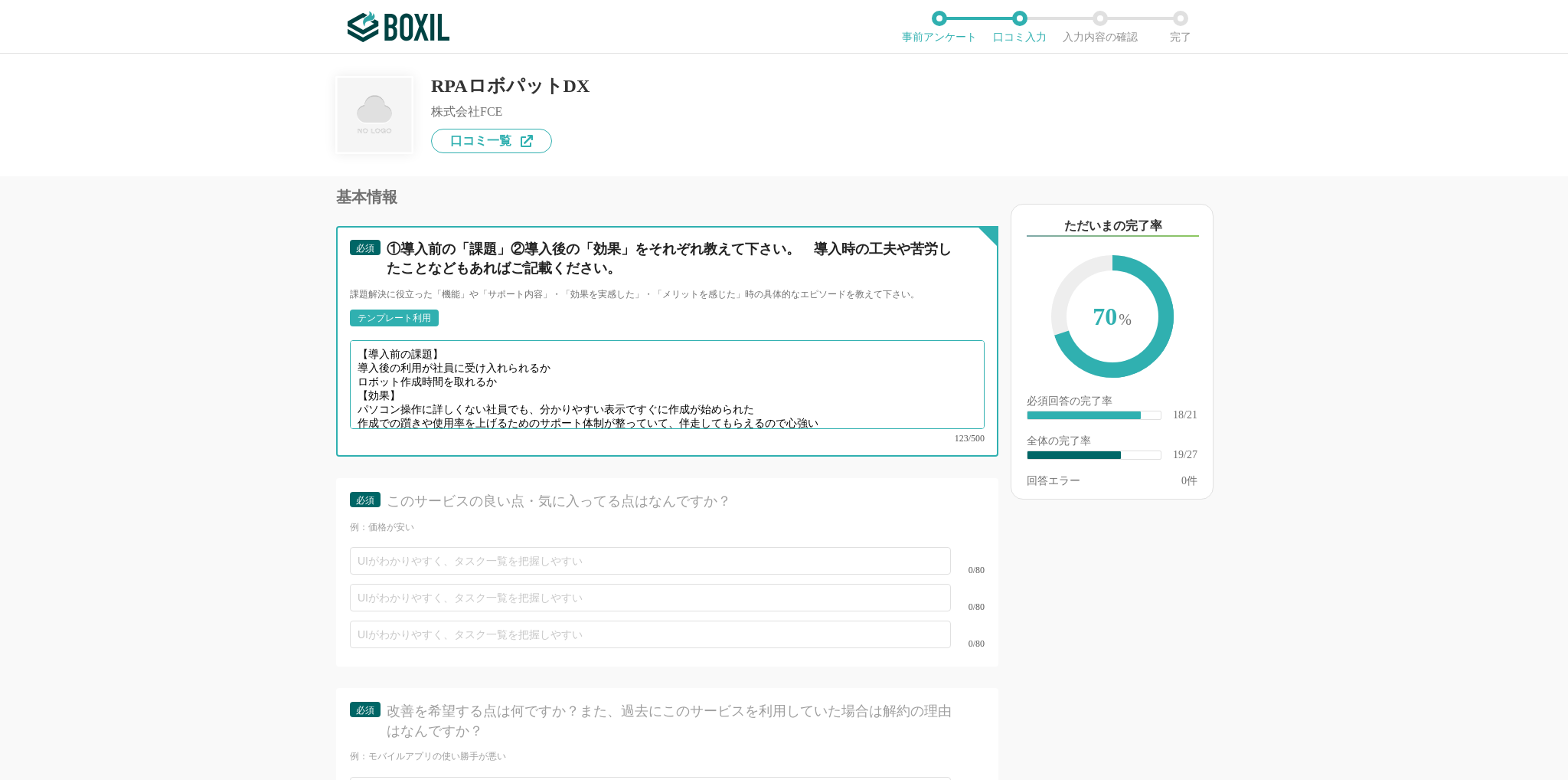
scroll to position [3141, 0]
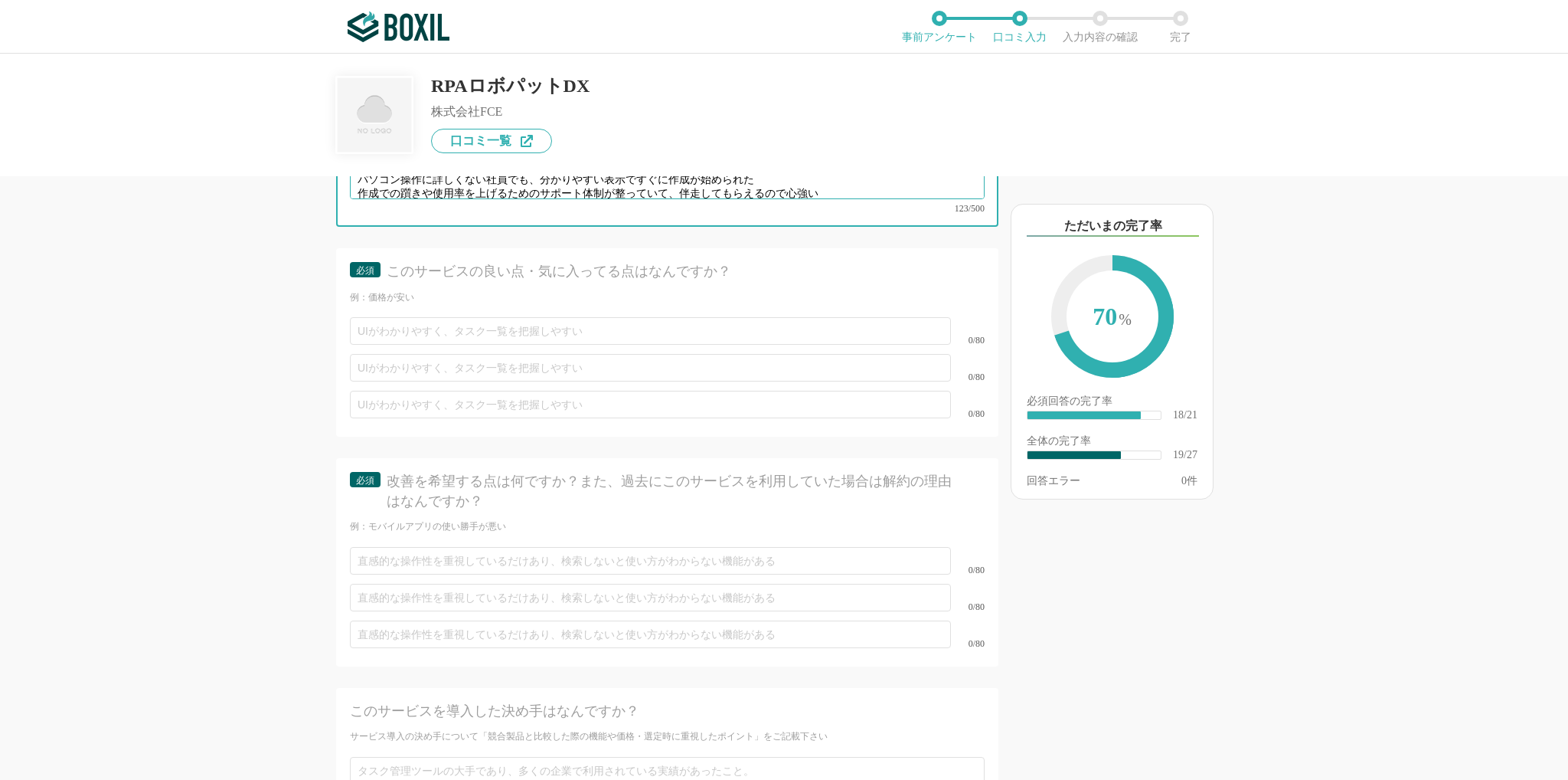
type textarea "【導入前の課題】 導入後の利用が社員に受け入れられるか ロボット作成時間を取れるか 【効果】 パソコン操作に詳しくない社員でも、分かりやすい表示ですぐに作成が…"
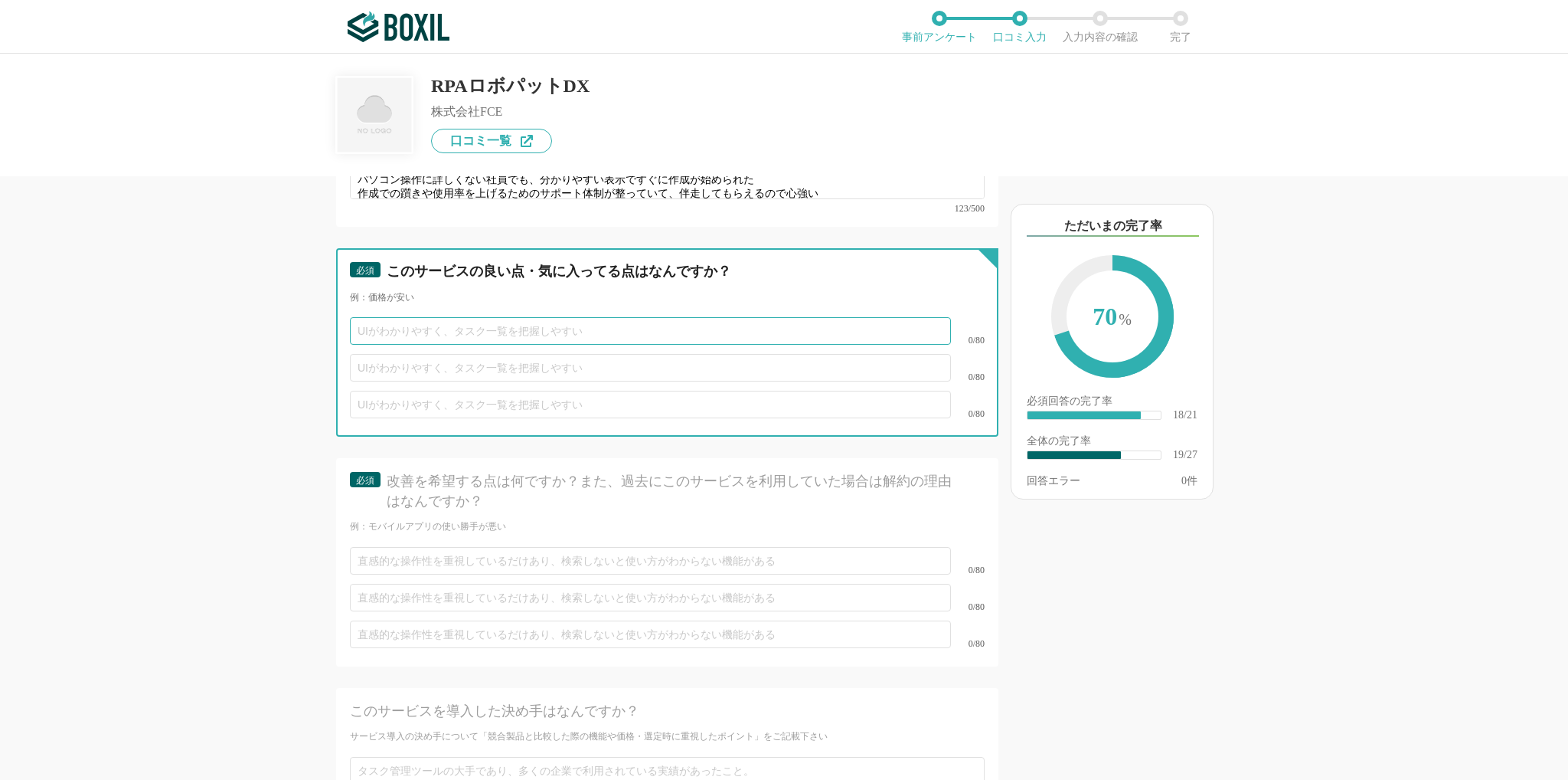
click at [401, 335] on input "text" at bounding box center [650, 331] width 601 height 28
type input "とにかくＵＩが分かりやすい"
click at [406, 371] on input "text" at bounding box center [650, 368] width 601 height 28
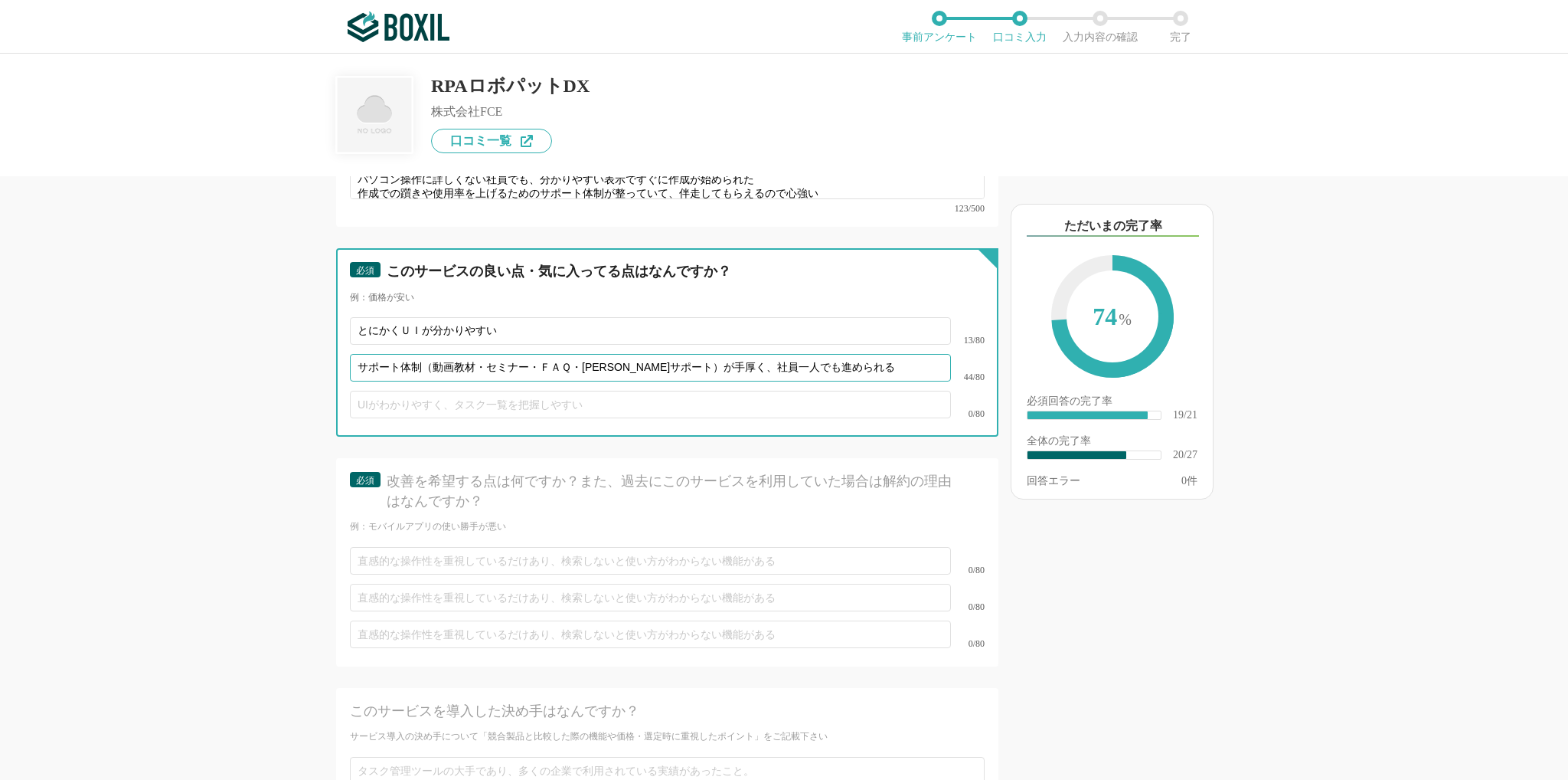
type input "サポート体制（動画教材・セミナー・ＦＡＱ・[PERSON_NAME]サポート）が手厚く、社員一人でも進められる"
click at [428, 408] on input "text" at bounding box center [650, 404] width 601 height 28
type input "費"
type input "他者よりも費用が抑えられ、性能は劣らない"
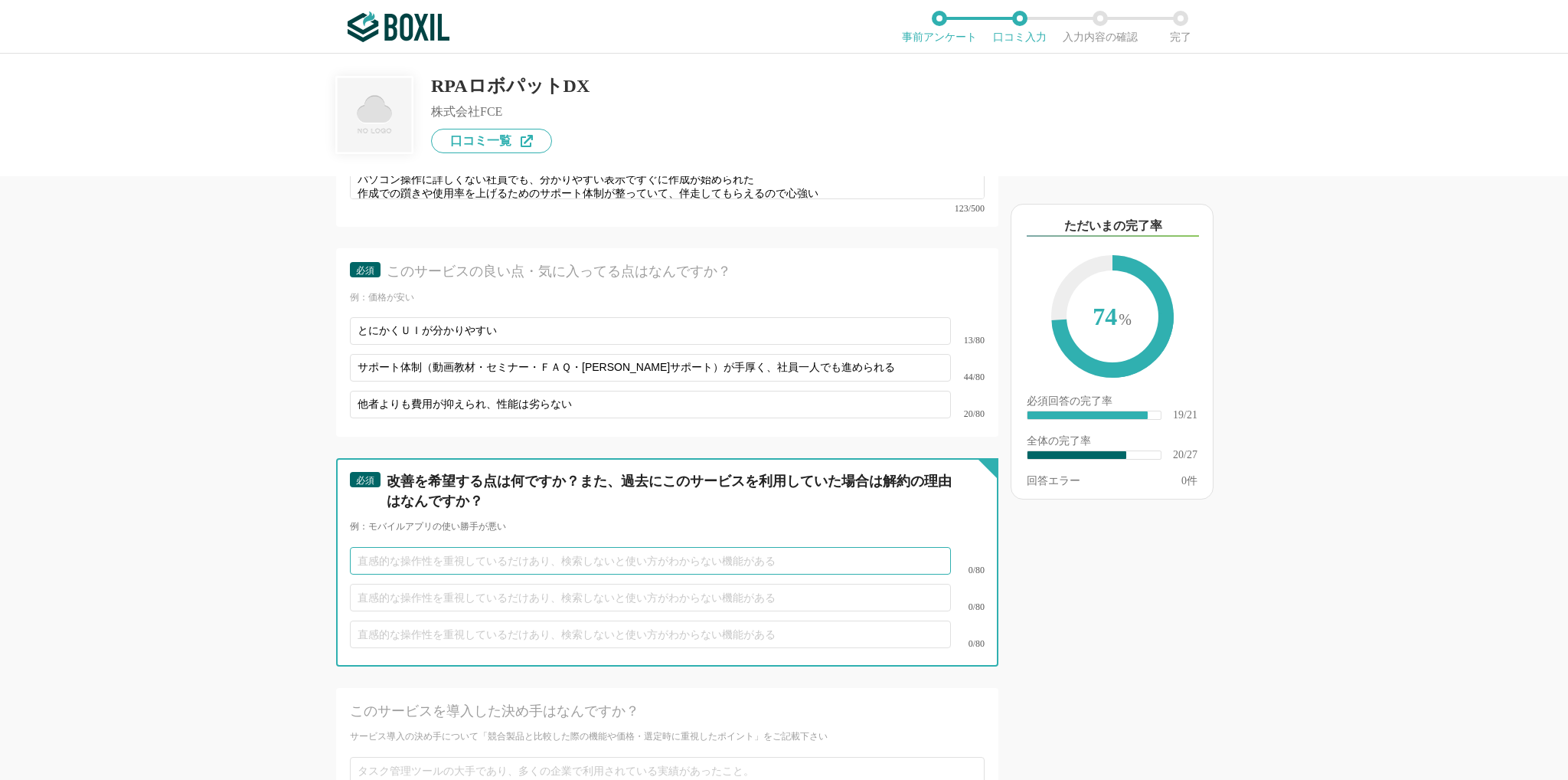
click at [381, 568] on input "text" at bounding box center [650, 561] width 601 height 28
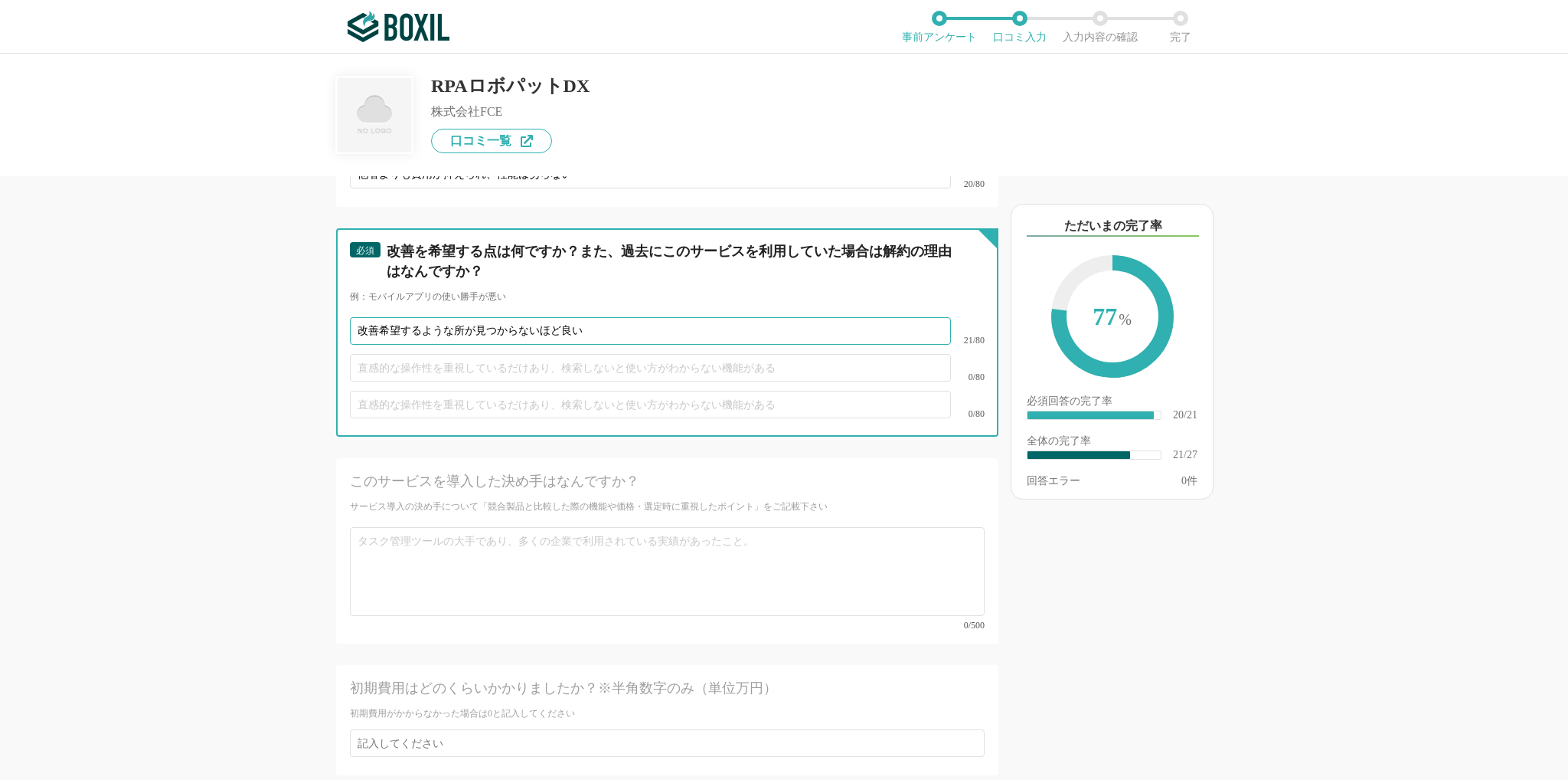
scroll to position [3524, 0]
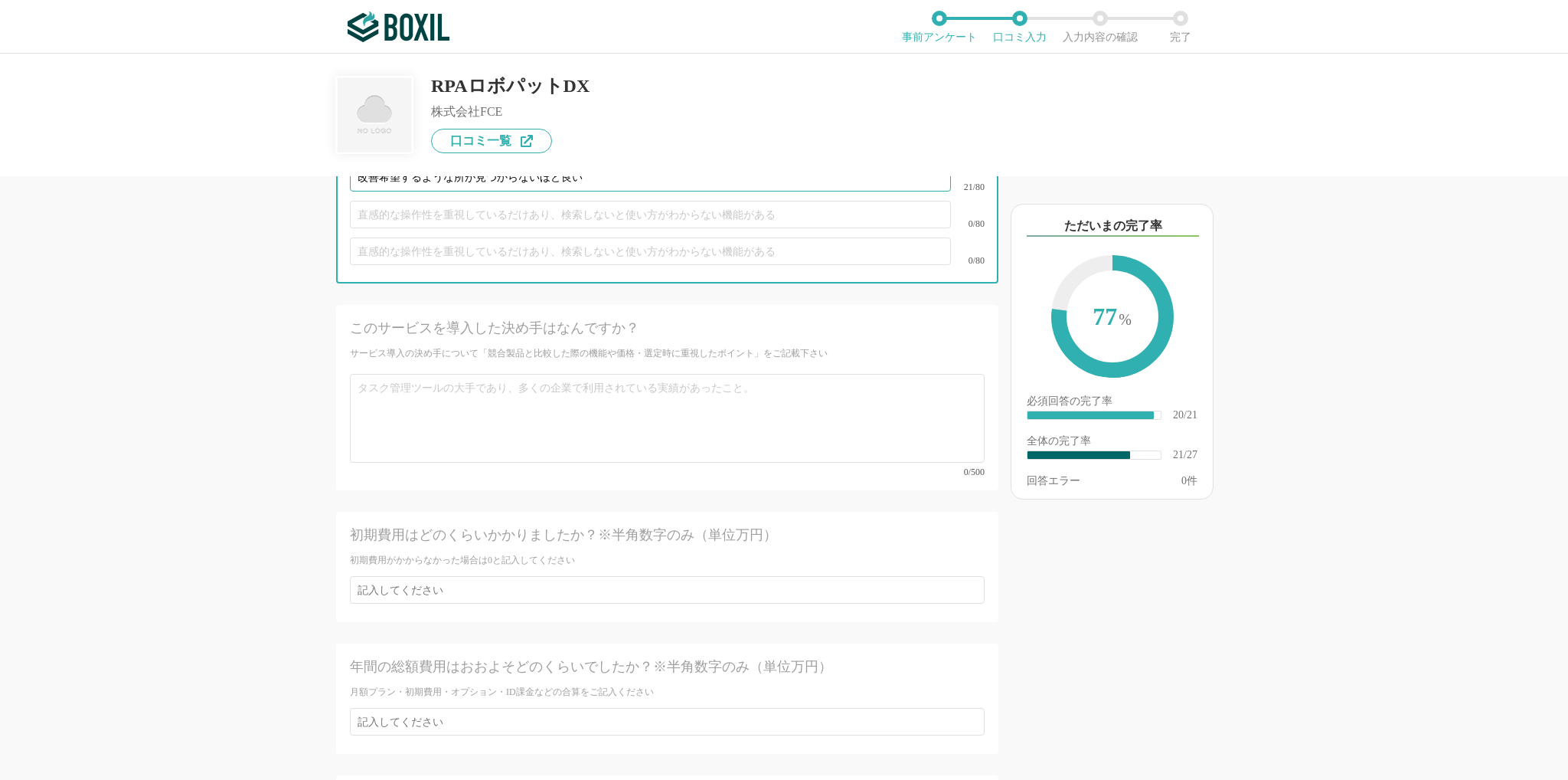
type input "改善希望するような所が見つからないほど良い"
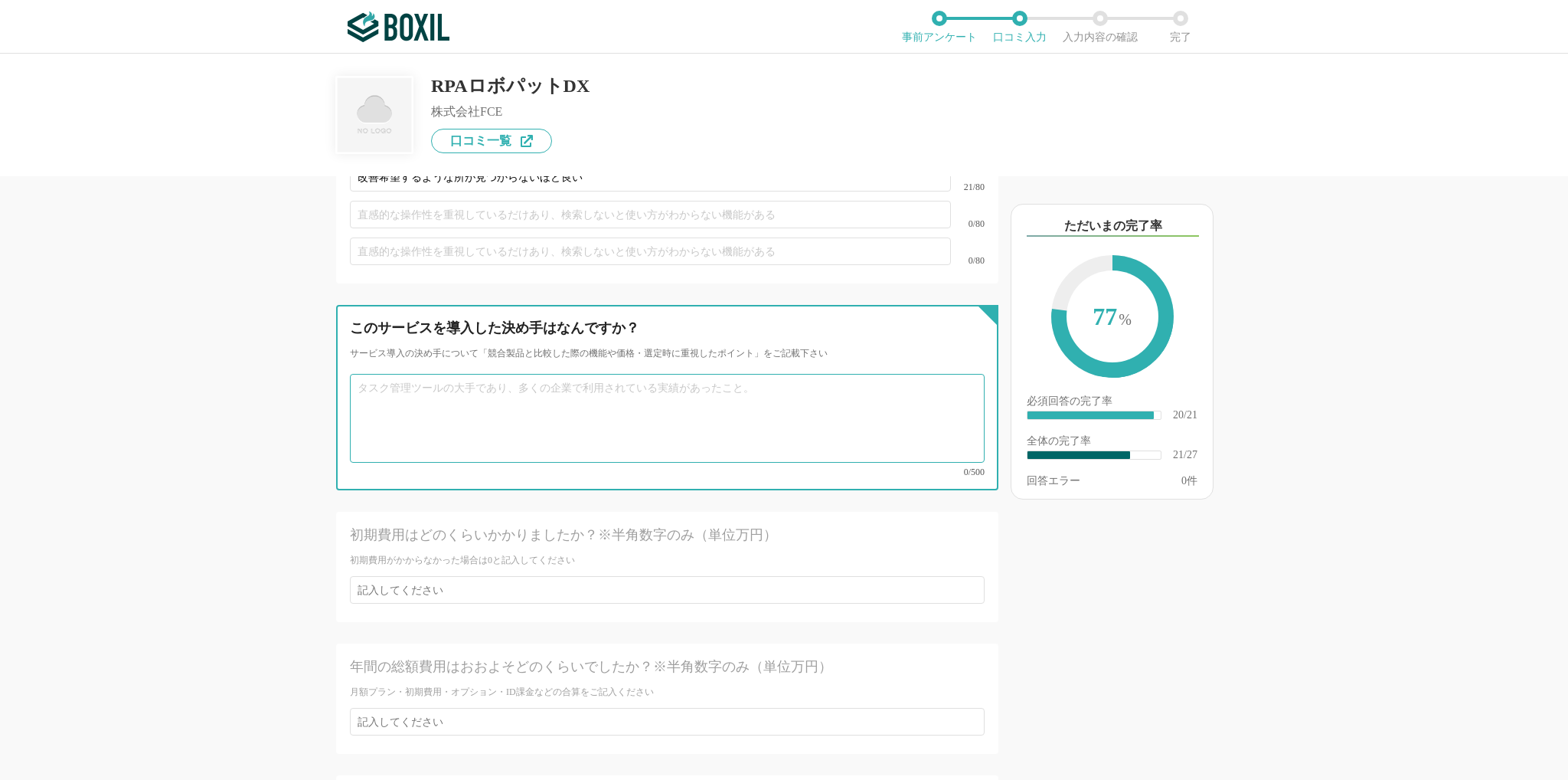
click at [472, 402] on textarea at bounding box center [667, 418] width 635 height 89
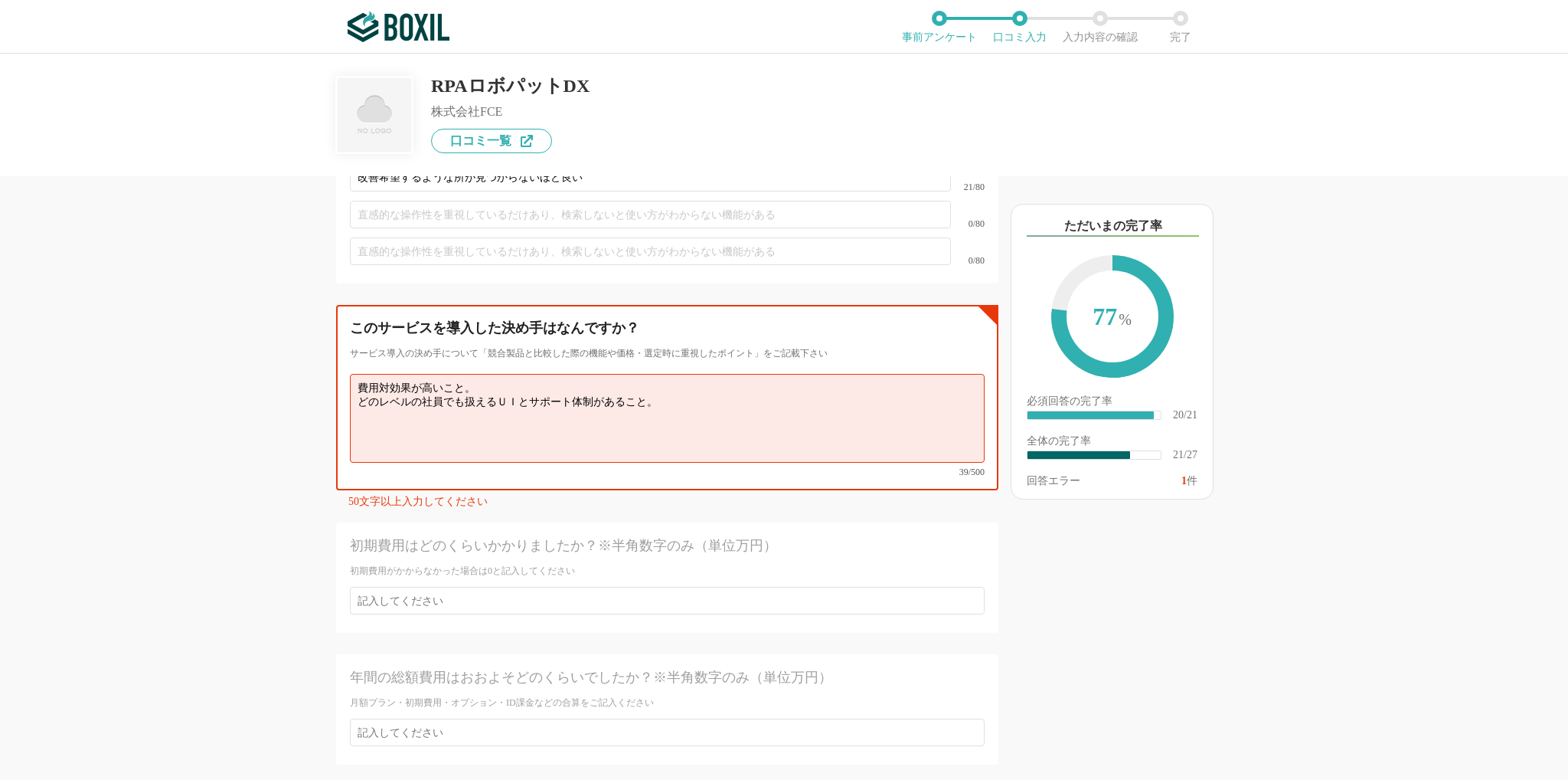
scroll to position [3677, 0]
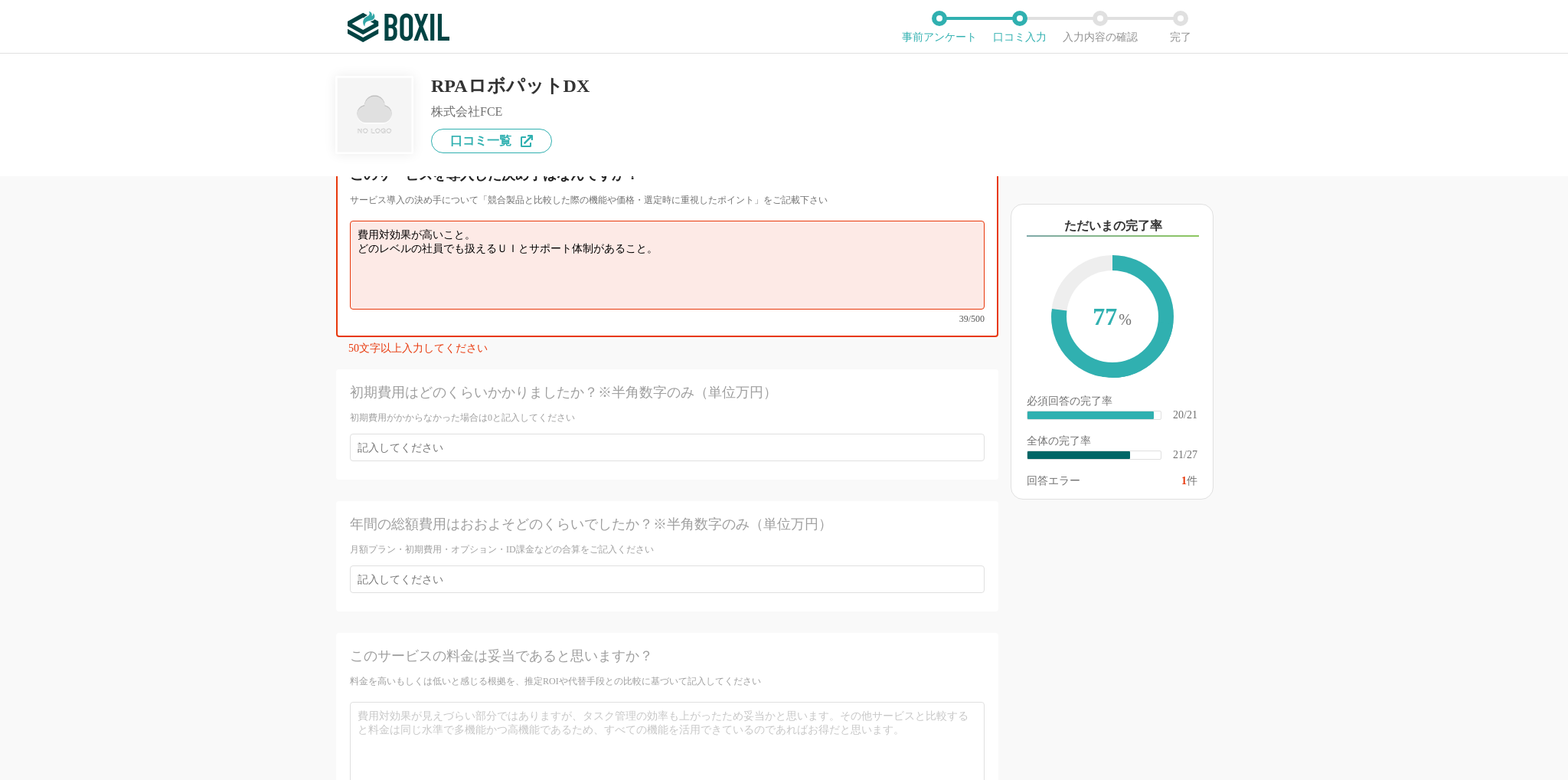
type textarea "費用対効果が高いこと。 どのレベルの社員でも扱えるＵＩとサポート体制があること。"
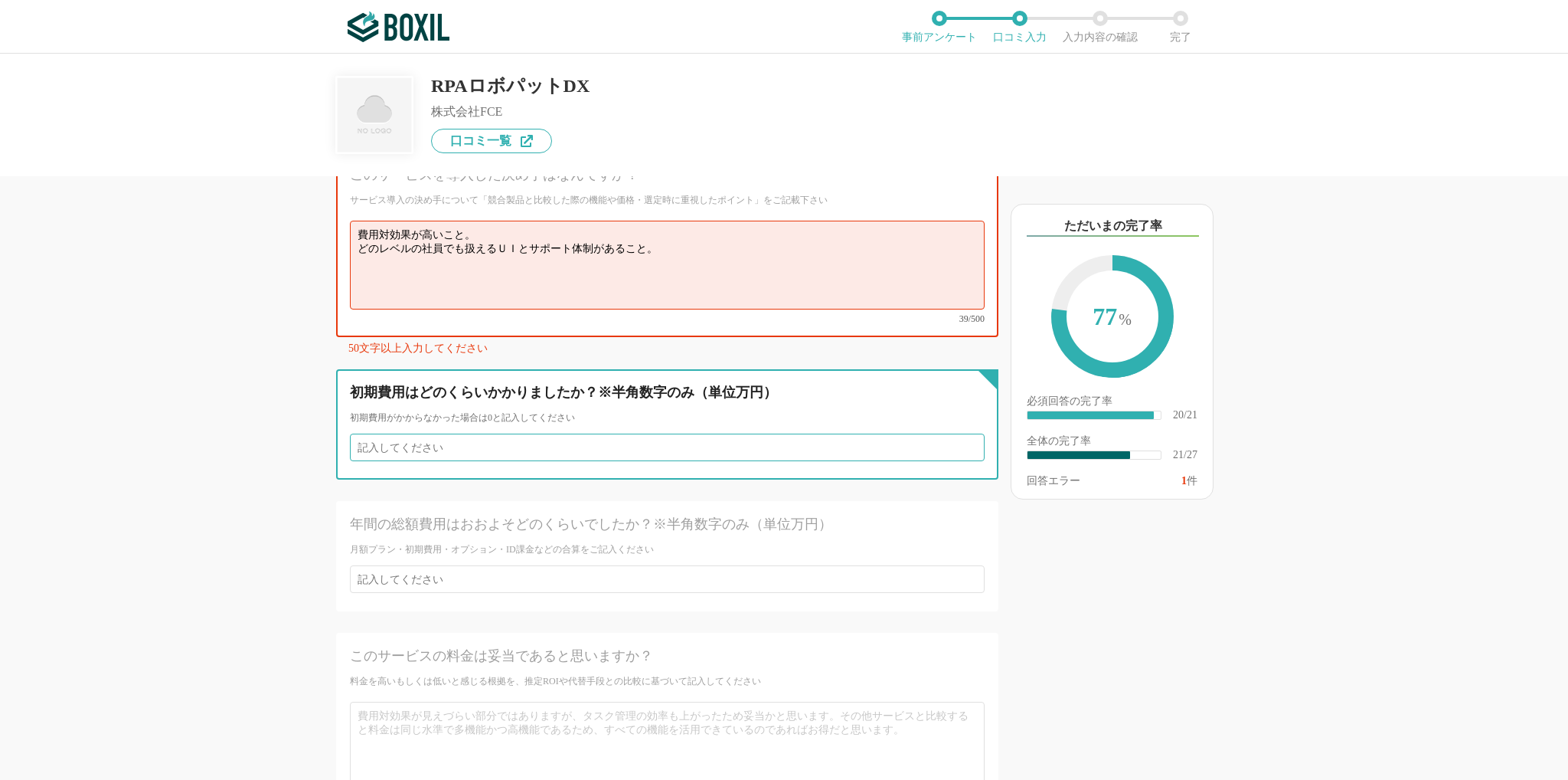
click at [461, 435] on input "number" at bounding box center [667, 448] width 635 height 28
type input "1"
click at [960, 439] on input "1" at bounding box center [667, 448] width 635 height 28
click at [960, 439] on input "0" at bounding box center [667, 448] width 635 height 28
click at [960, 439] on input "1" at bounding box center [667, 448] width 635 height 28
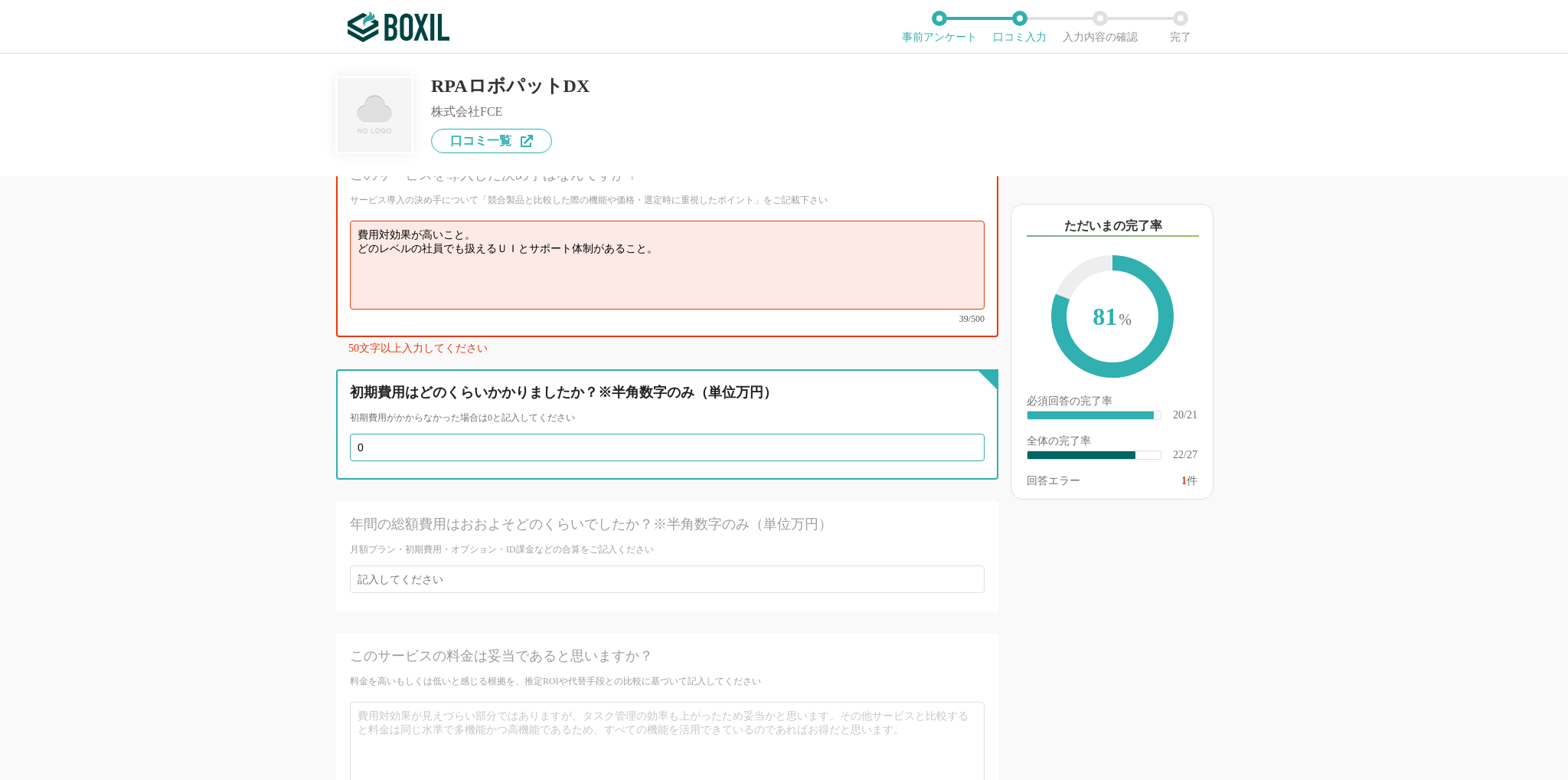
click at [960, 439] on input "0" at bounding box center [667, 448] width 635 height 28
click at [960, 439] on input "1" at bounding box center [667, 448] width 635 height 28
click at [960, 439] on input "0" at bounding box center [667, 448] width 635 height 28
click at [960, 439] on input "1" at bounding box center [667, 448] width 635 height 28
click at [959, 434] on input "2" at bounding box center [667, 448] width 635 height 28
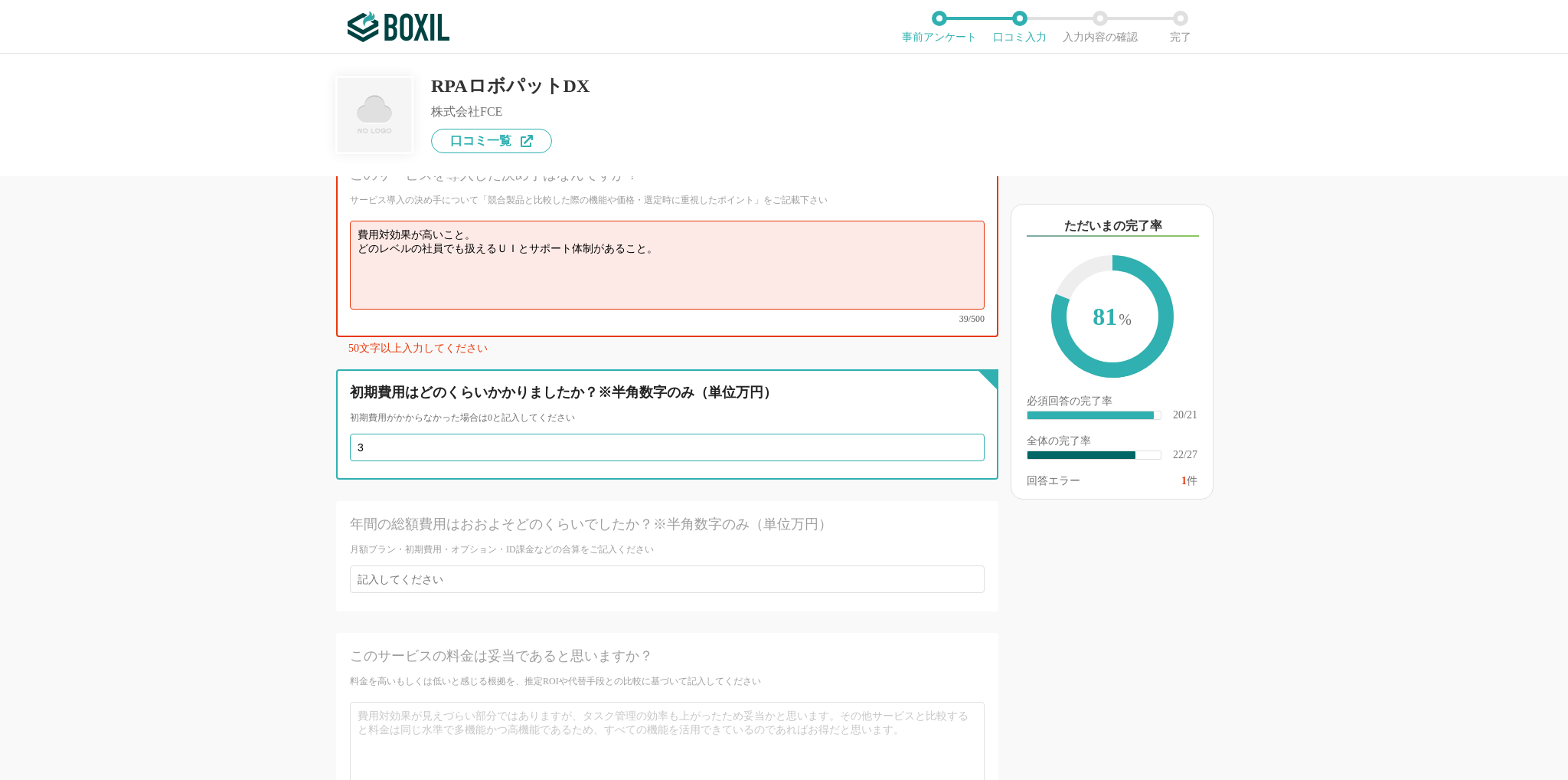
click at [959, 434] on input "3" at bounding box center [667, 448] width 635 height 28
click at [959, 434] on input "4" at bounding box center [667, 448] width 635 height 28
click at [959, 434] on input "5" at bounding box center [667, 448] width 635 height 28
click at [959, 434] on input "6" at bounding box center [667, 448] width 635 height 28
click at [959, 434] on input "7" at bounding box center [667, 448] width 635 height 28
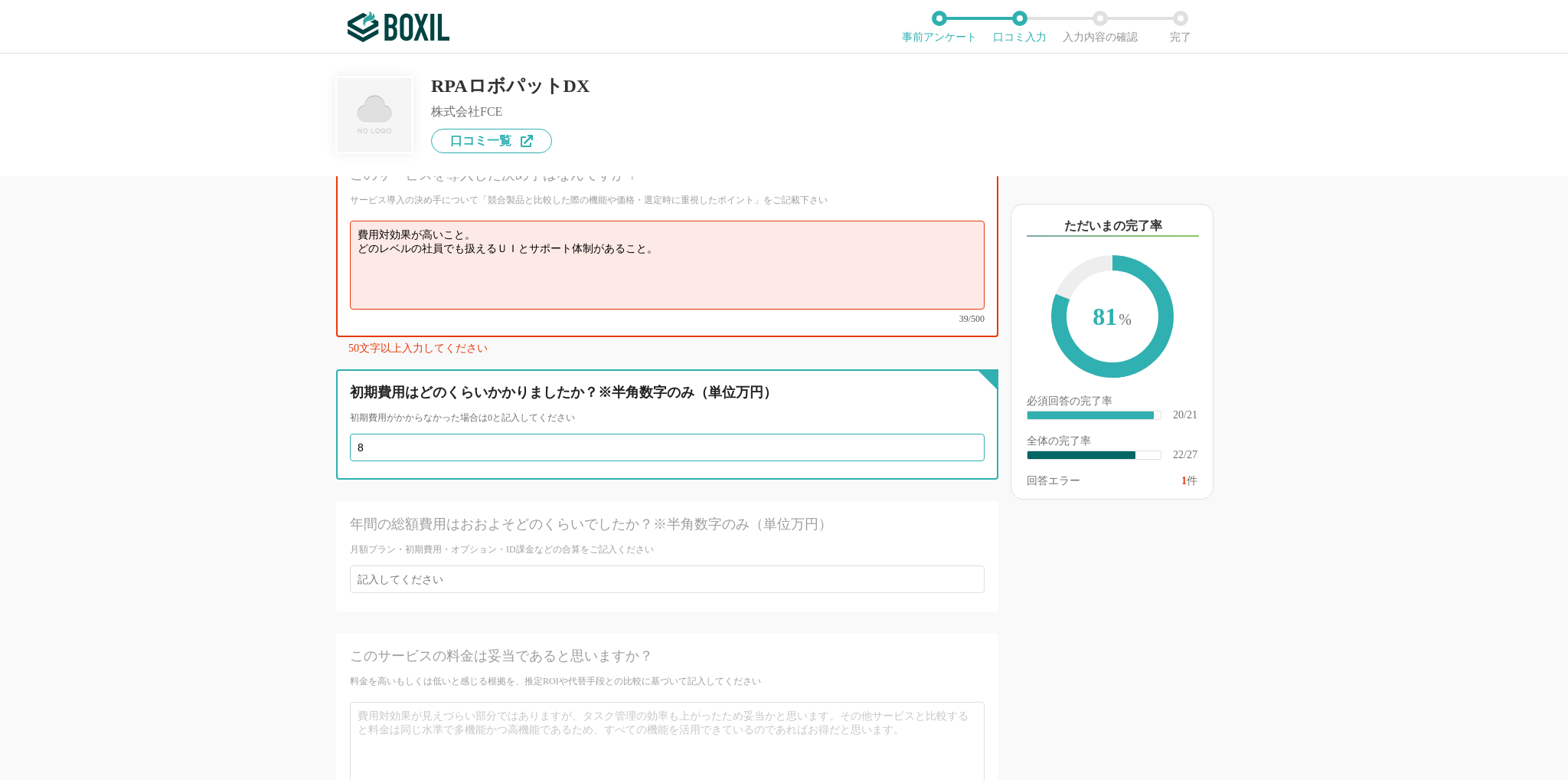
click at [959, 434] on input "8" at bounding box center [667, 448] width 635 height 28
click at [959, 434] on input "9" at bounding box center [667, 448] width 635 height 28
click at [959, 434] on input "10" at bounding box center [667, 448] width 635 height 28
click at [959, 434] on input "11" at bounding box center [667, 448] width 635 height 28
click at [959, 434] on input "12" at bounding box center [667, 448] width 635 height 28
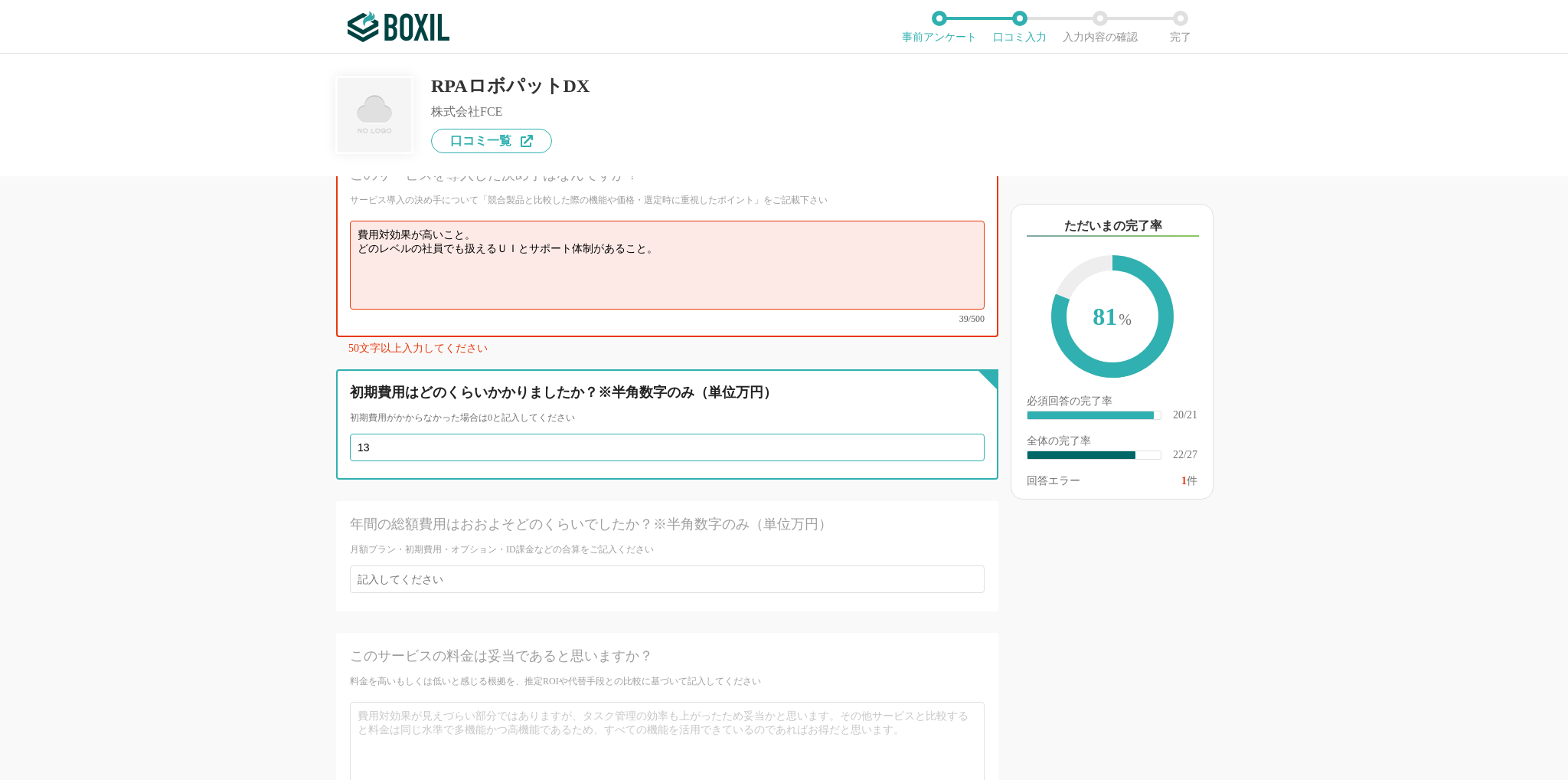
type input "13"
click at [959, 434] on input "13" at bounding box center [667, 448] width 635 height 28
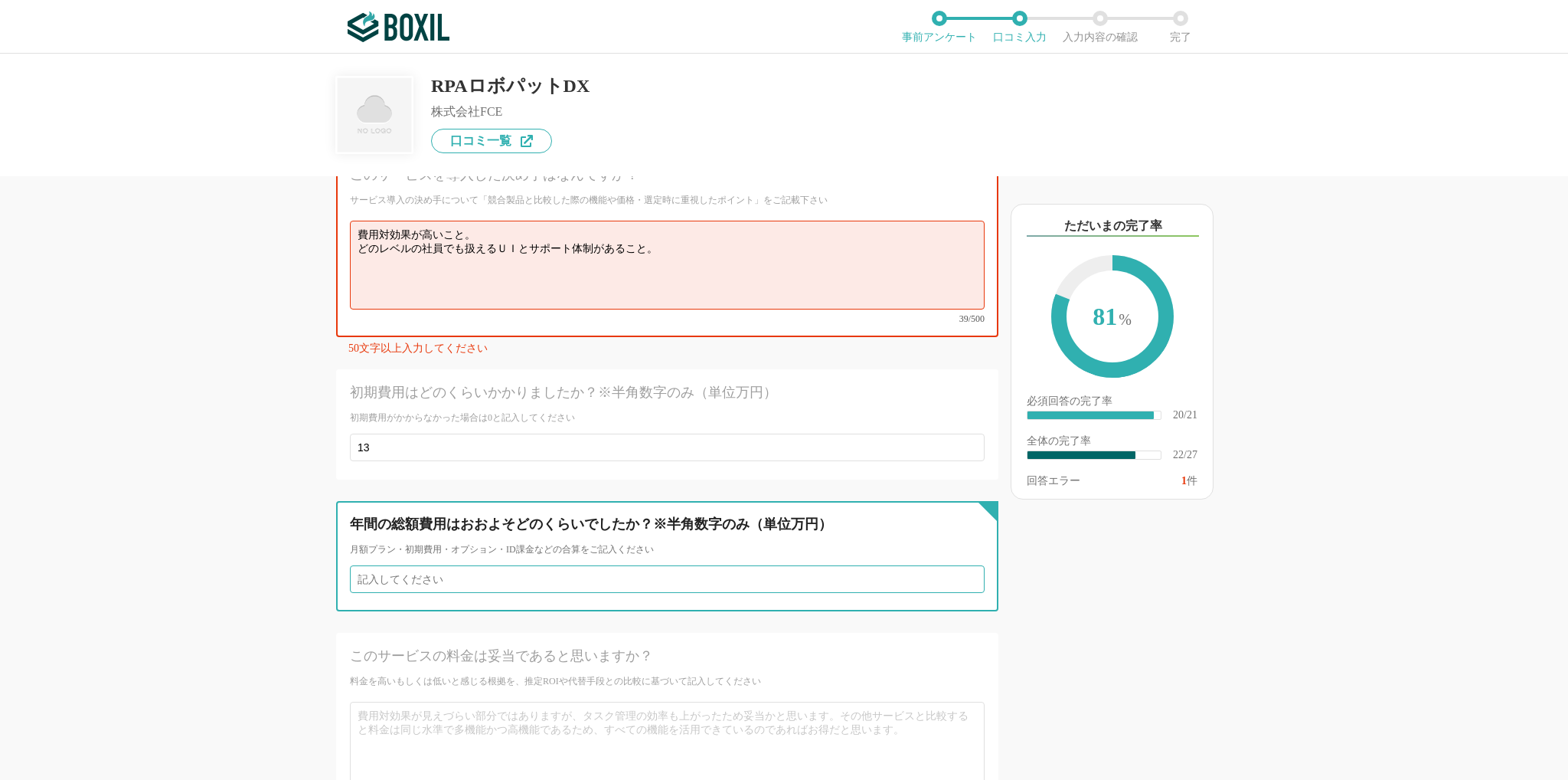
click at [667, 571] on input "number" at bounding box center [667, 579] width 635 height 28
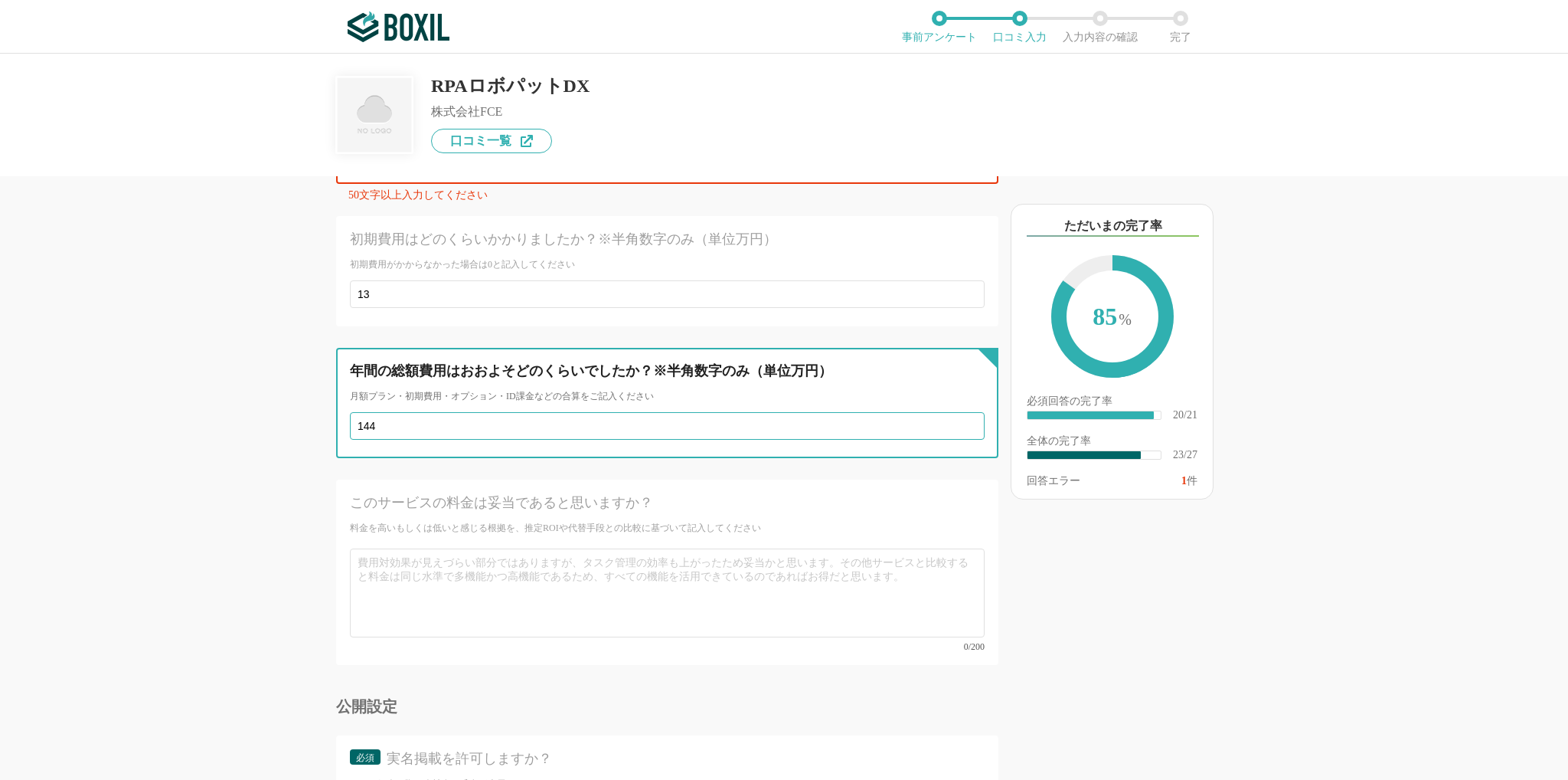
type input "144"
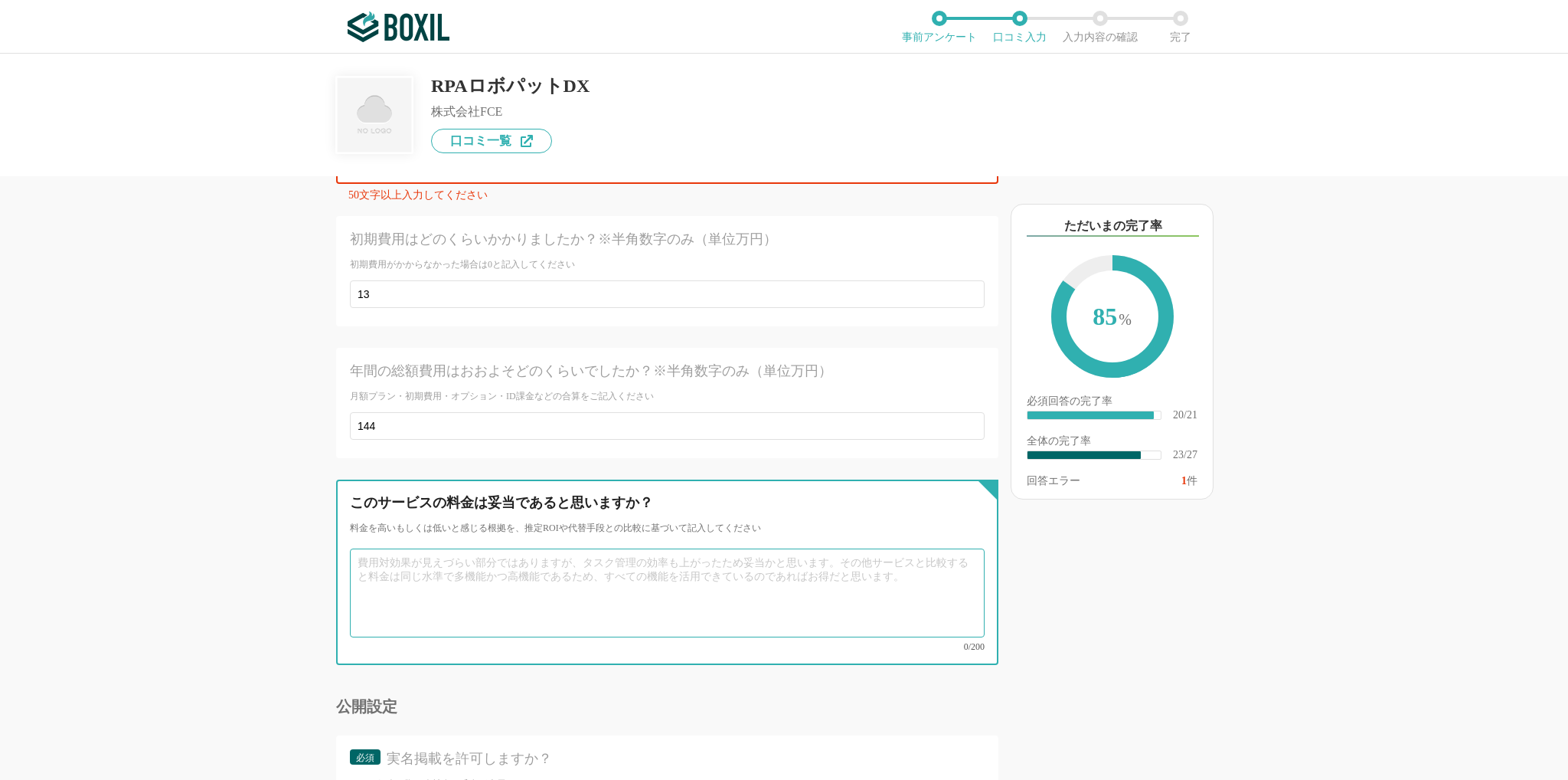
click at [612, 548] on textarea at bounding box center [667, 592] width 635 height 89
type textarea "機"
type textarea "だ"
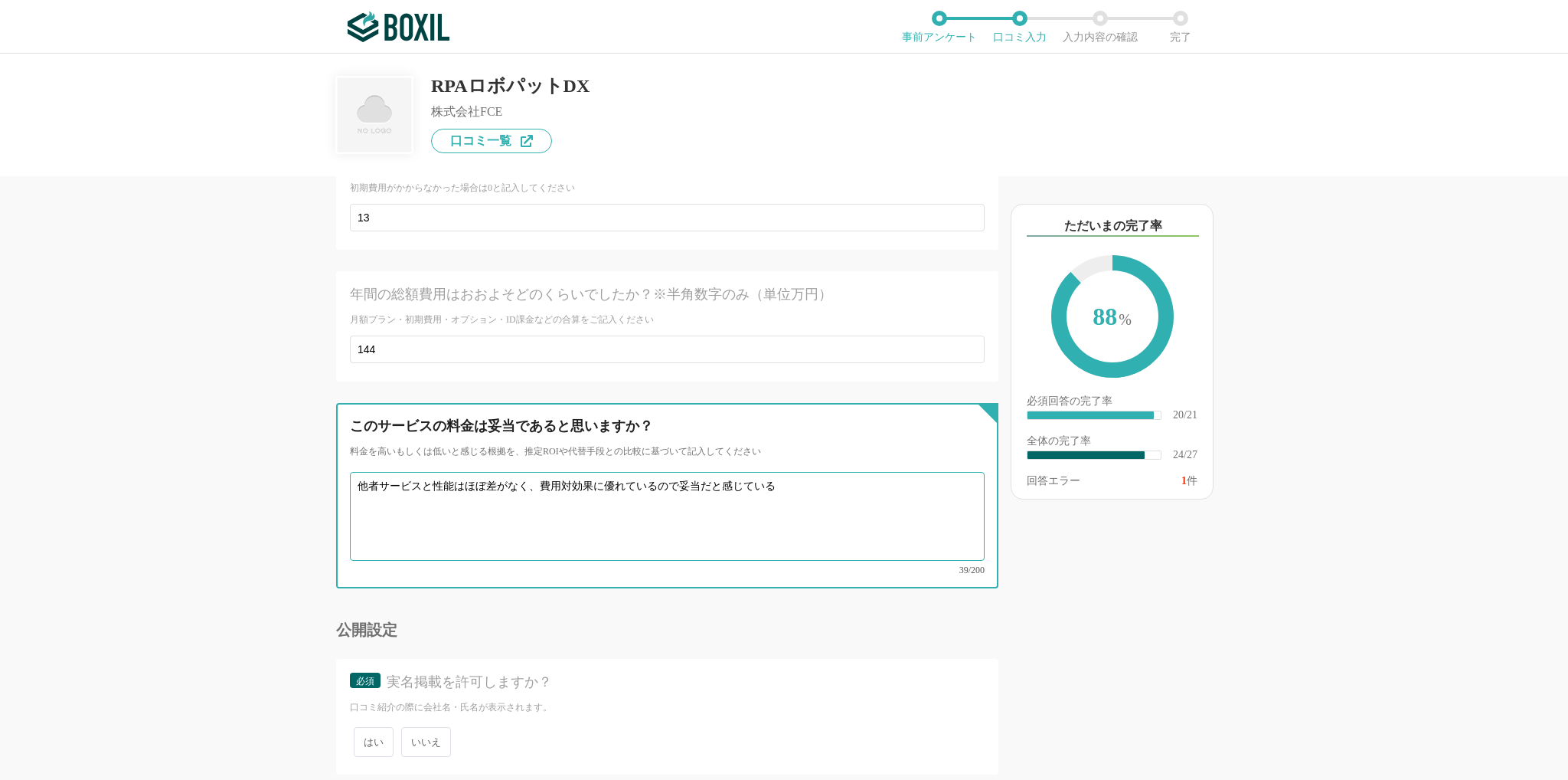
scroll to position [3958, 0]
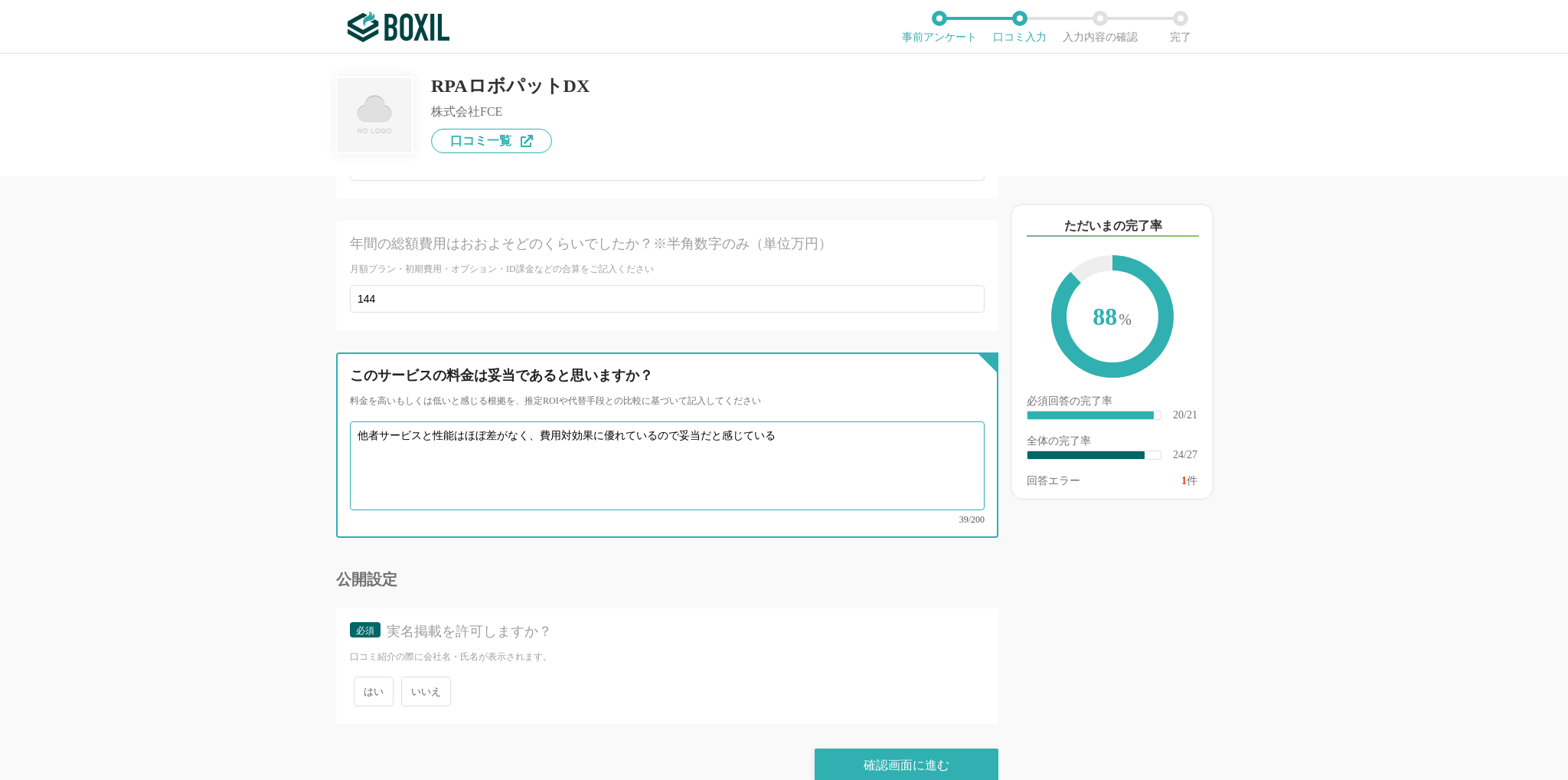
type textarea "他者サービスと性能はほぼ差がなく、費用対効果に優れているので妥当だと感じている"
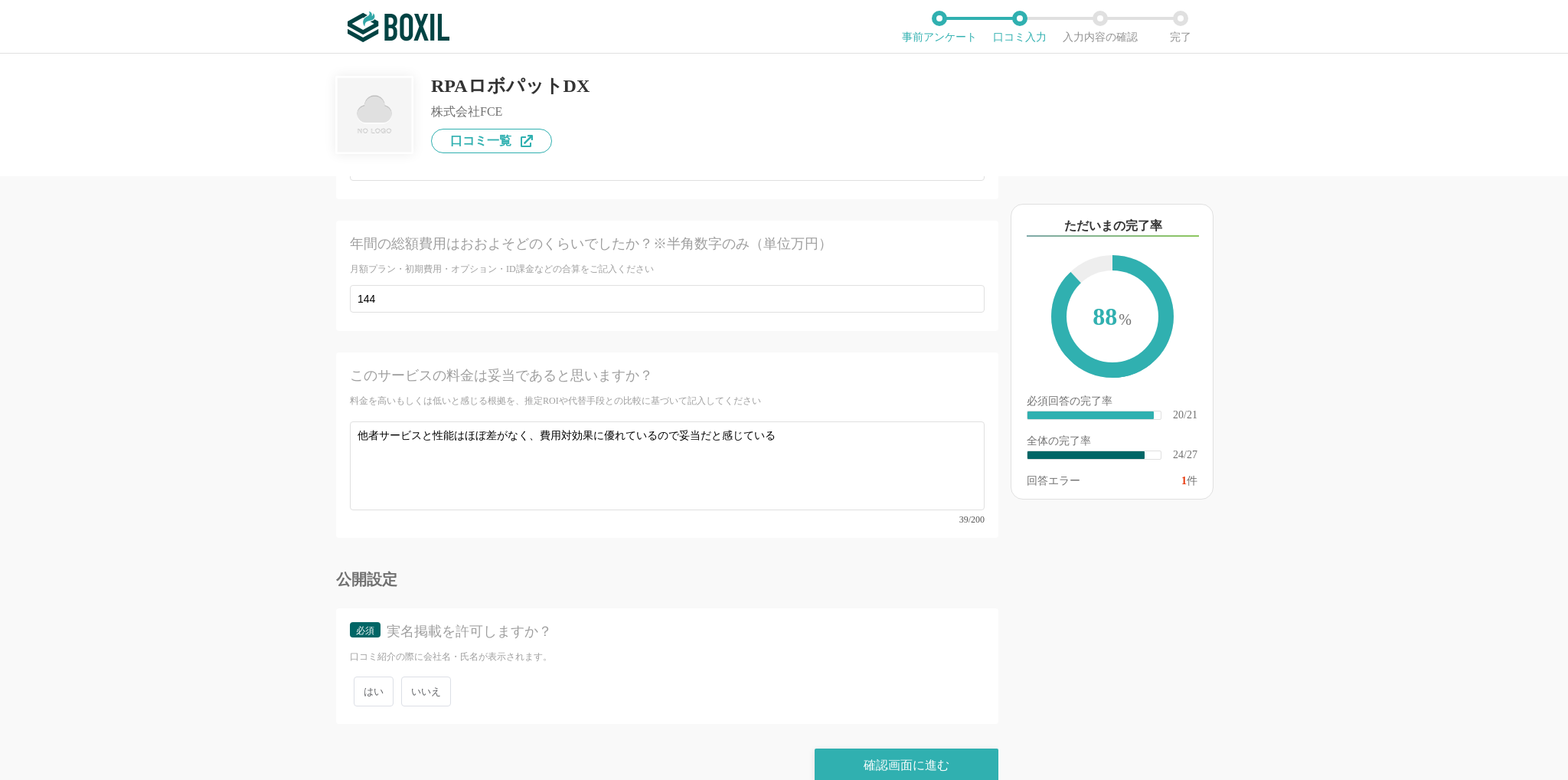
click at [437, 677] on span "いいえ" at bounding box center [426, 691] width 49 height 30
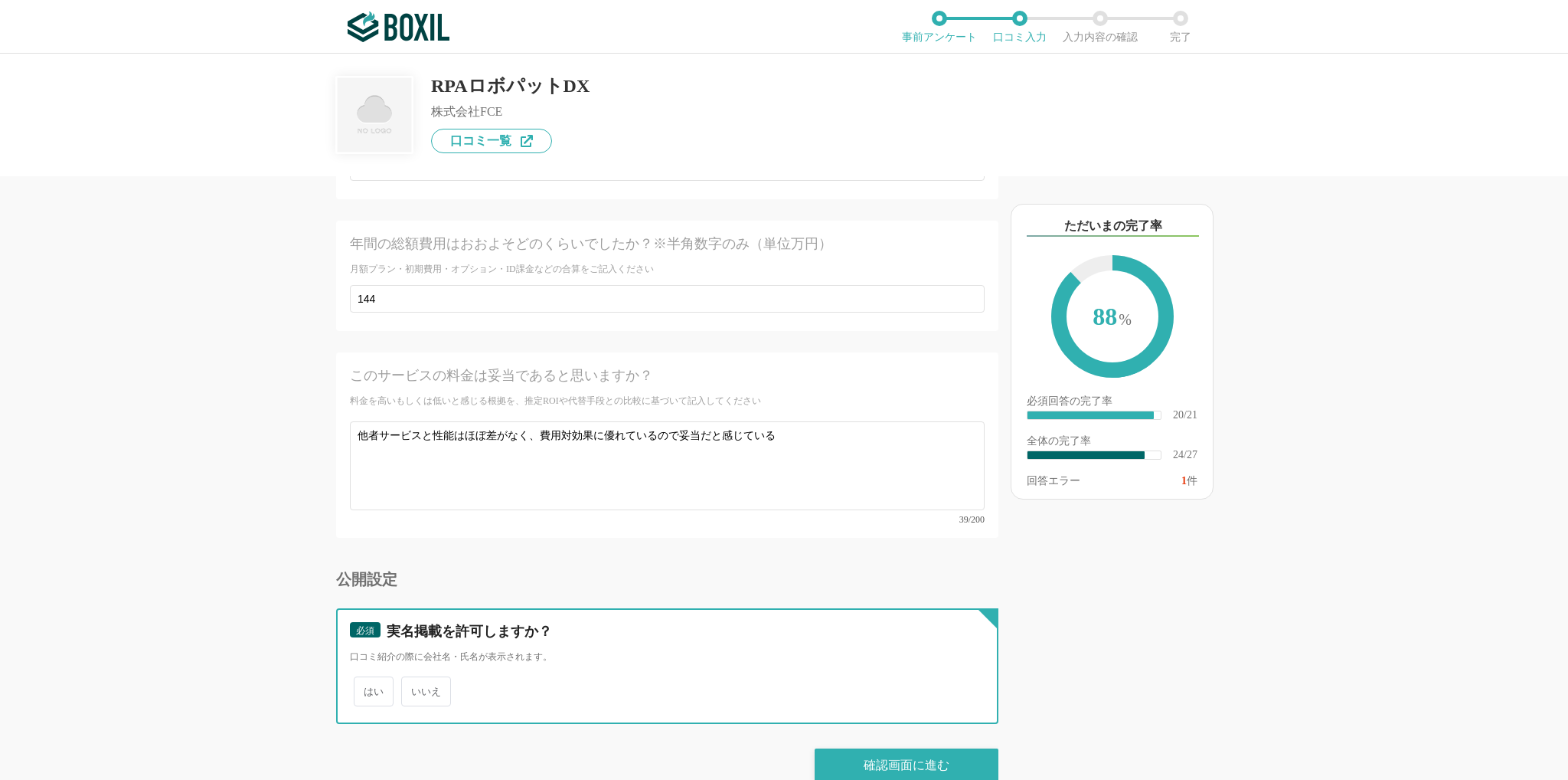
click at [415, 678] on input "いいえ" at bounding box center [410, 683] width 10 height 10
radio input "true"
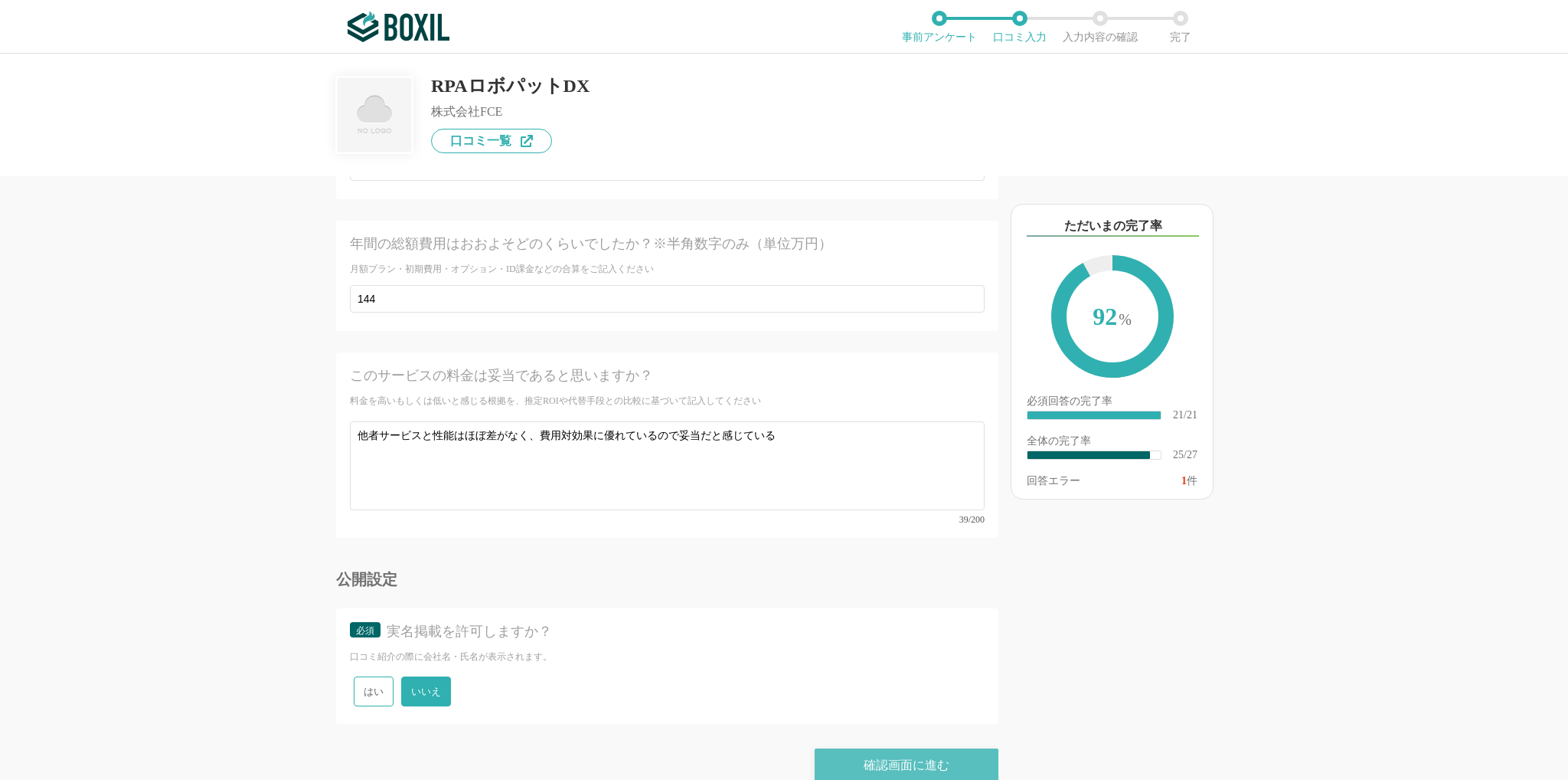
click at [842, 749] on div "確認画面に進む" at bounding box center [906, 766] width 184 height 34
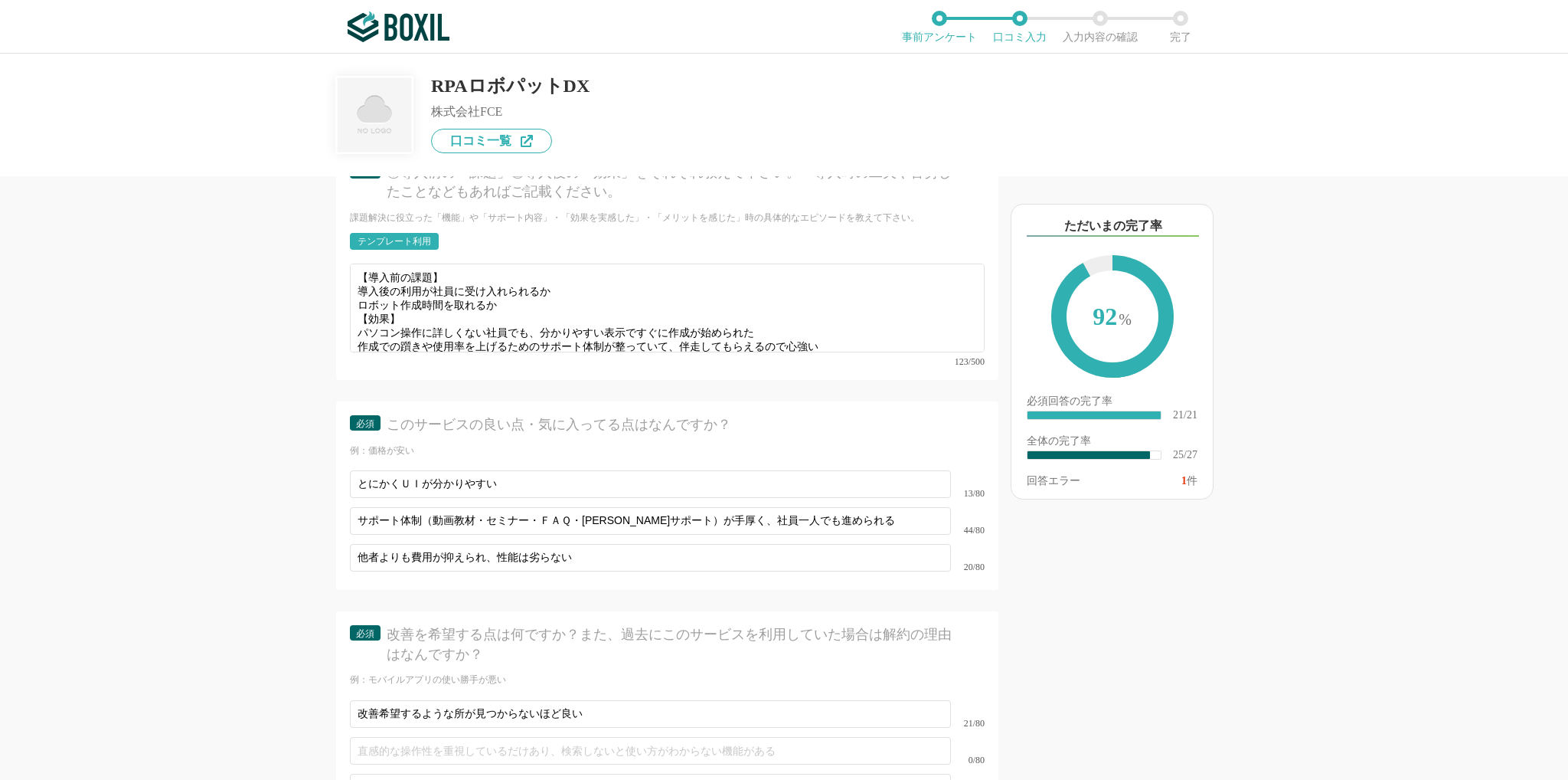
scroll to position [3524, 0]
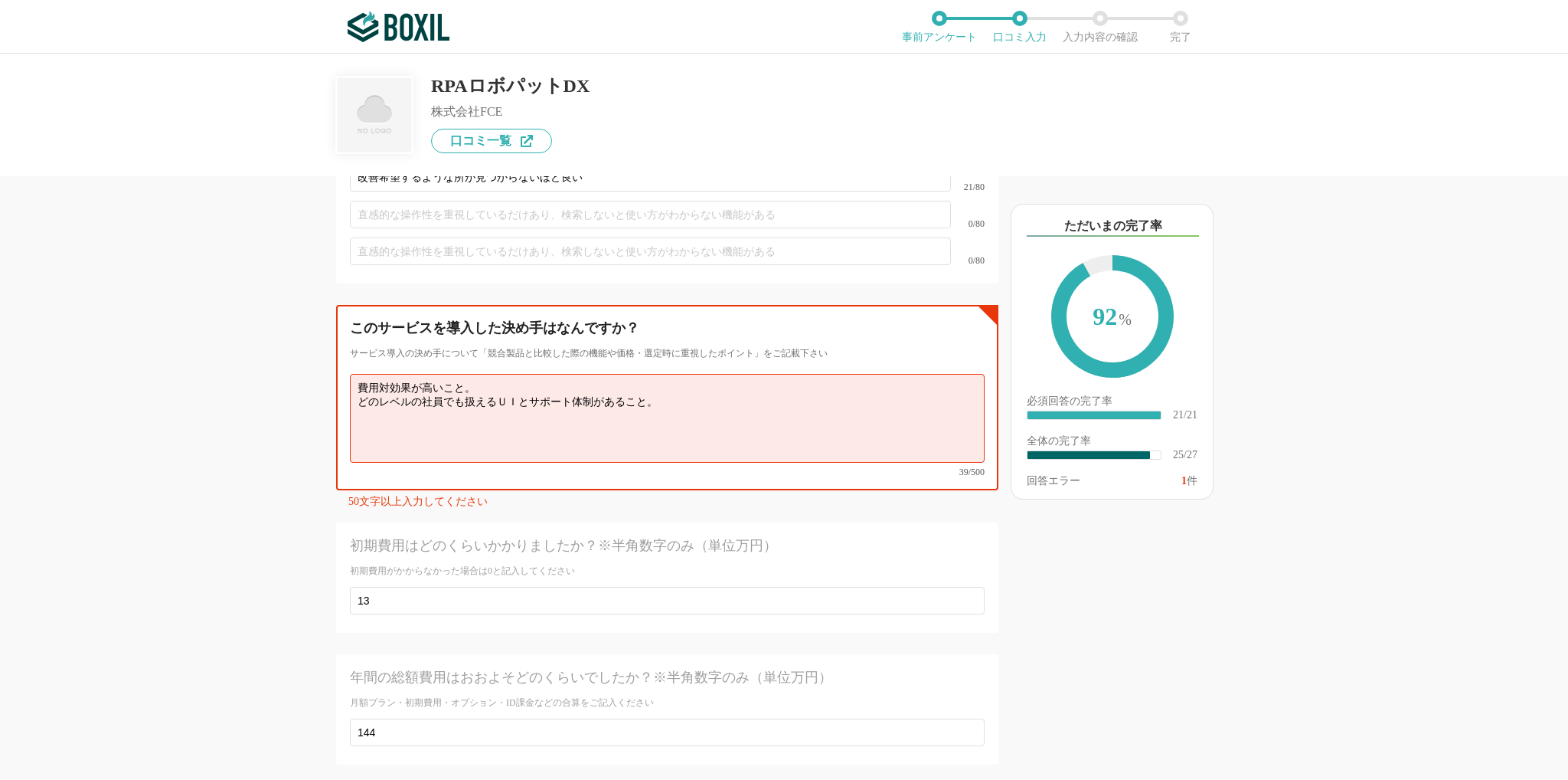
click at [657, 402] on textarea "費用対効果が高いこと。 どのレベルの社員でも扱えるＵＩとサポート体制があること。" at bounding box center [667, 418] width 635 height 89
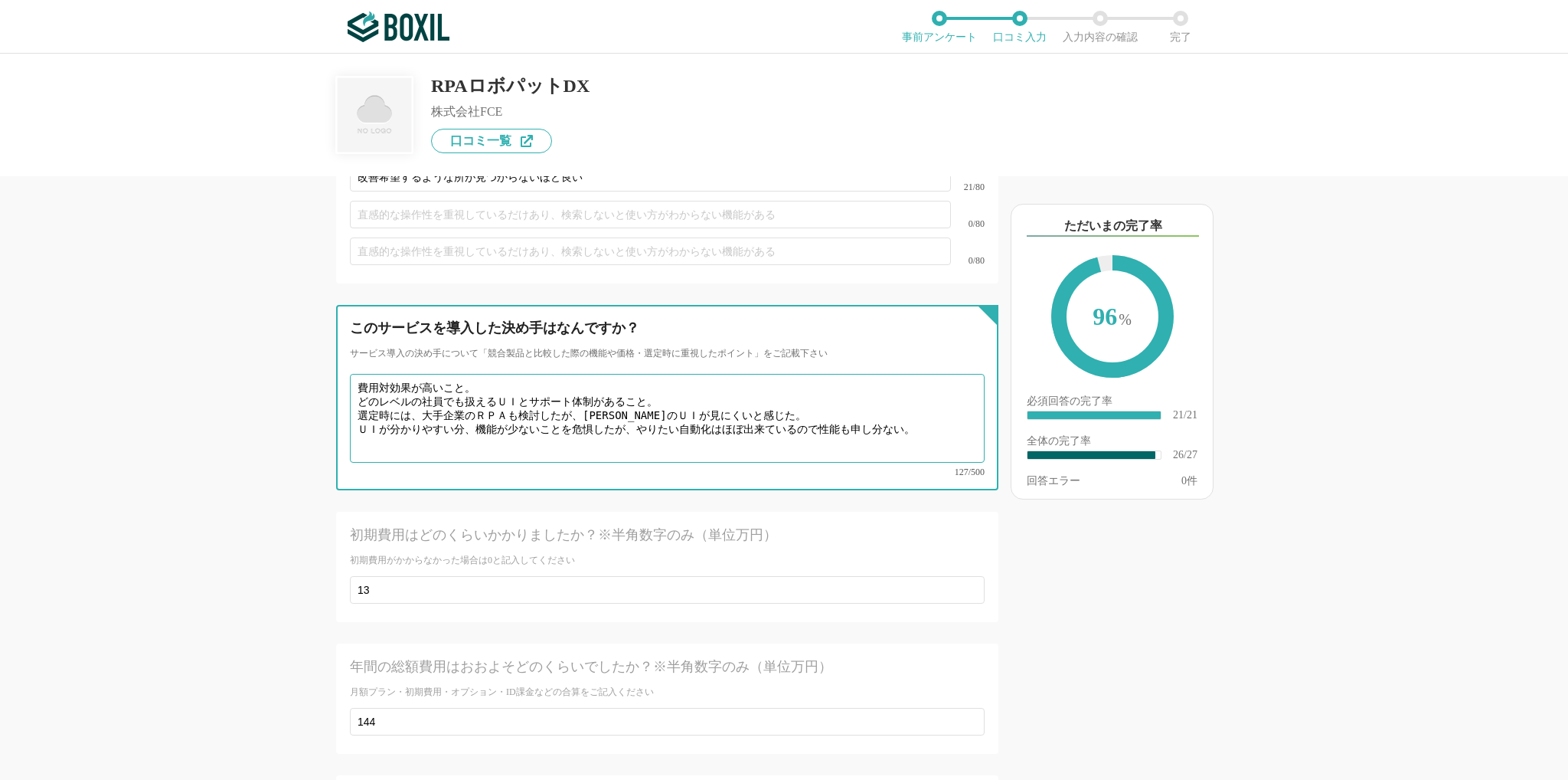
scroll to position [3947, 0]
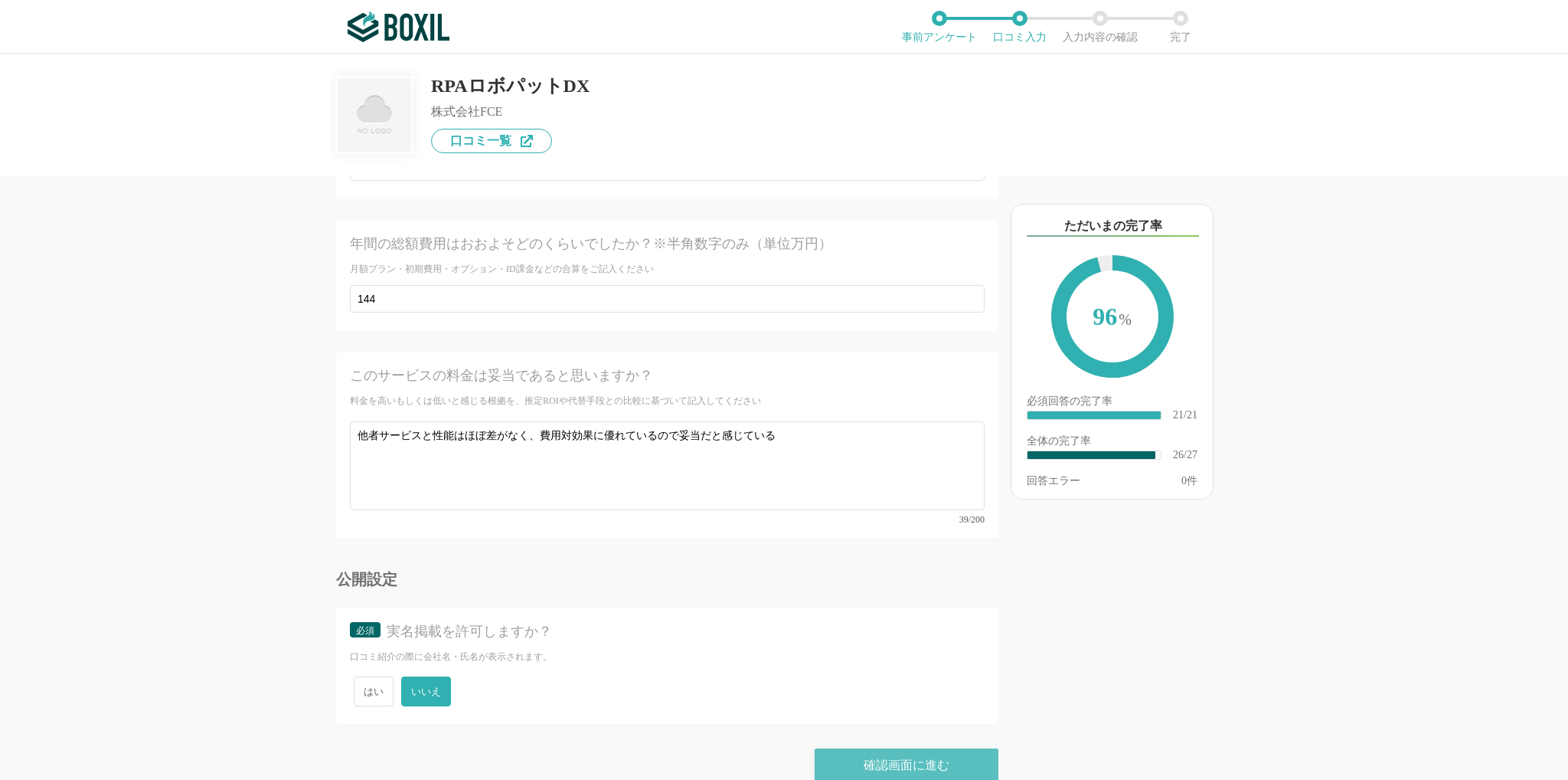
type textarea "費用対効果が高いこと。 どのレベルの社員でも扱えるＵＩとサポート体制があること。 選定時には、大手企業のＲＰＡも検討したが、[PERSON_NAME]のＵＩが…"
click at [861, 756] on div "確認画面に進む" at bounding box center [906, 766] width 184 height 34
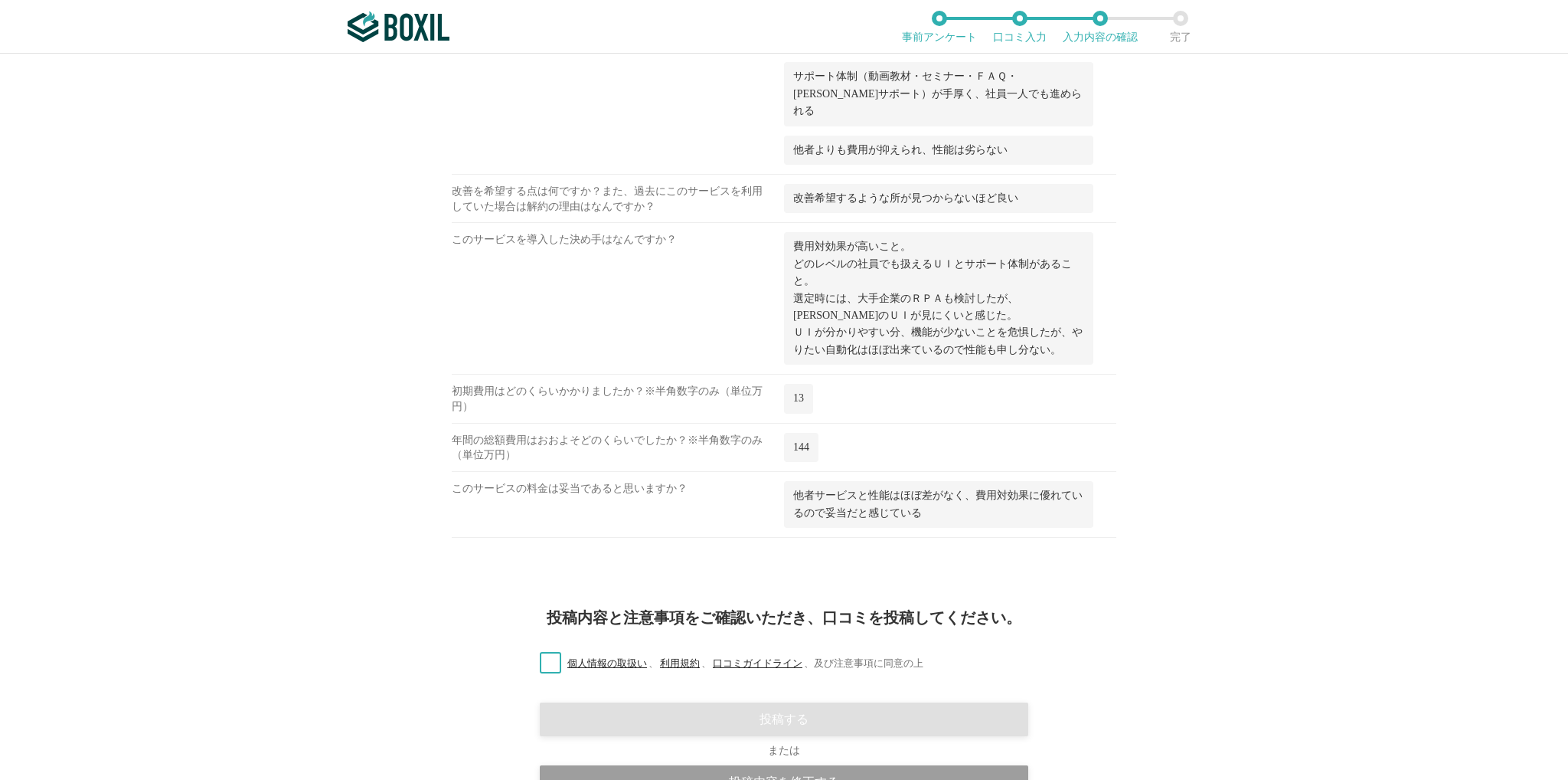
scroll to position [1837, 0]
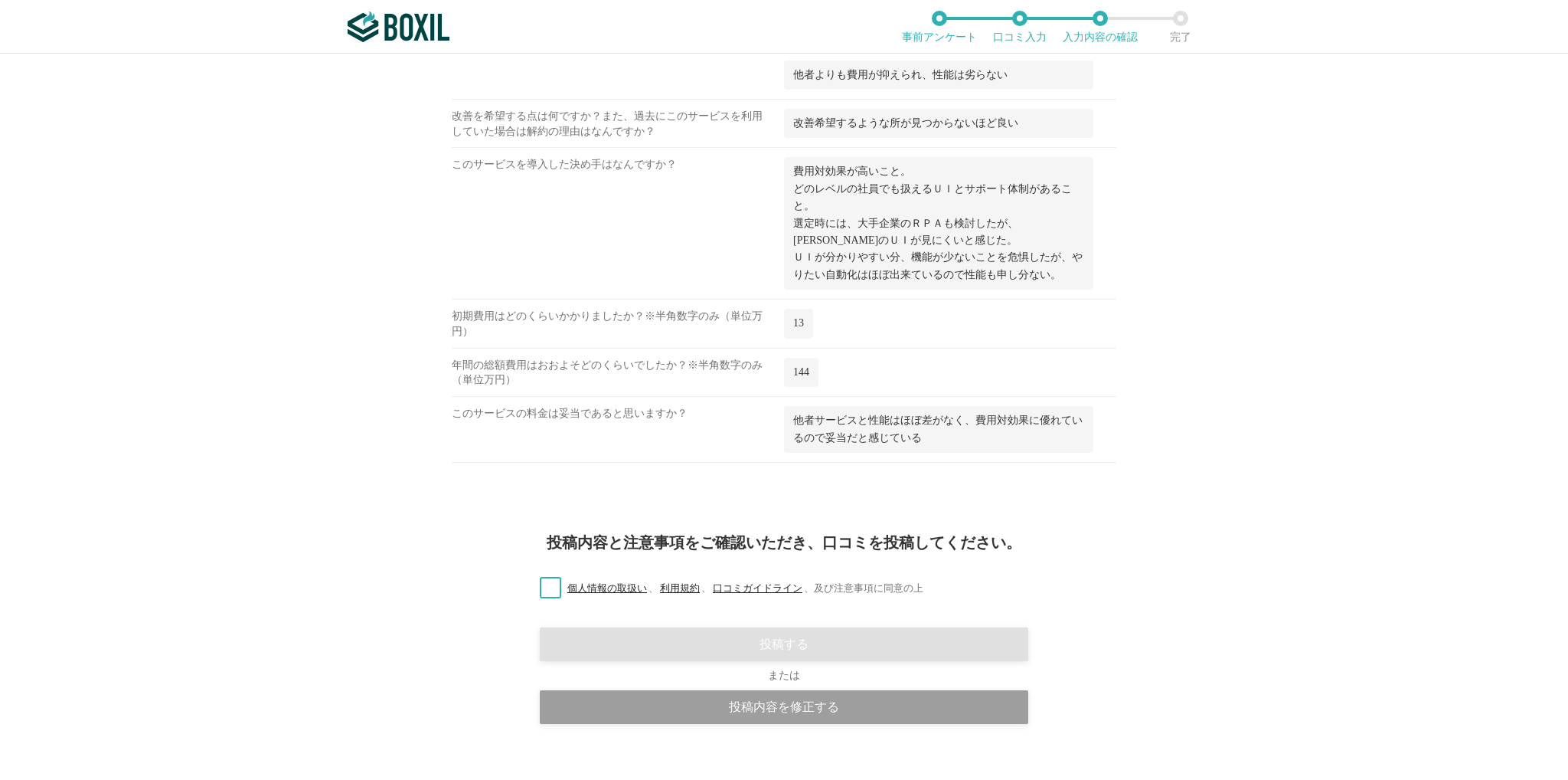
click at [540, 581] on label "個人情報の取扱い 、 利用規約 、 口コミガイドライン 、 及び注意事項に同意の上" at bounding box center [725, 589] width 396 height 16
click at [0, 0] on input "個人情報の取扱い 、 利用規約 、 口コミガイドライン 、 及び注意事項に同意の上" at bounding box center [0, 0] width 0 height 0
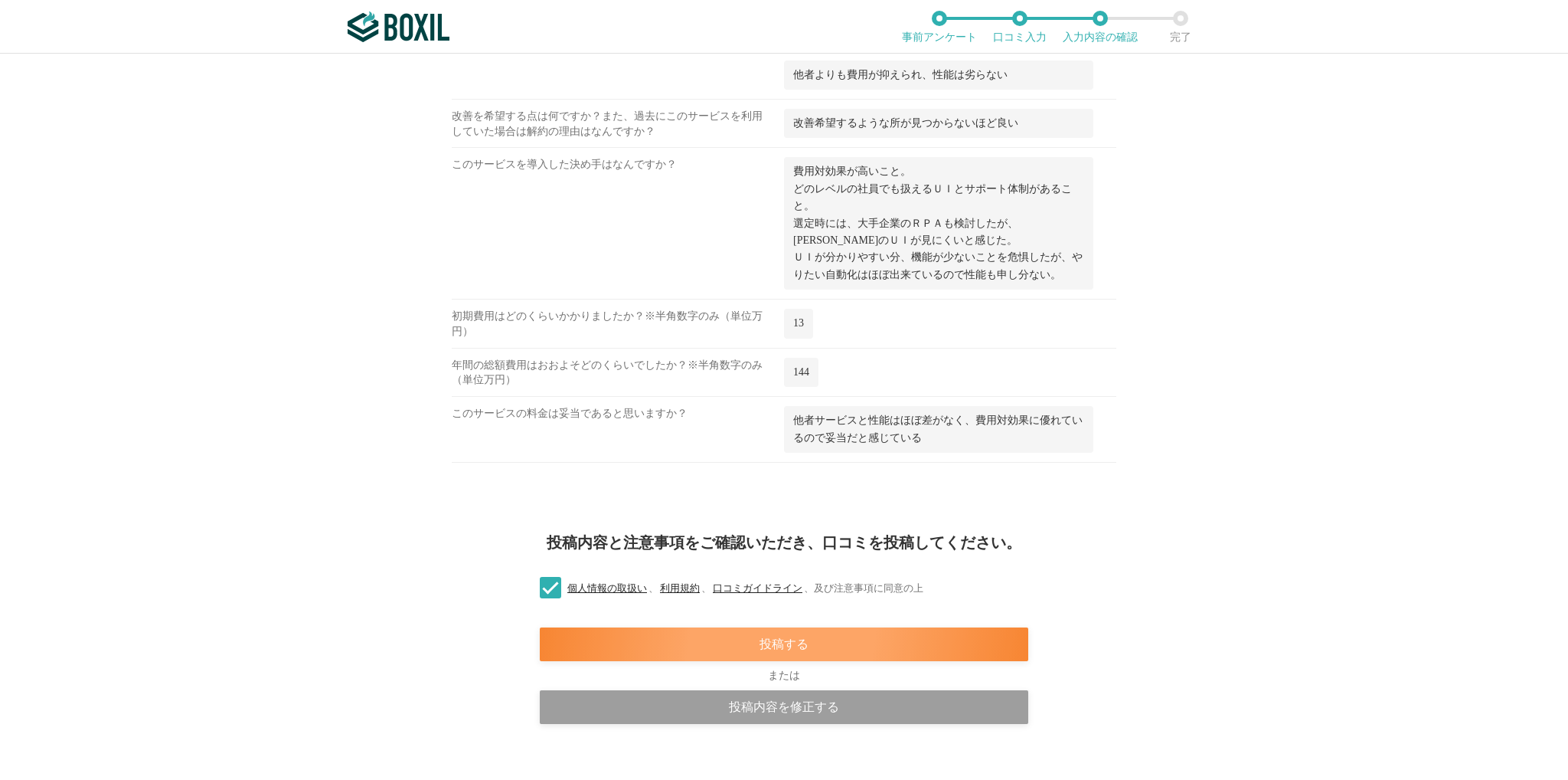
click at [818, 627] on div "投稿する" at bounding box center [784, 644] width 489 height 34
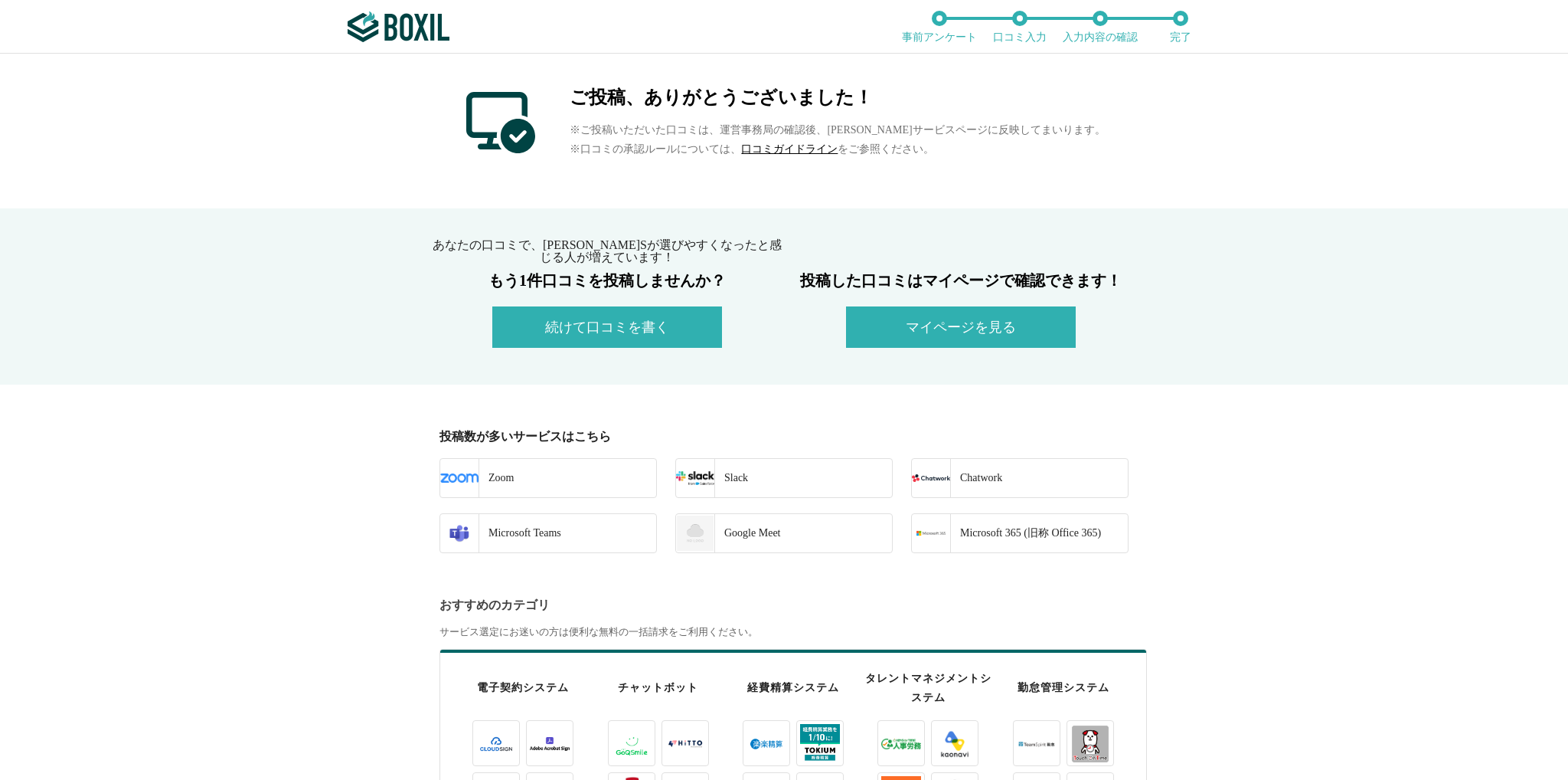
click at [1212, 142] on div "ご投稿、ありがとうございました！ ※ご投稿いただいた口コミは、運営事務局の確認後、[PERSON_NAME]サービスページに反映してまいります。 ※口コミの承…" at bounding box center [784, 131] width 1568 height 155
